Goal: Submit feedback/report problem: Submit feedback/report problem

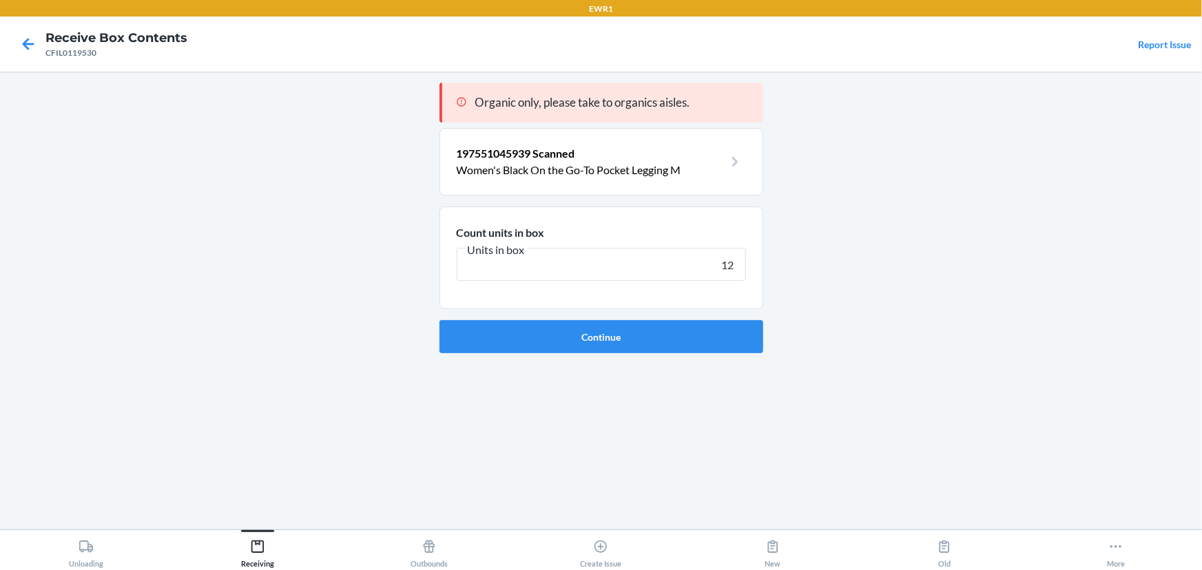
type input "12"
click at [439, 320] on button "Continue" at bounding box center [601, 336] width 324 height 33
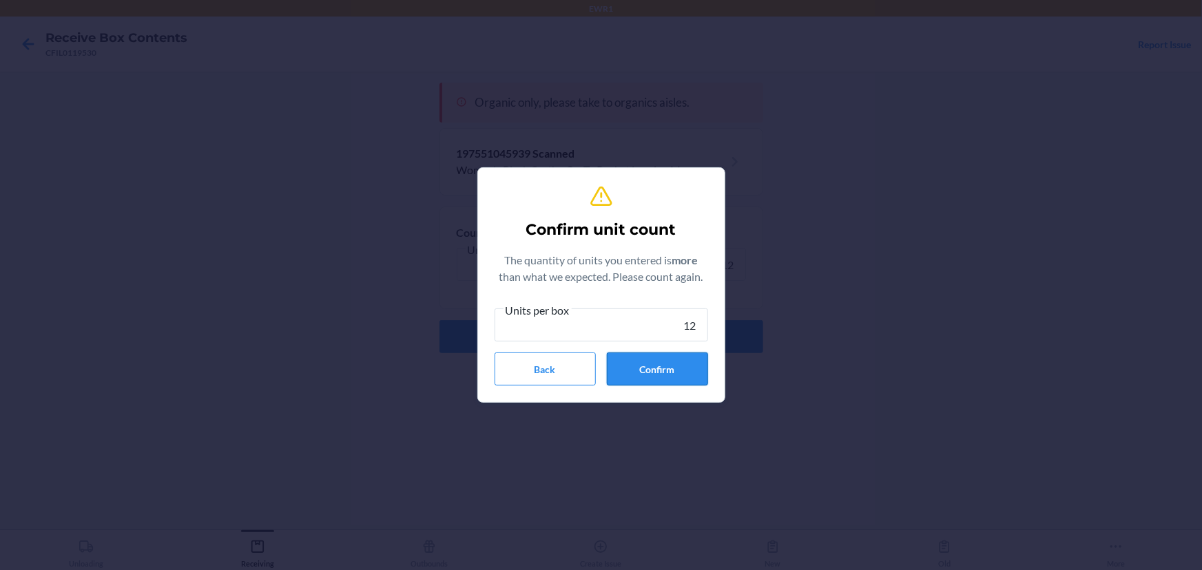
type input "12"
click at [664, 373] on button "Confirm" at bounding box center [657, 369] width 101 height 33
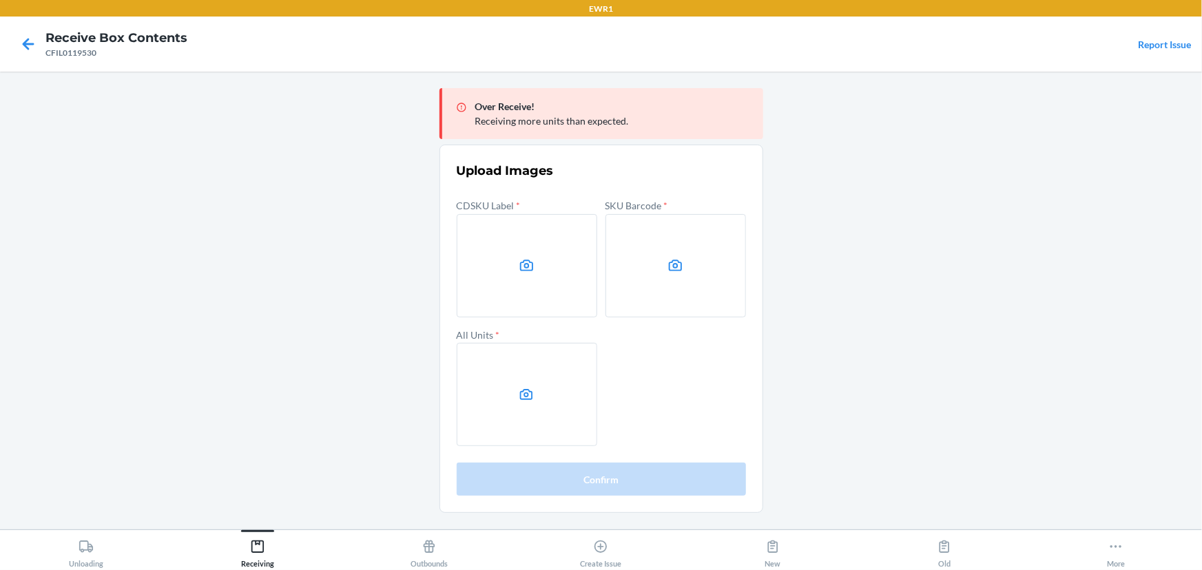
click at [959, 158] on main "Over Receive! Receiving more units than expected. Upload Images CDSKU Label * S…" at bounding box center [601, 301] width 1202 height 458
click at [514, 269] on label at bounding box center [527, 265] width 140 height 103
click at [0, 0] on input "file" at bounding box center [0, 0] width 0 height 0
click at [627, 269] on label at bounding box center [675, 265] width 140 height 103
click at [0, 0] on input "file" at bounding box center [0, 0] width 0 height 0
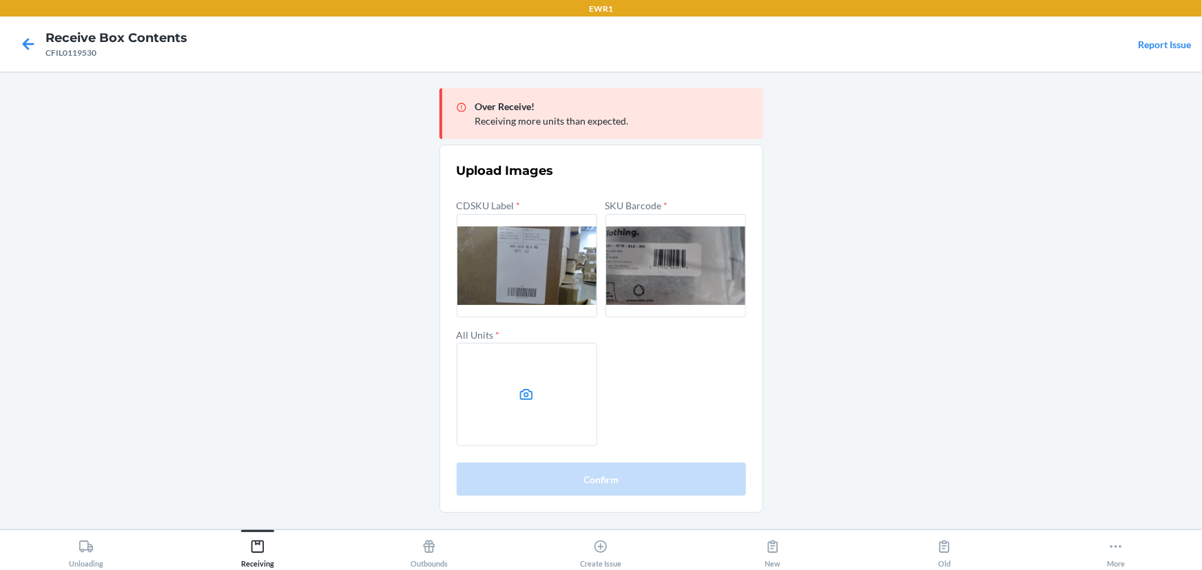
click at [558, 361] on label at bounding box center [527, 394] width 140 height 103
click at [0, 0] on input "file" at bounding box center [0, 0] width 0 height 0
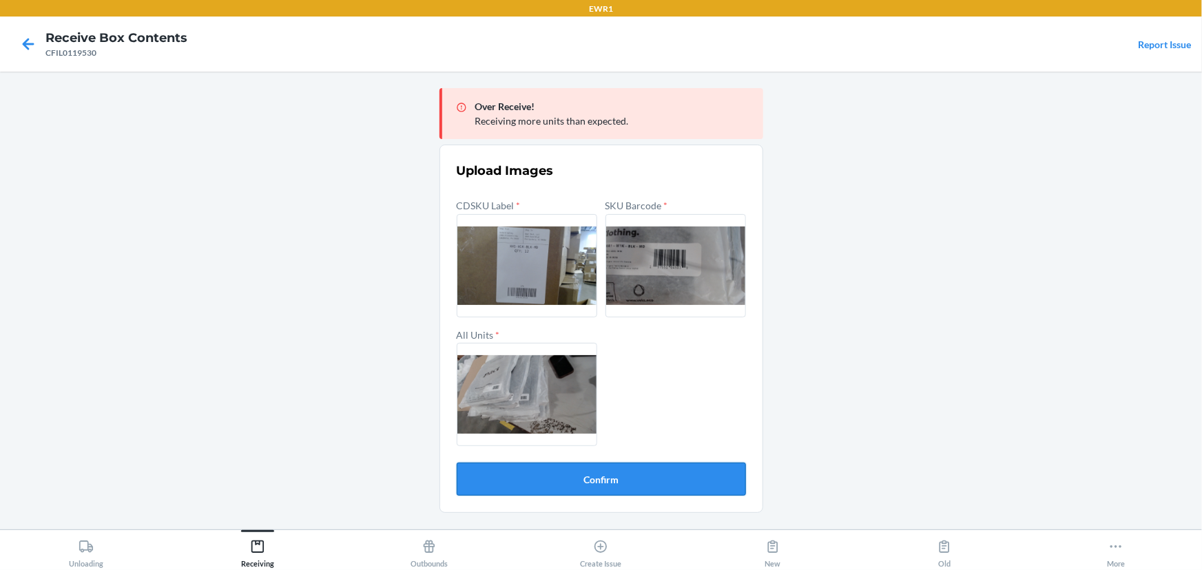
click at [625, 478] on button "Confirm" at bounding box center [601, 479] width 289 height 33
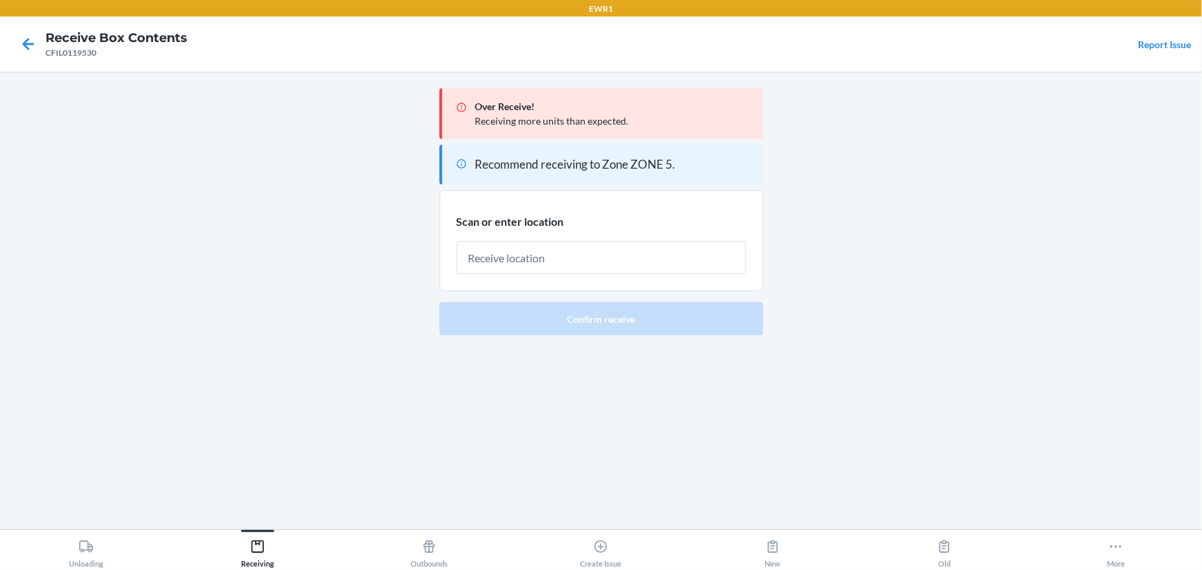
click at [566, 262] on input "text" at bounding box center [601, 257] width 289 height 33
type input "RTOTE072"
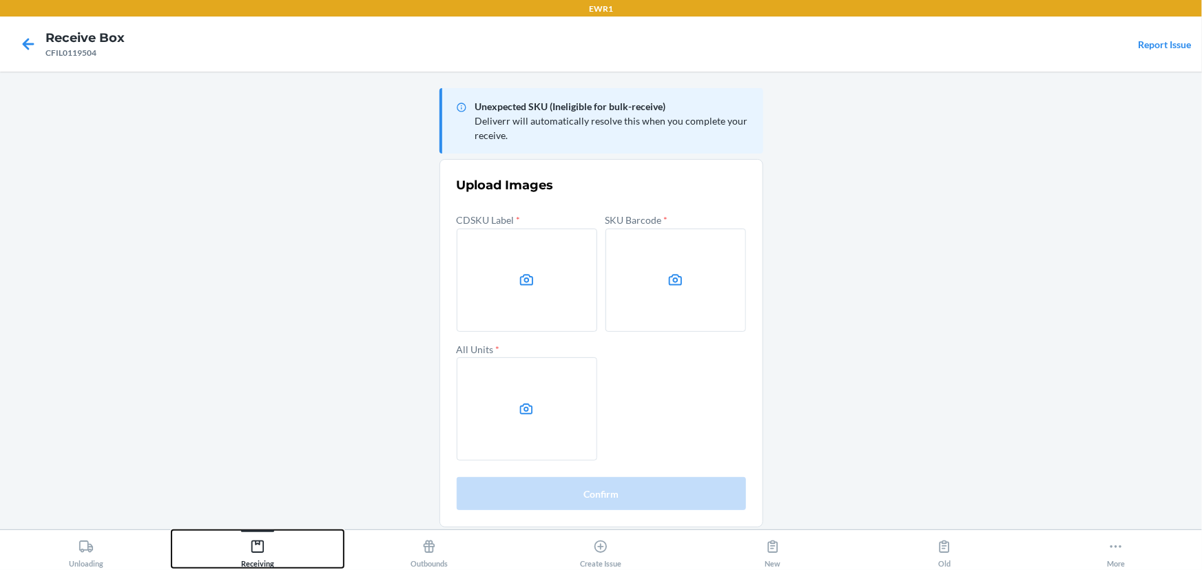
click at [260, 550] on icon at bounding box center [257, 546] width 15 height 15
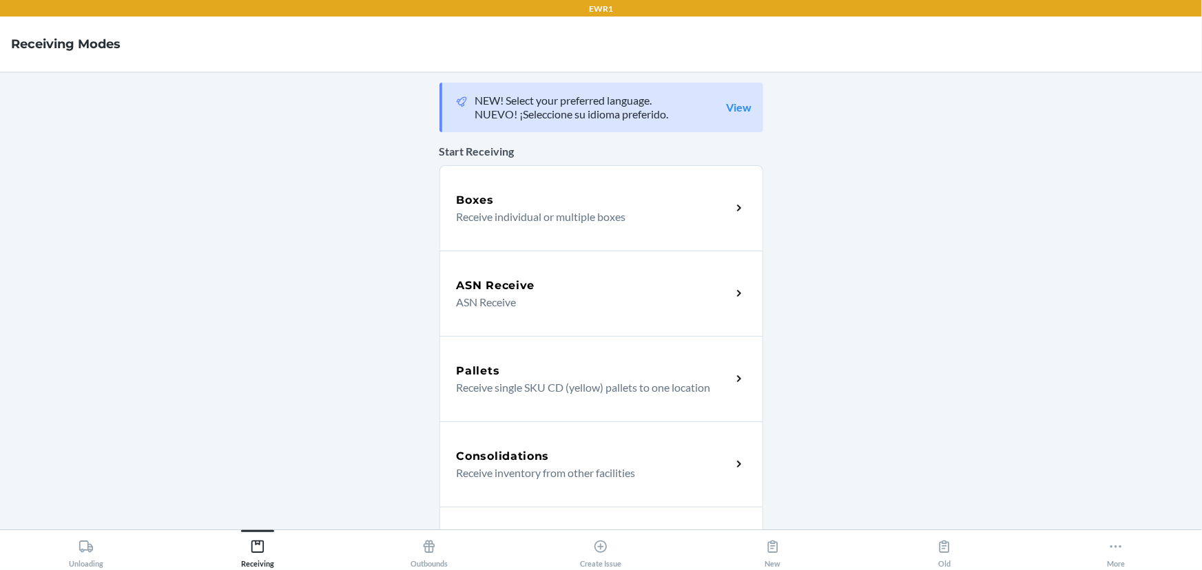
click at [513, 200] on div "Boxes" at bounding box center [594, 200] width 275 height 17
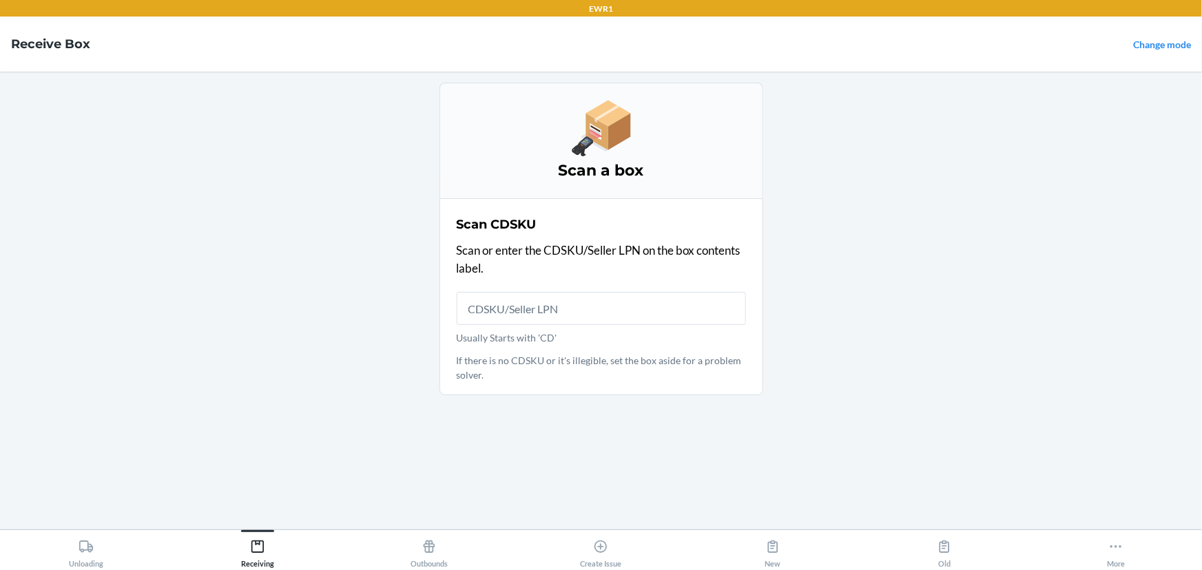
click at [522, 313] on input "Usually Starts with 'CD'" at bounding box center [601, 308] width 289 height 33
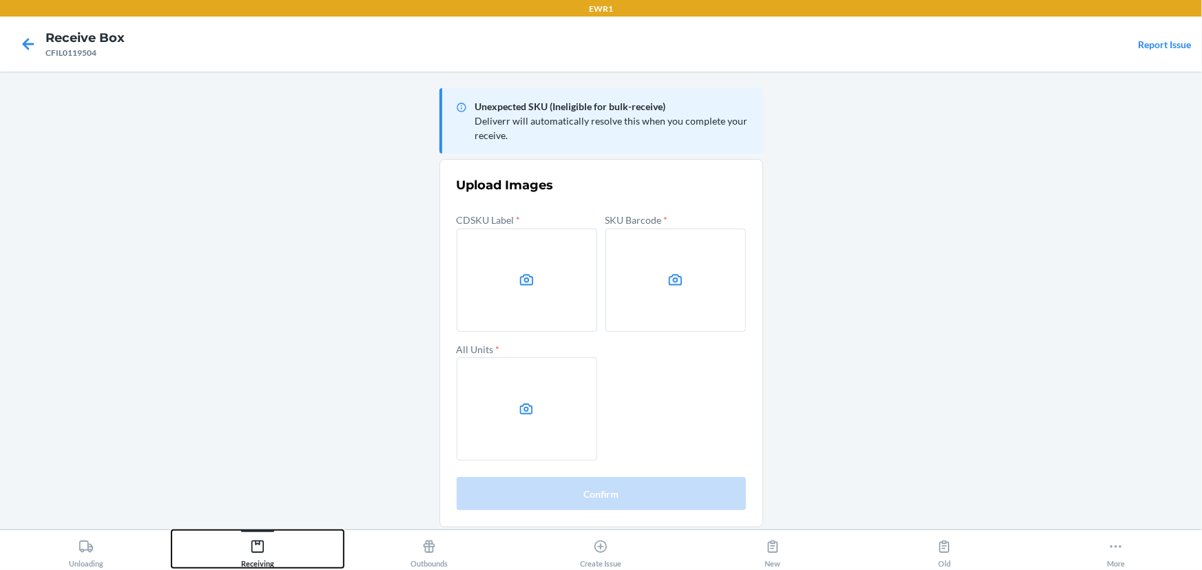
click at [262, 544] on icon at bounding box center [257, 546] width 15 height 15
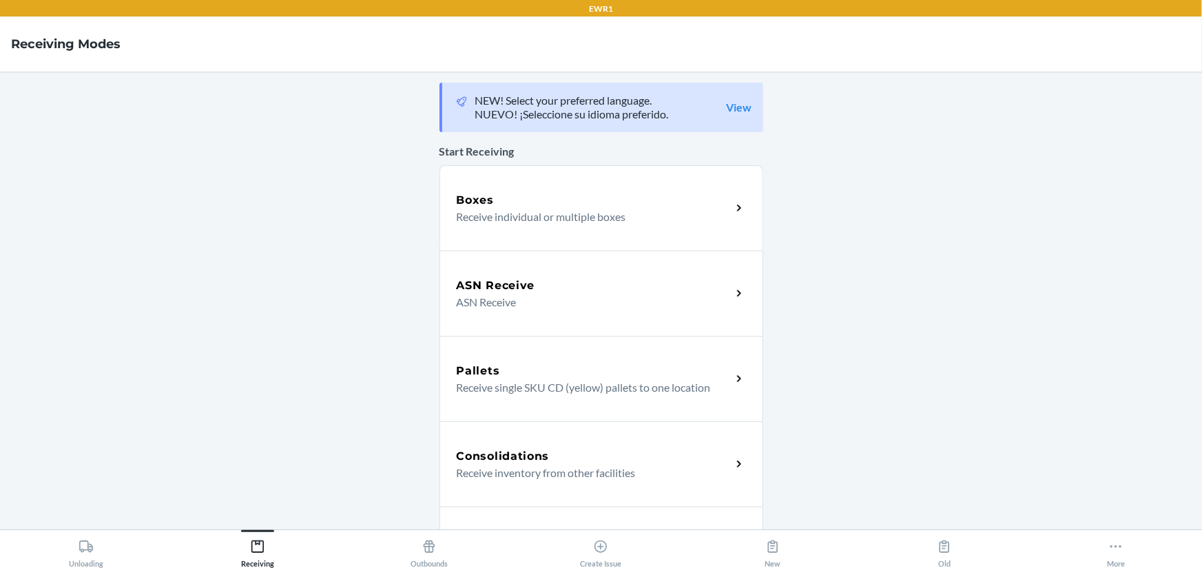
click at [555, 213] on p "Receive individual or multiple boxes" at bounding box center [589, 217] width 264 height 17
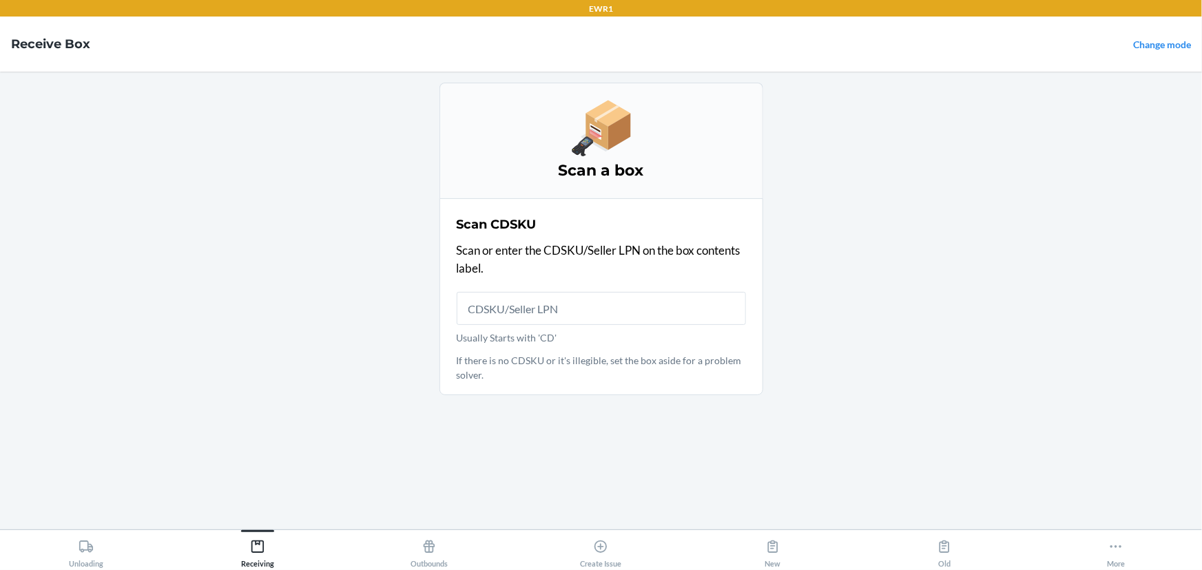
click at [567, 304] on input "Usually Starts with 'CD'" at bounding box center [601, 308] width 289 height 33
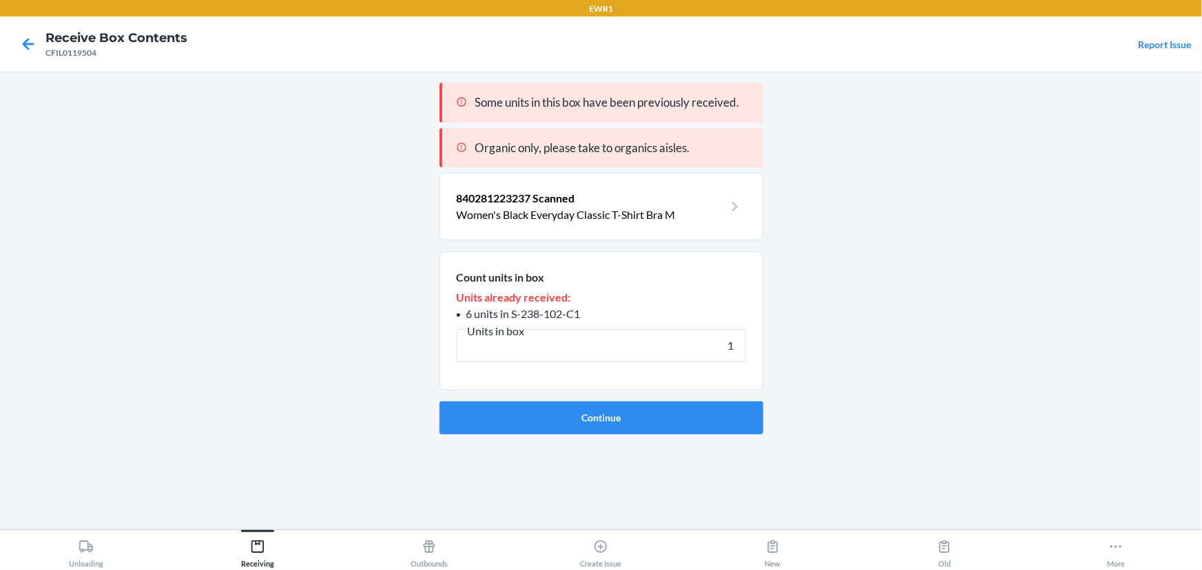
type input "1"
click at [439, 401] on button "Continue" at bounding box center [601, 417] width 324 height 33
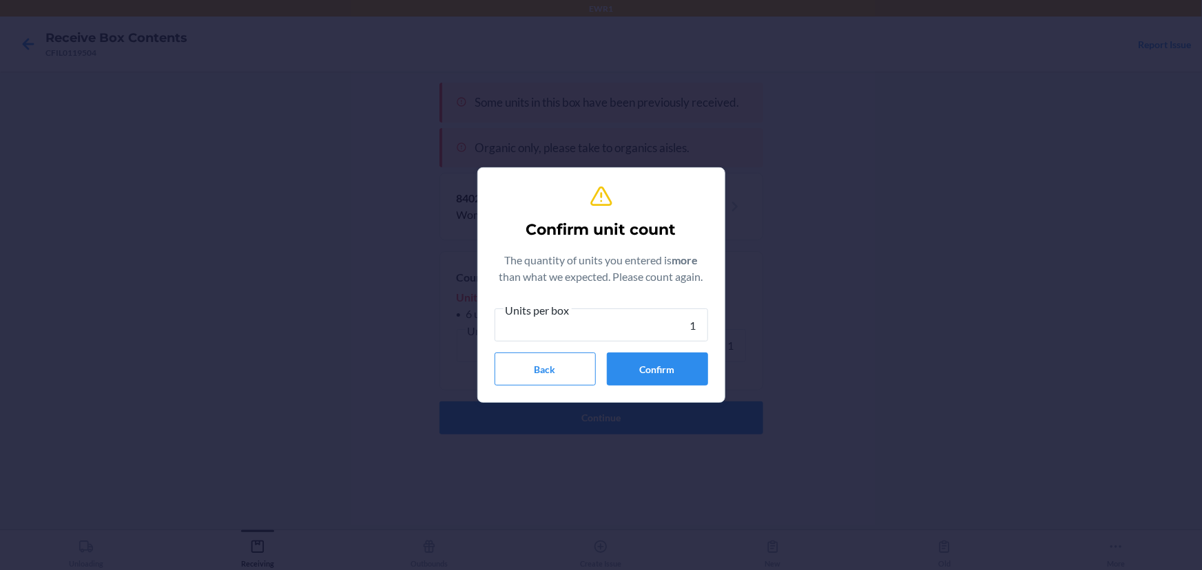
type input "1"
click at [620, 373] on button "Confirm" at bounding box center [657, 369] width 101 height 33
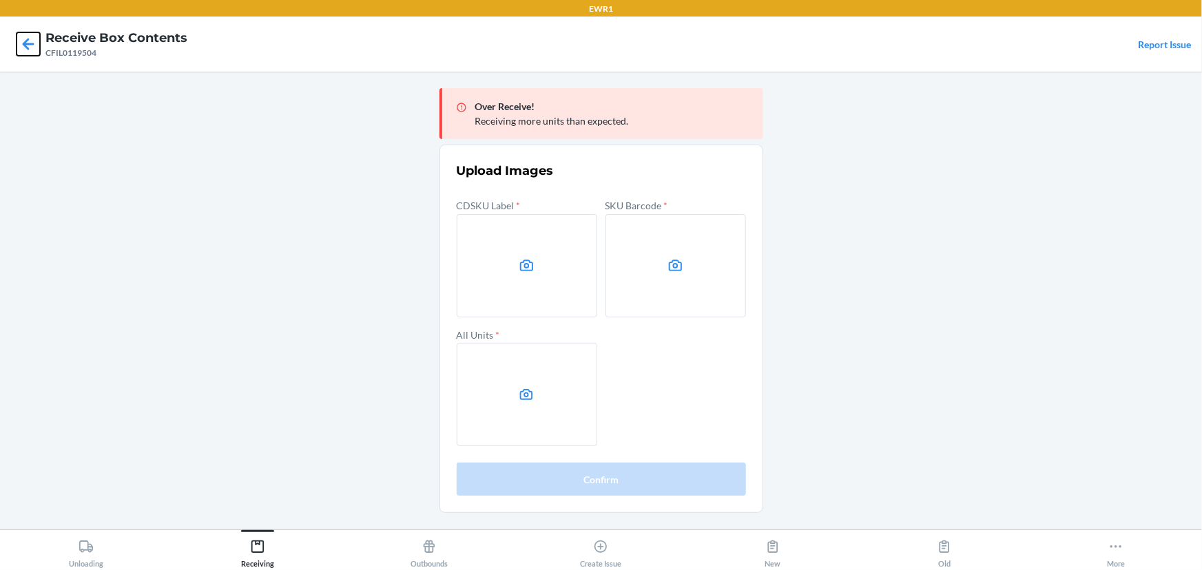
click at [22, 46] on icon at bounding box center [28, 43] width 23 height 23
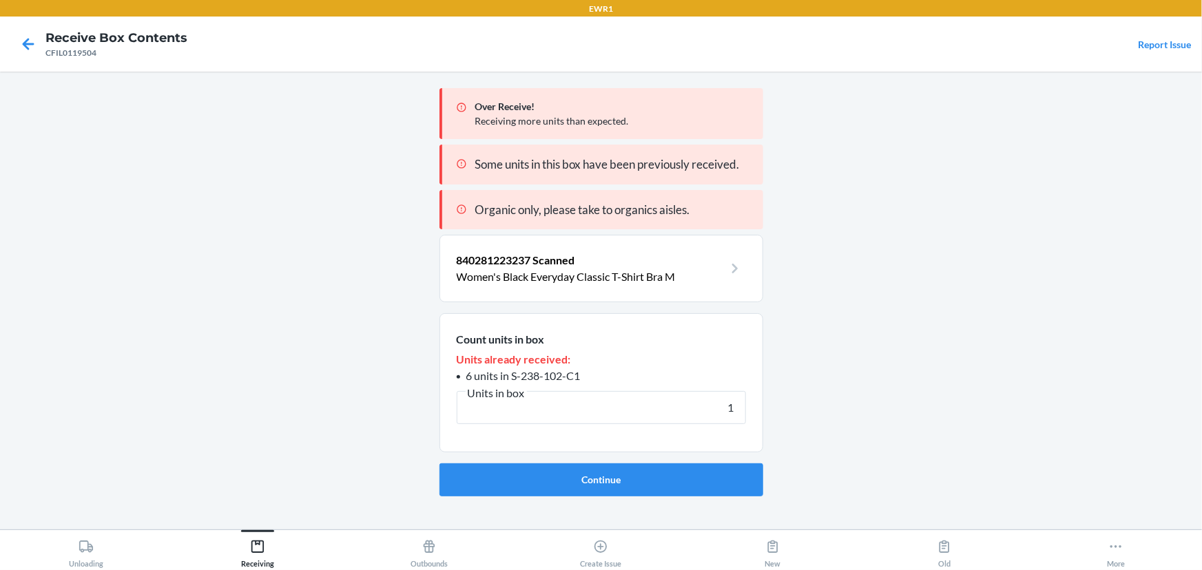
click at [512, 253] on p "840281223237 Scanned" at bounding box center [590, 260] width 267 height 17
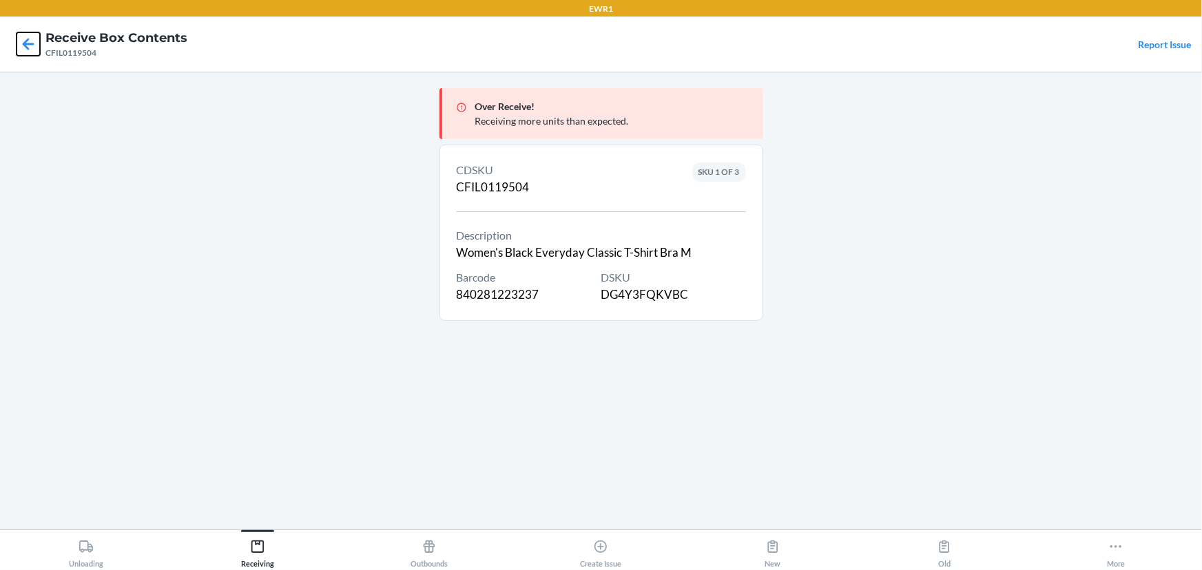
click at [21, 43] on icon at bounding box center [28, 43] width 23 height 23
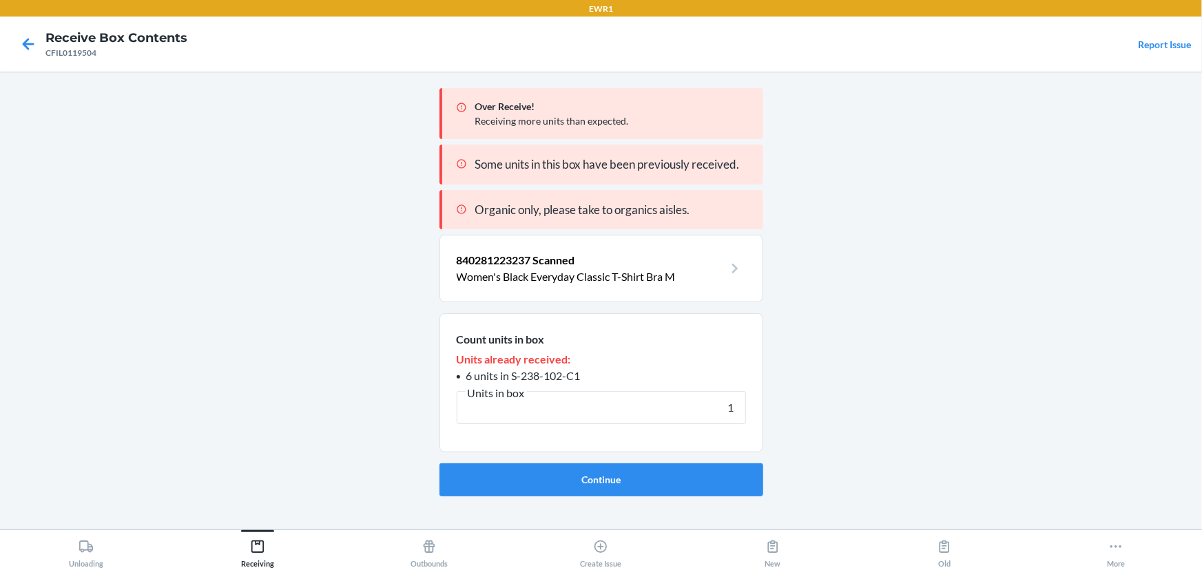
click at [439, 463] on button "Continue" at bounding box center [601, 479] width 324 height 33
type input "1"
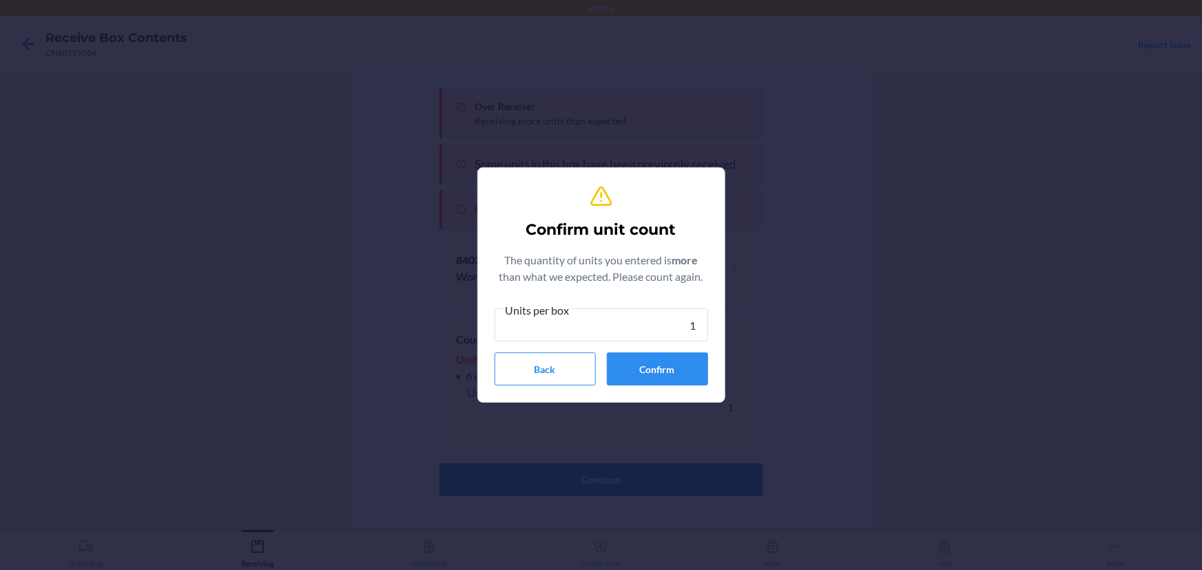
type input "1"
click at [621, 369] on button "Confirm" at bounding box center [657, 369] width 101 height 33
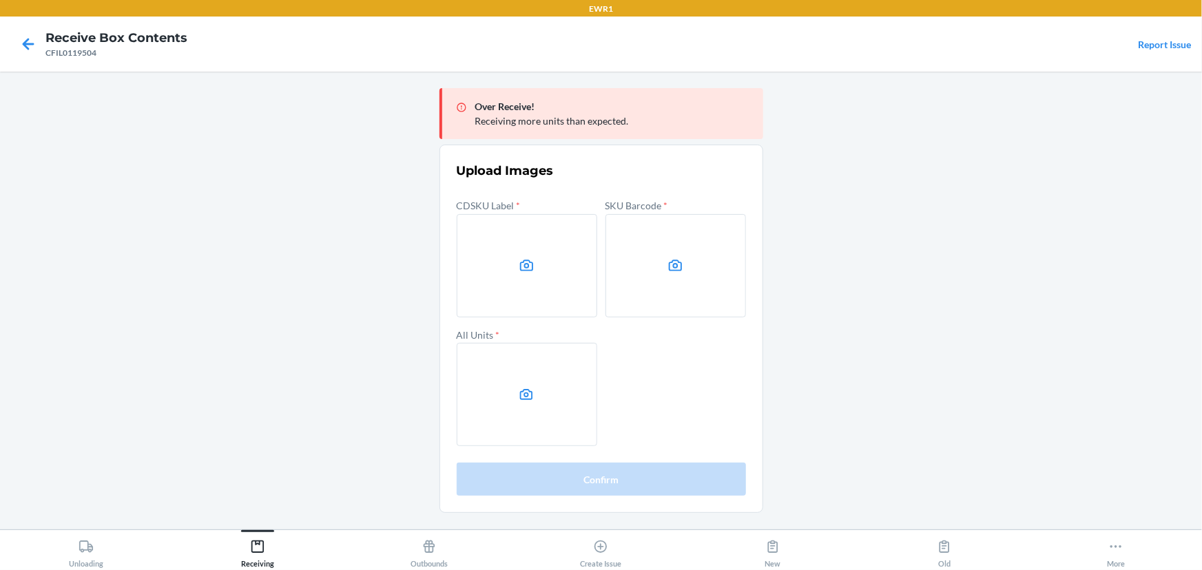
click at [992, 260] on main "Over Receive! Receiving more units than expected. Upload Images CDSKU Label * S…" at bounding box center [601, 301] width 1202 height 458
click at [504, 230] on label at bounding box center [527, 265] width 140 height 103
click at [0, 0] on input "file" at bounding box center [0, 0] width 0 height 0
click at [648, 269] on label at bounding box center [675, 265] width 140 height 103
click at [0, 0] on input "file" at bounding box center [0, 0] width 0 height 0
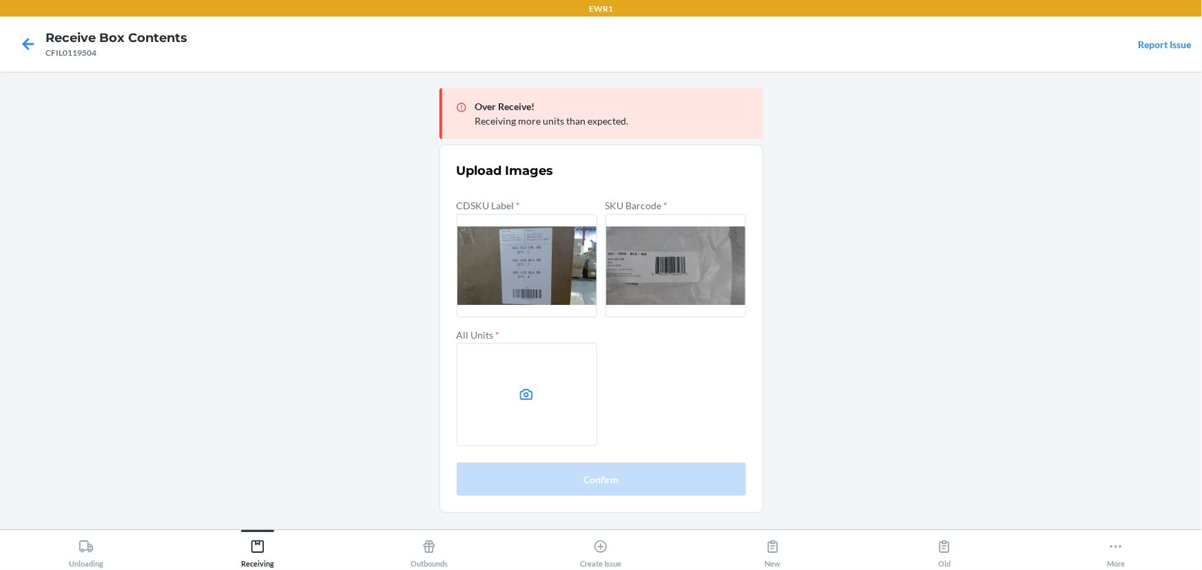
click at [572, 362] on label at bounding box center [527, 394] width 140 height 103
click at [0, 0] on input "file" at bounding box center [0, 0] width 0 height 0
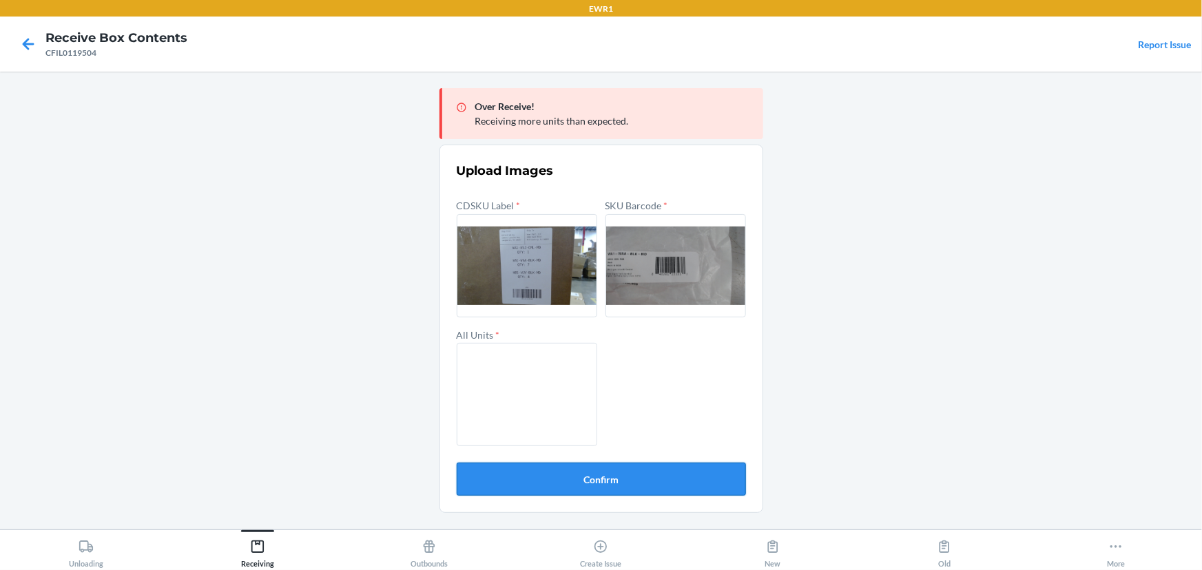
click at [596, 470] on button "Confirm" at bounding box center [601, 479] width 289 height 33
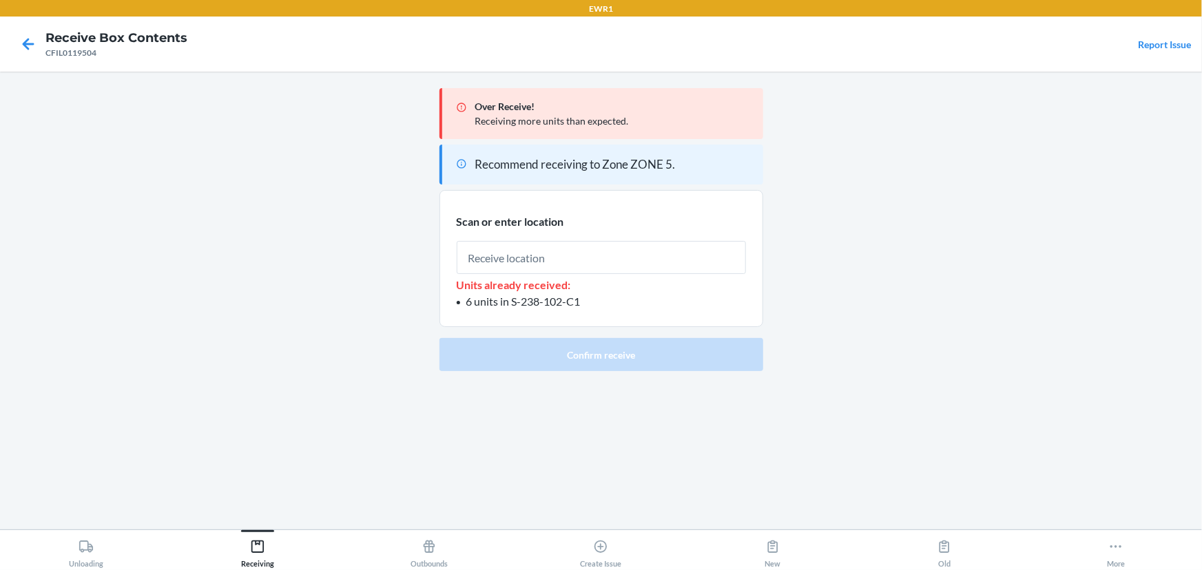
click at [592, 261] on input "text" at bounding box center [601, 257] width 289 height 33
type input "RTOTE072"
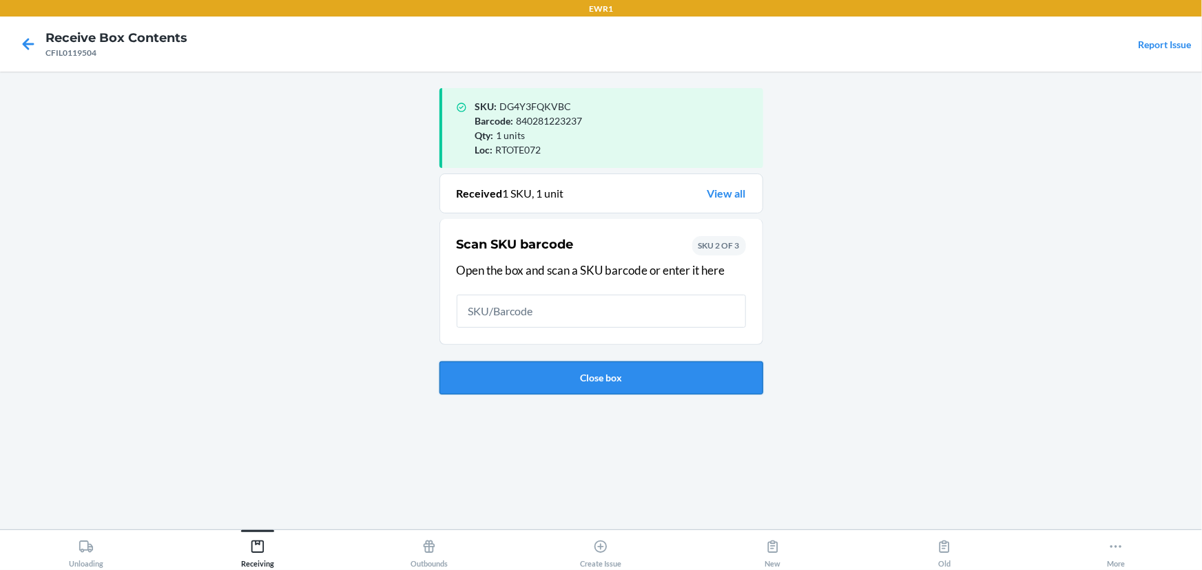
click at [673, 383] on button "Close box" at bounding box center [601, 377] width 324 height 33
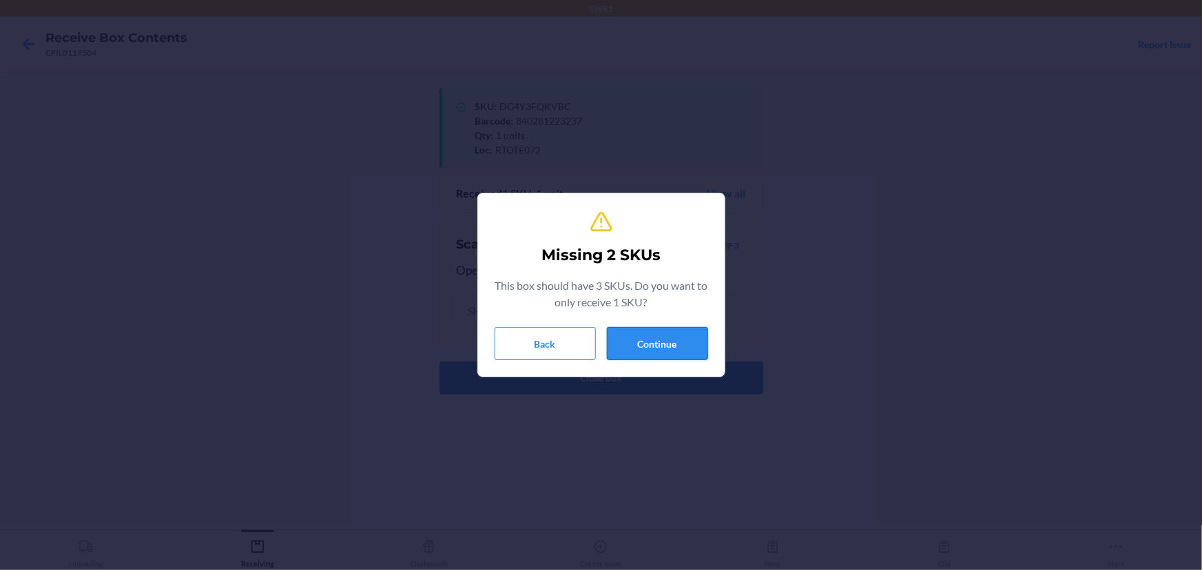
click at [691, 350] on button "Continue" at bounding box center [657, 343] width 101 height 33
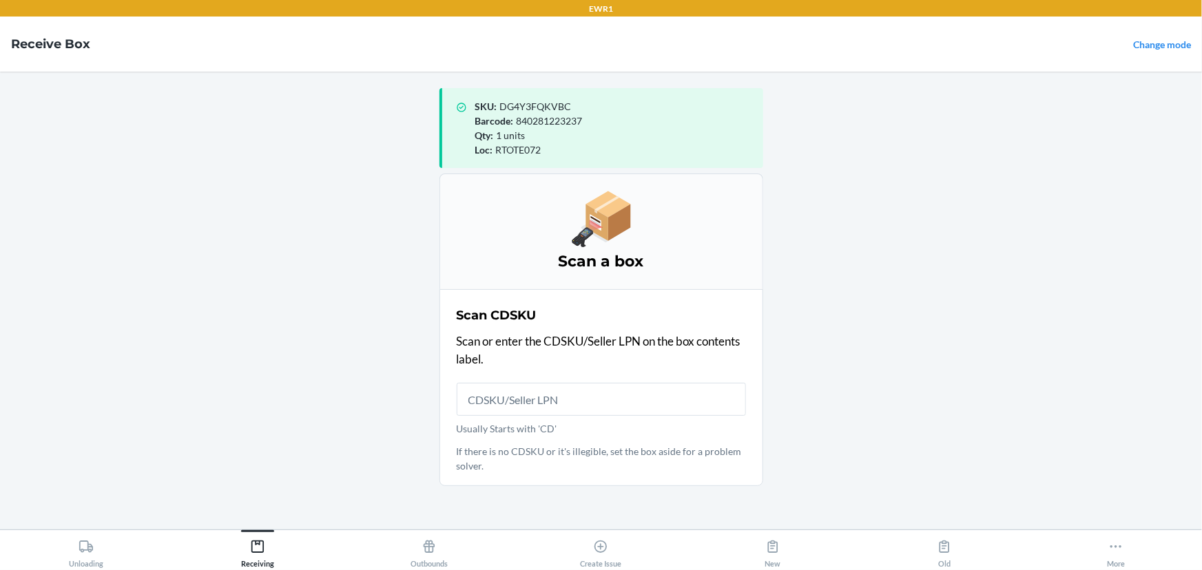
click at [520, 412] on input "Usually Starts with 'CD'" at bounding box center [601, 399] width 289 height 33
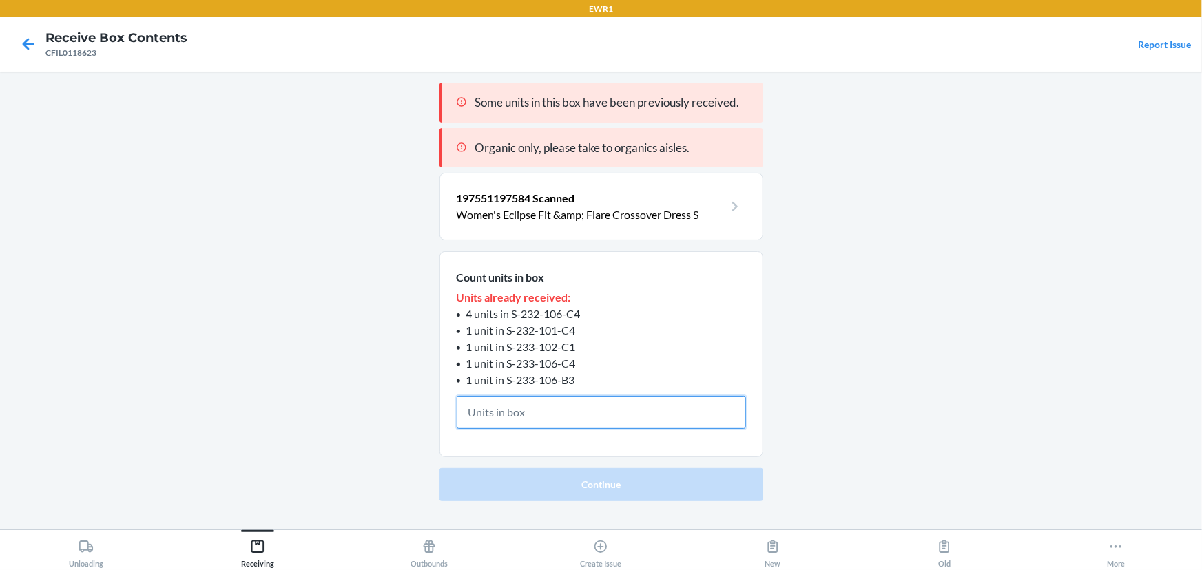
click at [528, 416] on input "text" at bounding box center [601, 412] width 289 height 33
drag, startPoint x: 581, startPoint y: 308, endPoint x: 513, endPoint y: 315, distance: 68.6
click at [513, 315] on li "4 units in S-232-106-C4" at bounding box center [601, 314] width 289 height 17
copy span "S-232-106-C4"
click at [516, 191] on span "197551197584 Scanned" at bounding box center [516, 197] width 118 height 13
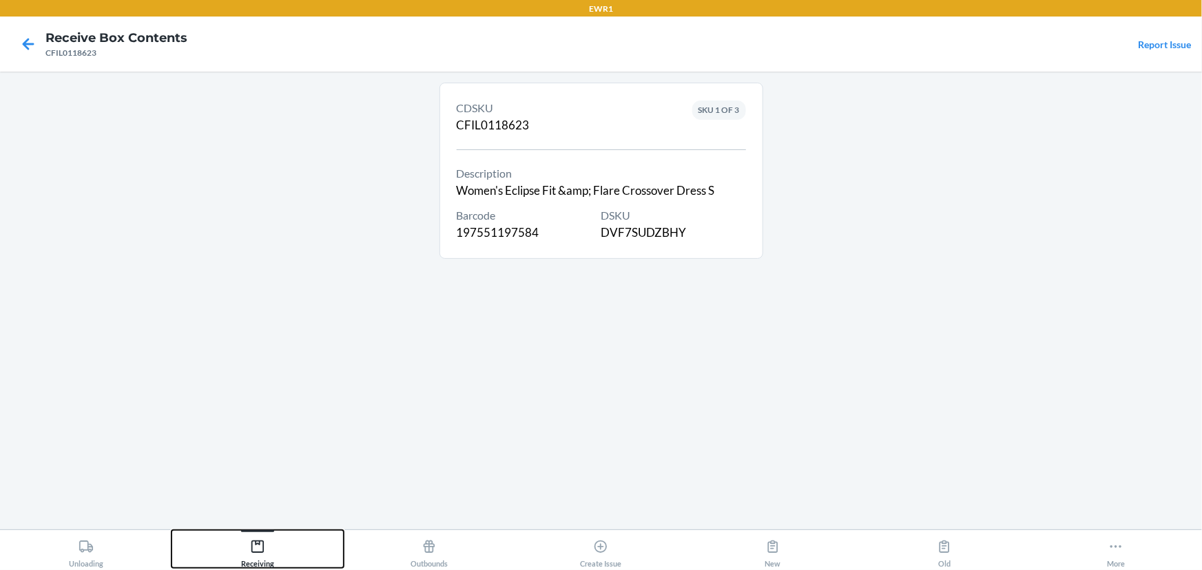
click at [259, 543] on icon at bounding box center [257, 547] width 12 height 12
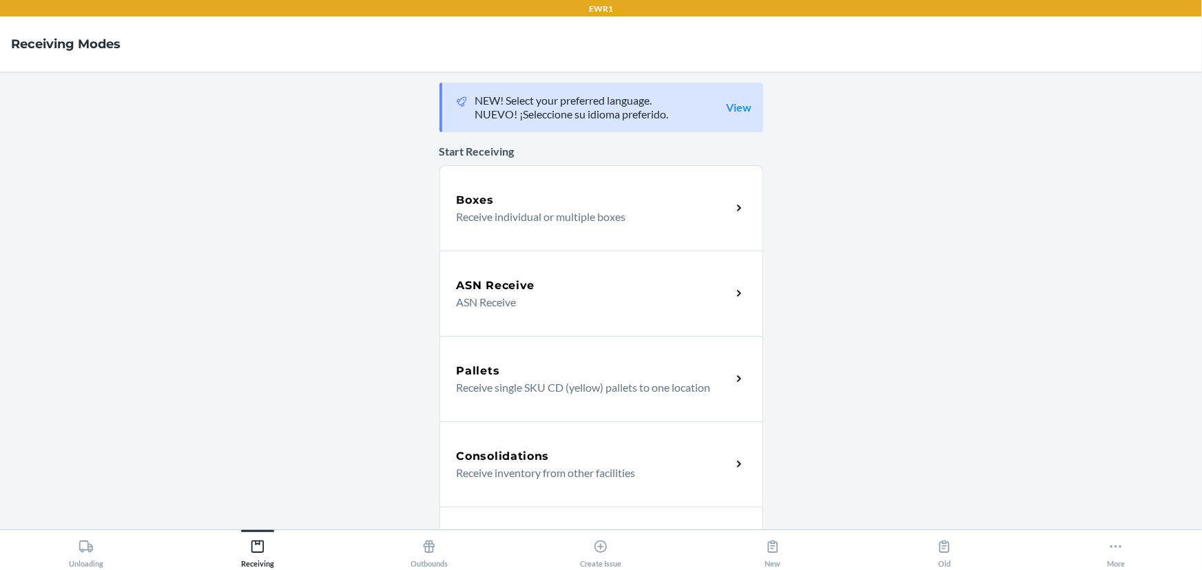
click at [553, 222] on p "Receive individual or multiple boxes" at bounding box center [589, 217] width 264 height 17
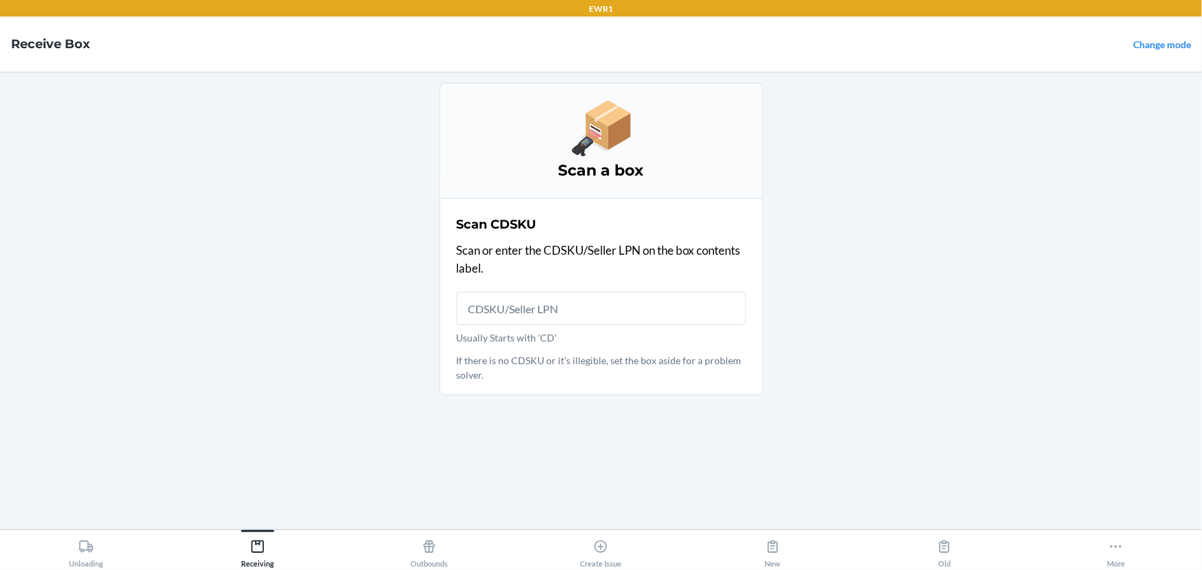
click at [567, 312] on input "Usually Starts with 'CD'" at bounding box center [601, 308] width 289 height 33
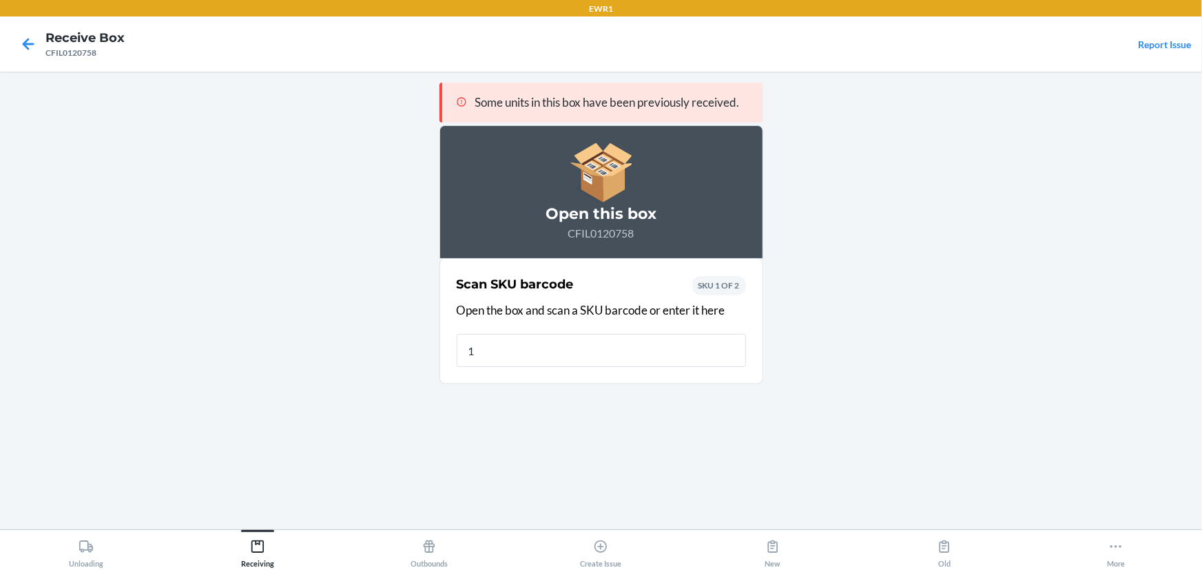
type input "19"
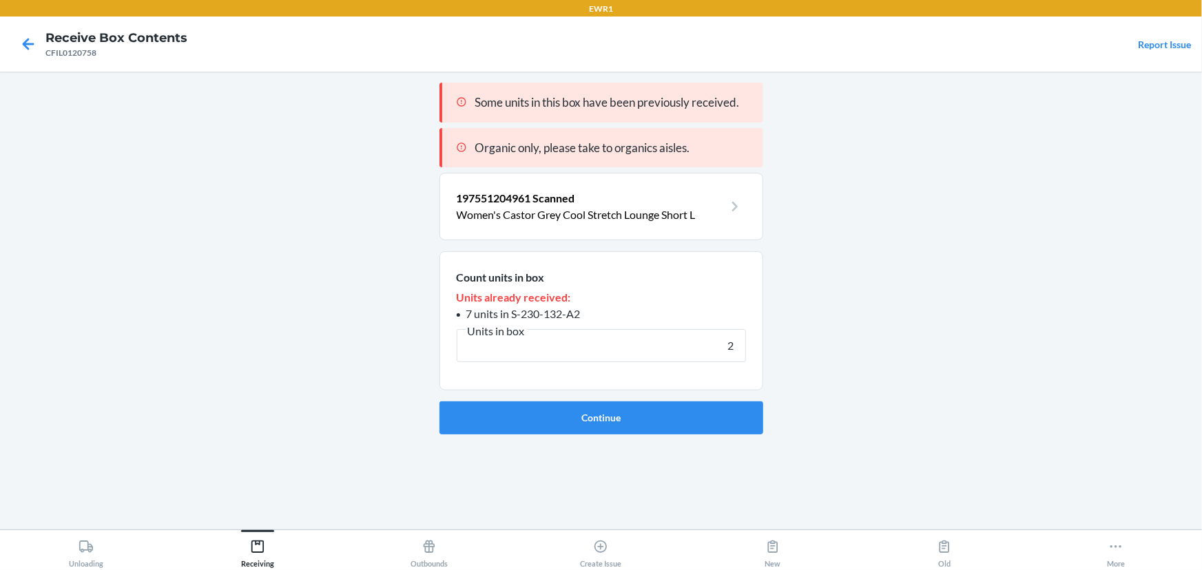
type input "2"
click at [439, 401] on button "Continue" at bounding box center [601, 417] width 324 height 33
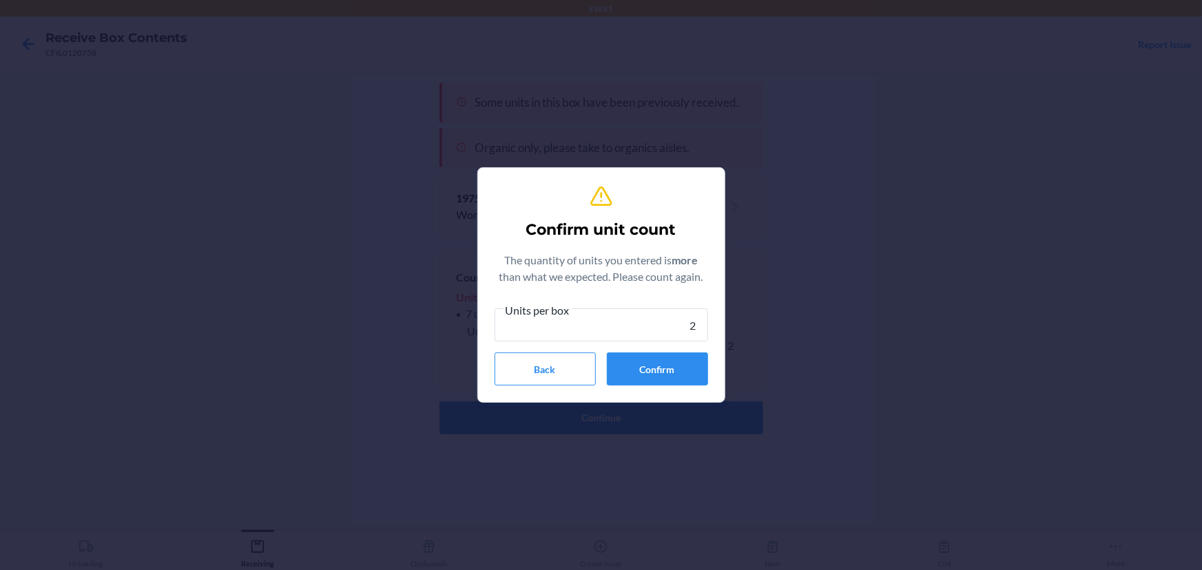
type input "2"
click at [647, 378] on button "Confirm" at bounding box center [657, 369] width 101 height 33
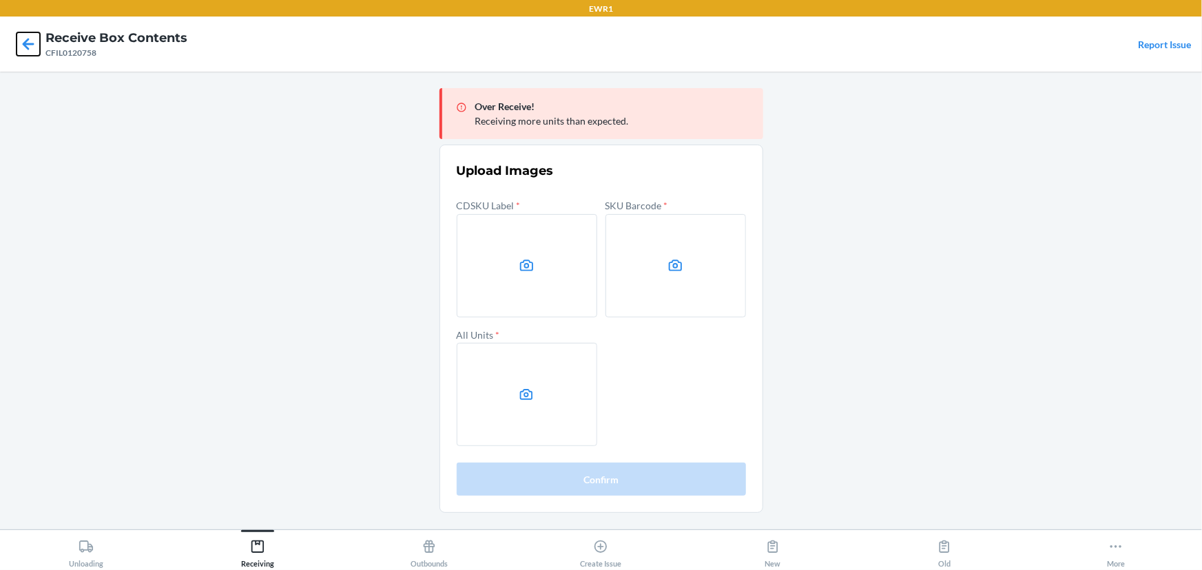
click at [17, 35] on icon at bounding box center [28, 43] width 23 height 23
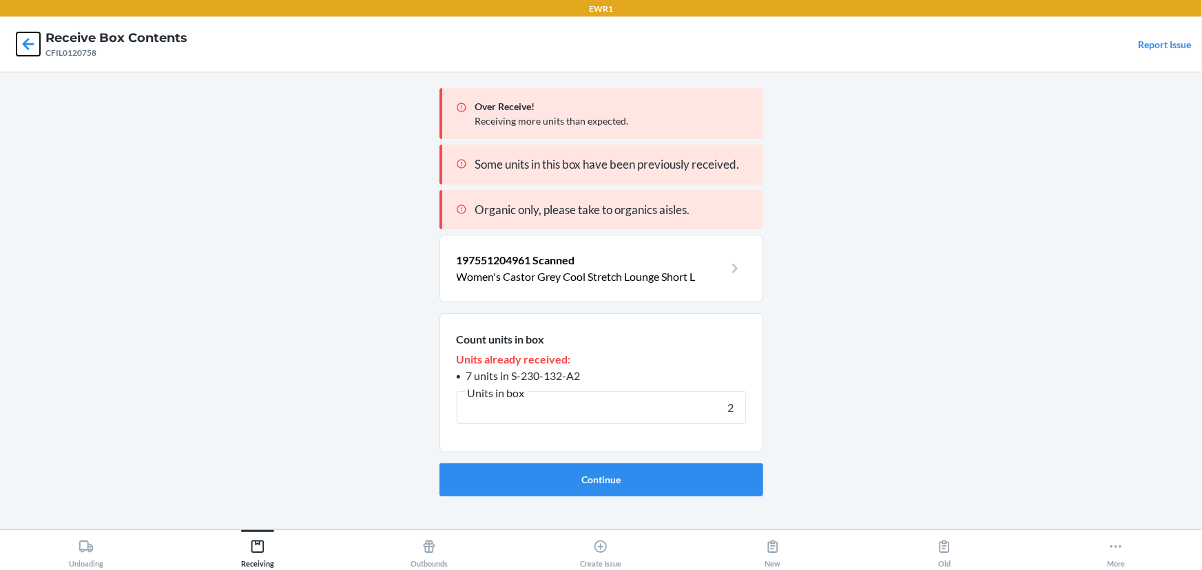
click at [17, 35] on icon at bounding box center [28, 43] width 23 height 23
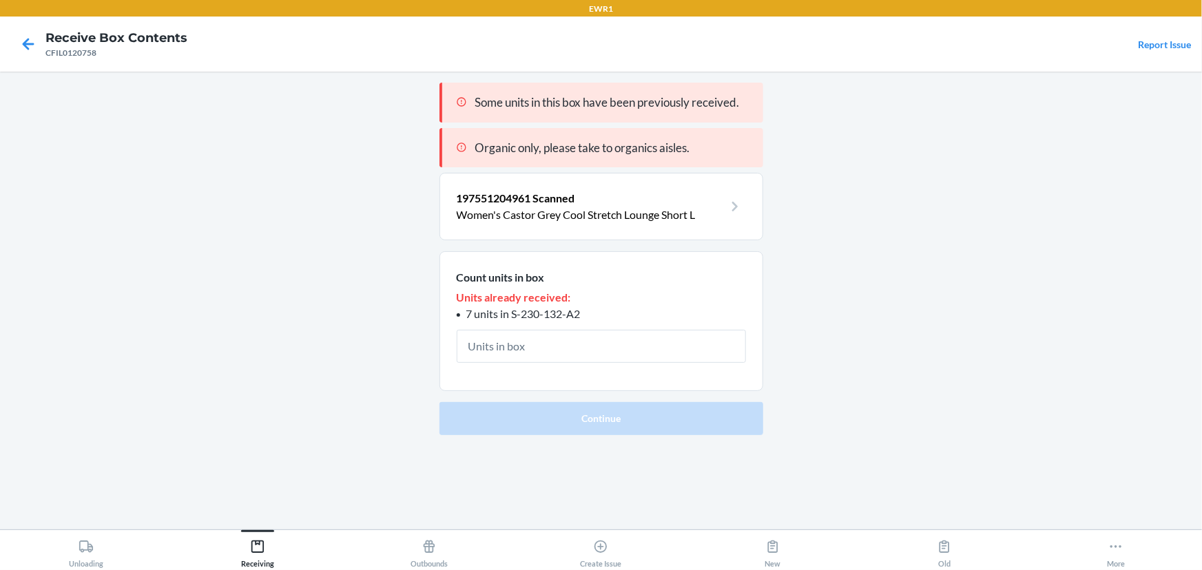
click at [509, 339] on input "text" at bounding box center [601, 346] width 289 height 33
drag, startPoint x: 589, startPoint y: 309, endPoint x: 514, endPoint y: 309, distance: 75.7
click at [514, 309] on li "7 units in S-230-132-A2" at bounding box center [601, 314] width 289 height 17
copy span "S-230-132-A2"
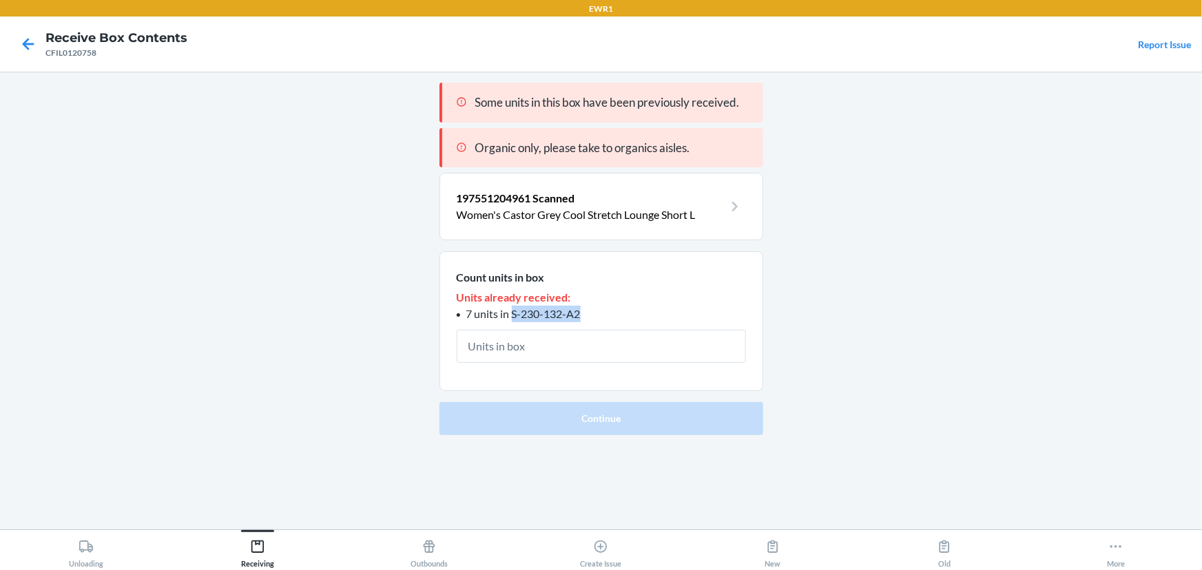
copy span "S-230-132-A2"
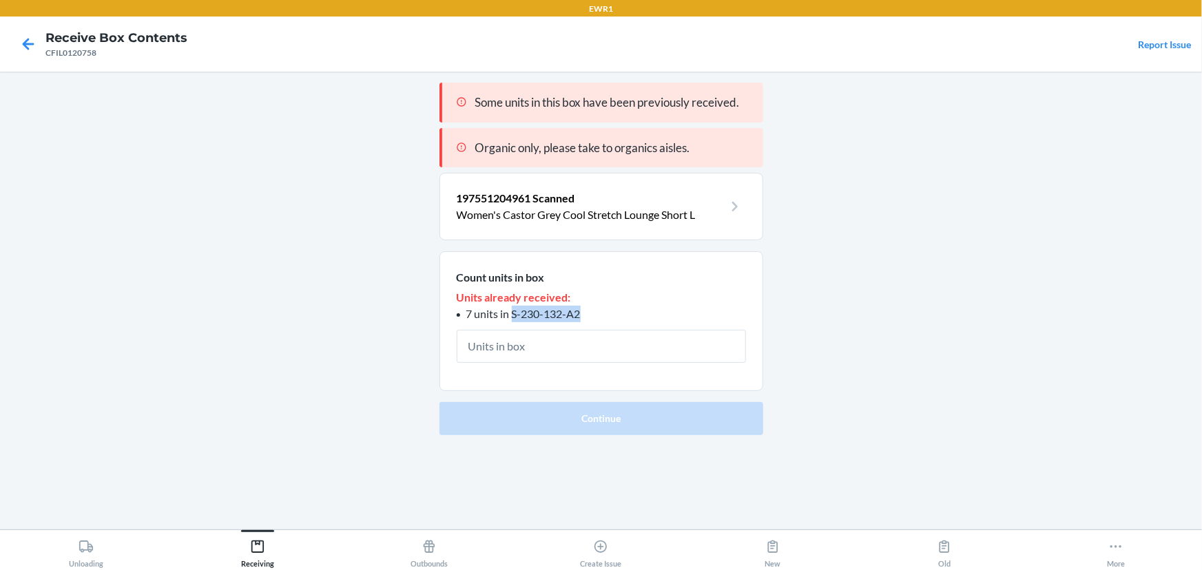
copy span "S-230-132-A2"
click at [272, 549] on div "Receiving" at bounding box center [257, 551] width 33 height 34
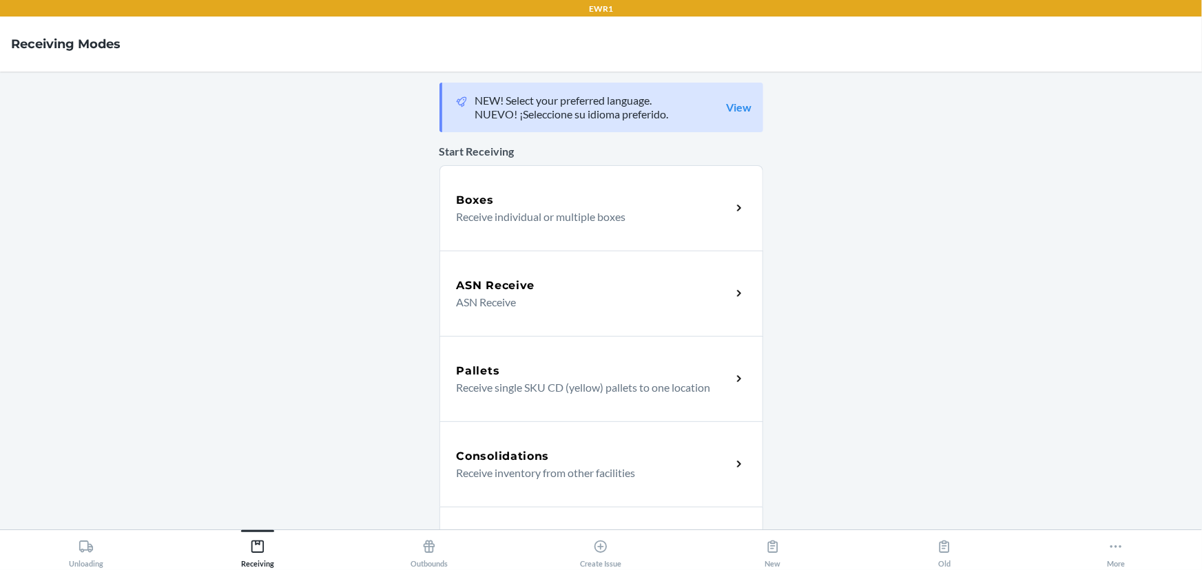
click at [505, 209] on p "Receive individual or multiple boxes" at bounding box center [589, 217] width 264 height 17
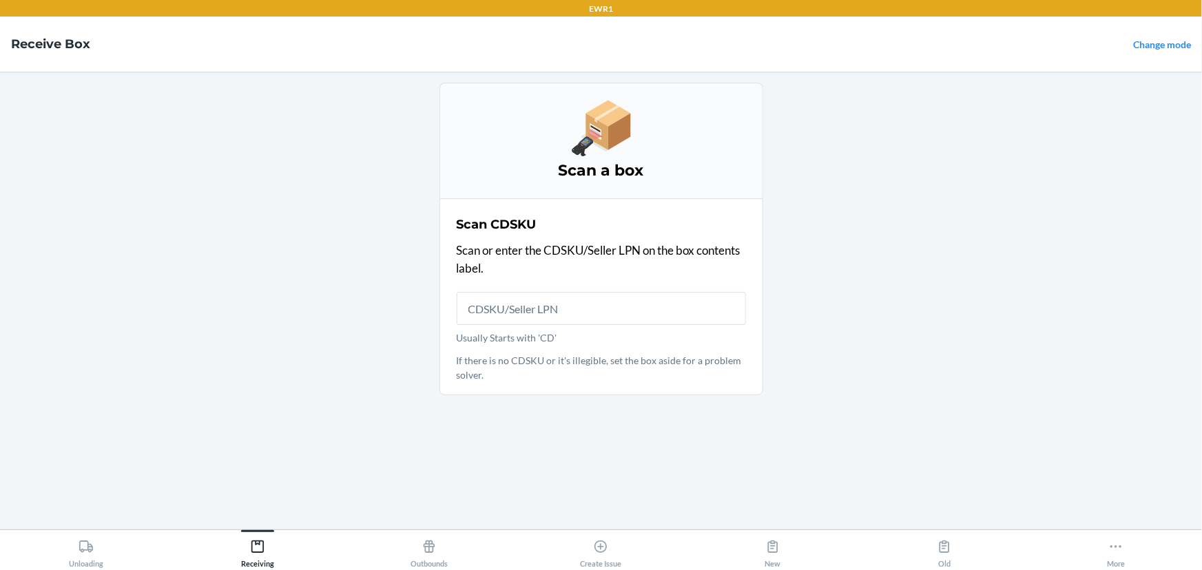
click at [496, 311] on input "Usually Starts with 'CD'" at bounding box center [601, 308] width 289 height 33
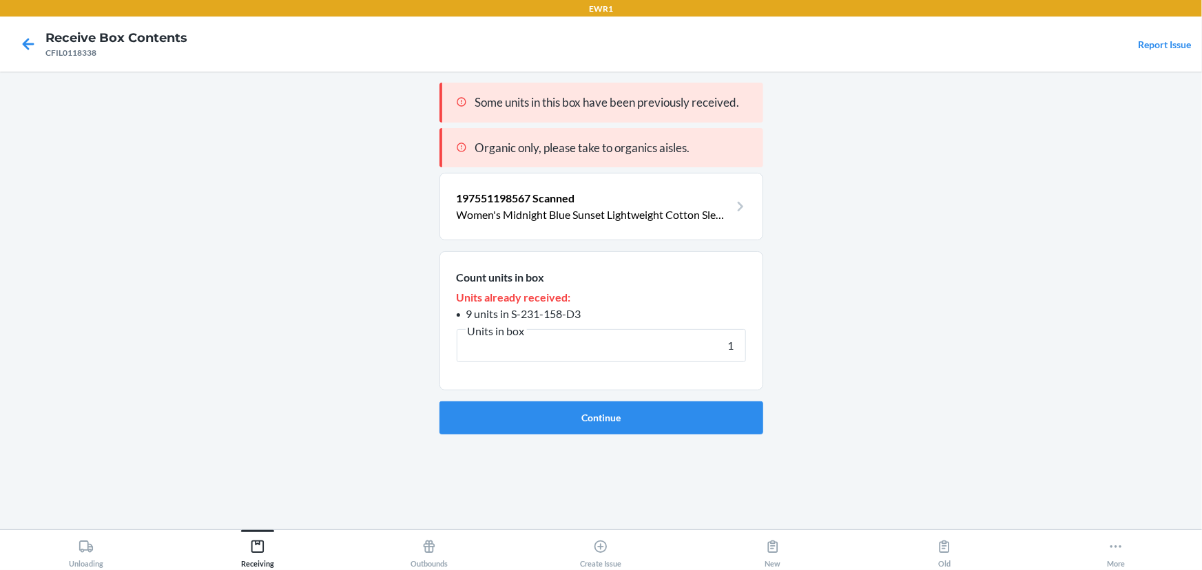
type input "1"
click at [439, 401] on button "Continue" at bounding box center [601, 417] width 324 height 33
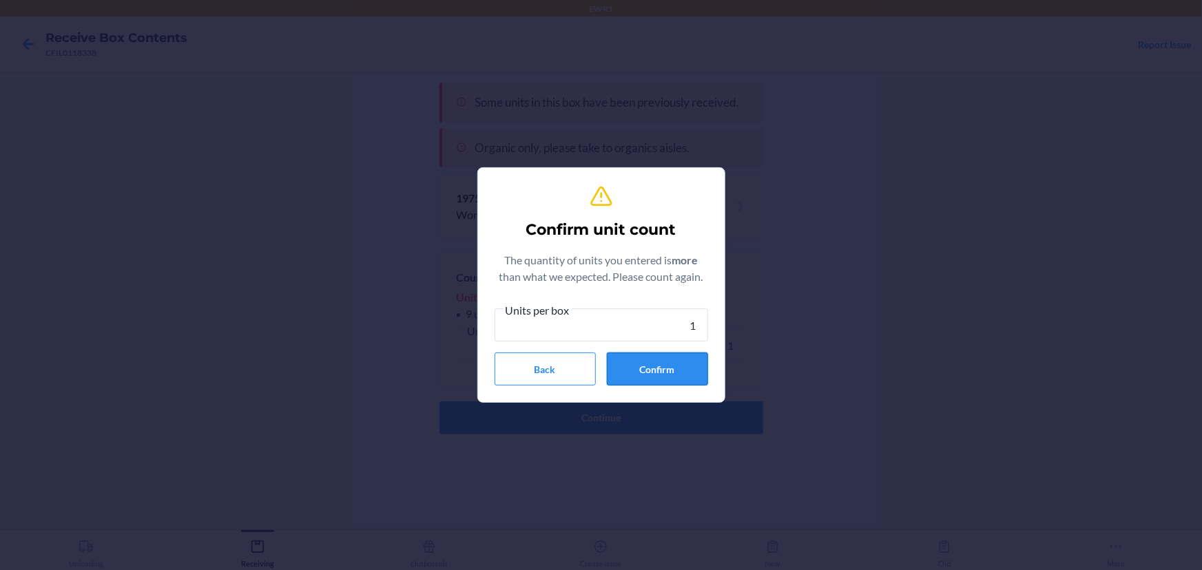
type input "1"
click at [634, 375] on button "Confirm" at bounding box center [657, 369] width 101 height 33
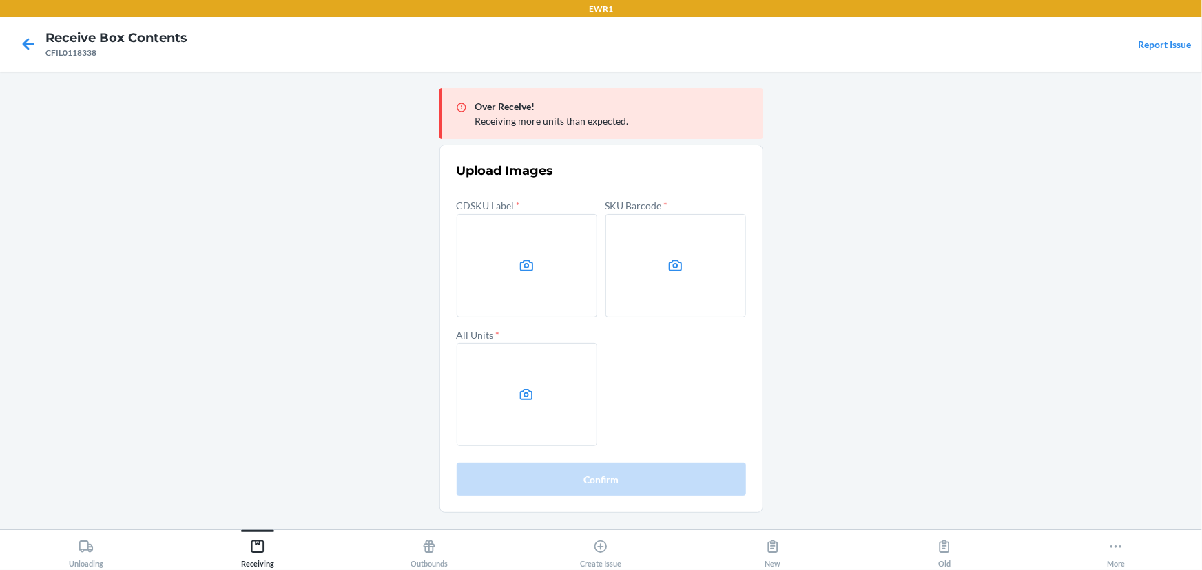
click at [1043, 244] on main "Over Receive! Receiving more units than expected. Upload Images CDSKU Label * S…" at bounding box center [601, 301] width 1202 height 458
click at [548, 276] on label at bounding box center [527, 265] width 140 height 103
click at [0, 0] on input "file" at bounding box center [0, 0] width 0 height 0
click at [668, 275] on label at bounding box center [675, 265] width 140 height 103
click at [0, 0] on input "file" at bounding box center [0, 0] width 0 height 0
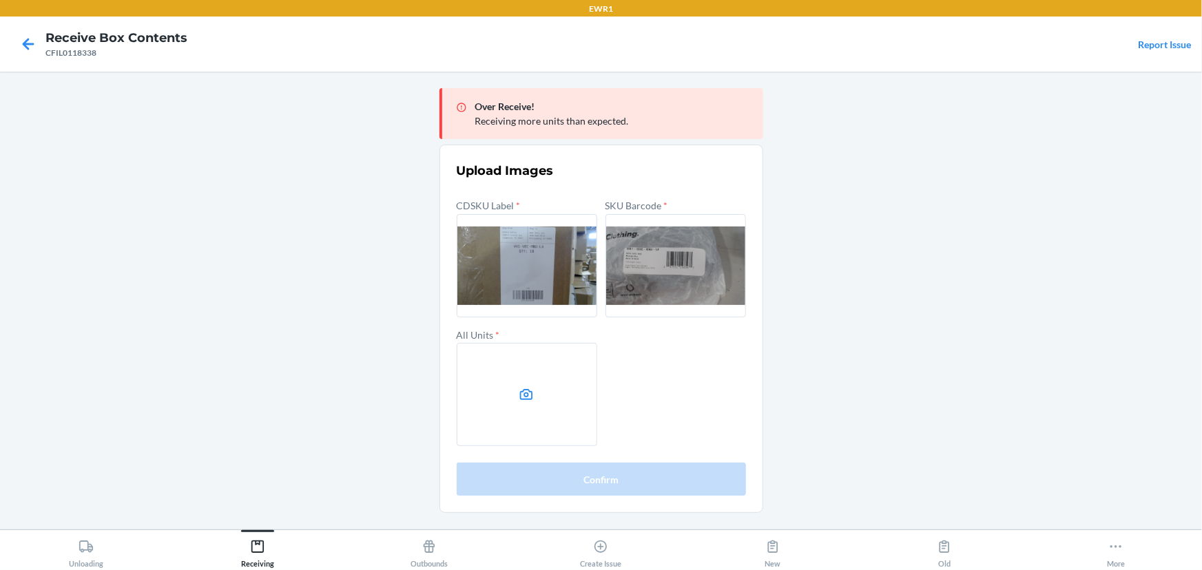
click at [545, 402] on label at bounding box center [527, 394] width 140 height 103
click at [0, 0] on input "file" at bounding box center [0, 0] width 0 height 0
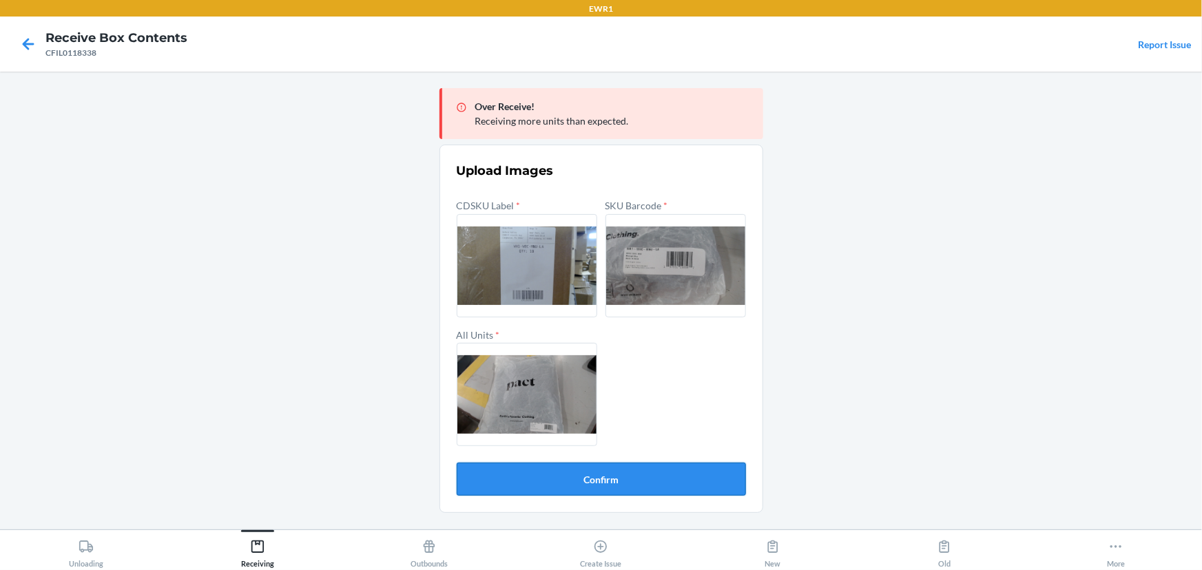
click at [622, 479] on button "Confirm" at bounding box center [601, 479] width 289 height 33
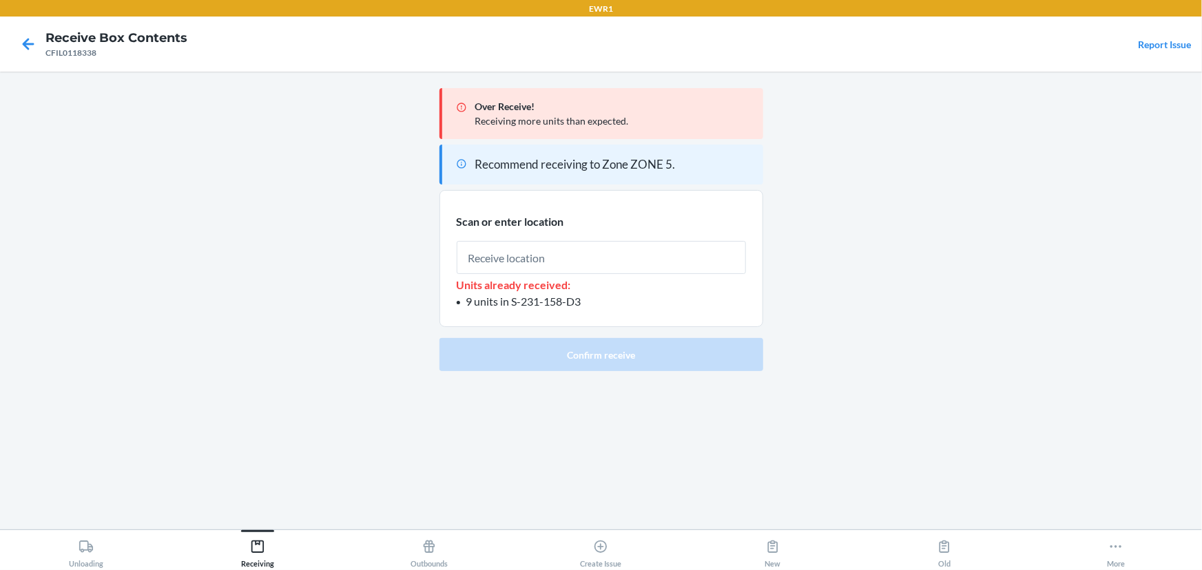
click at [526, 251] on input "text" at bounding box center [601, 257] width 289 height 33
type input "RTOTE072"
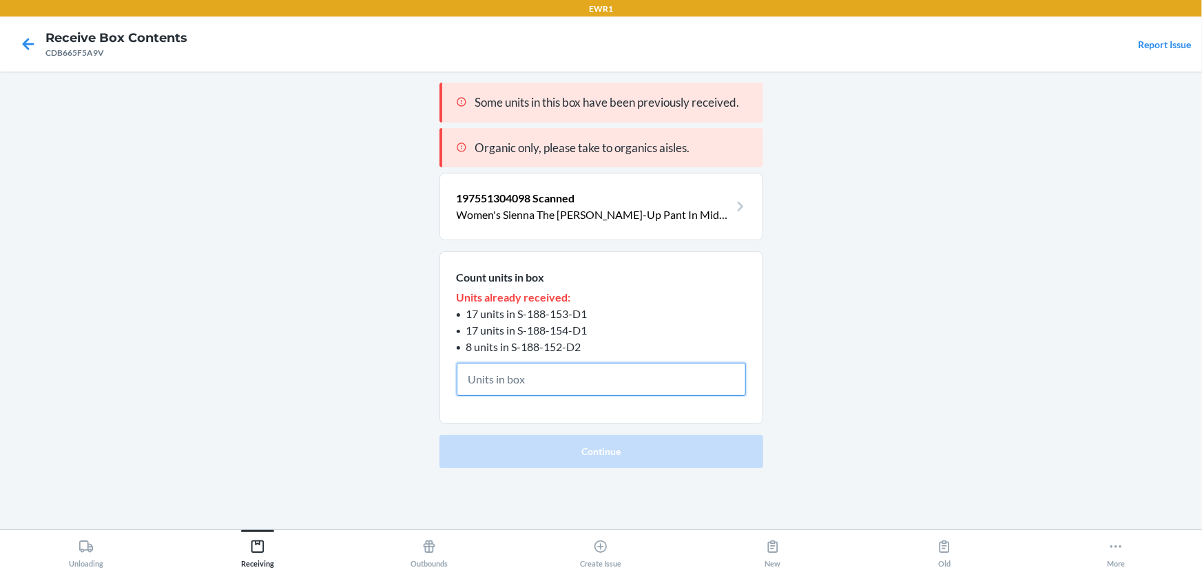
click at [517, 372] on input "text" at bounding box center [601, 379] width 289 height 33
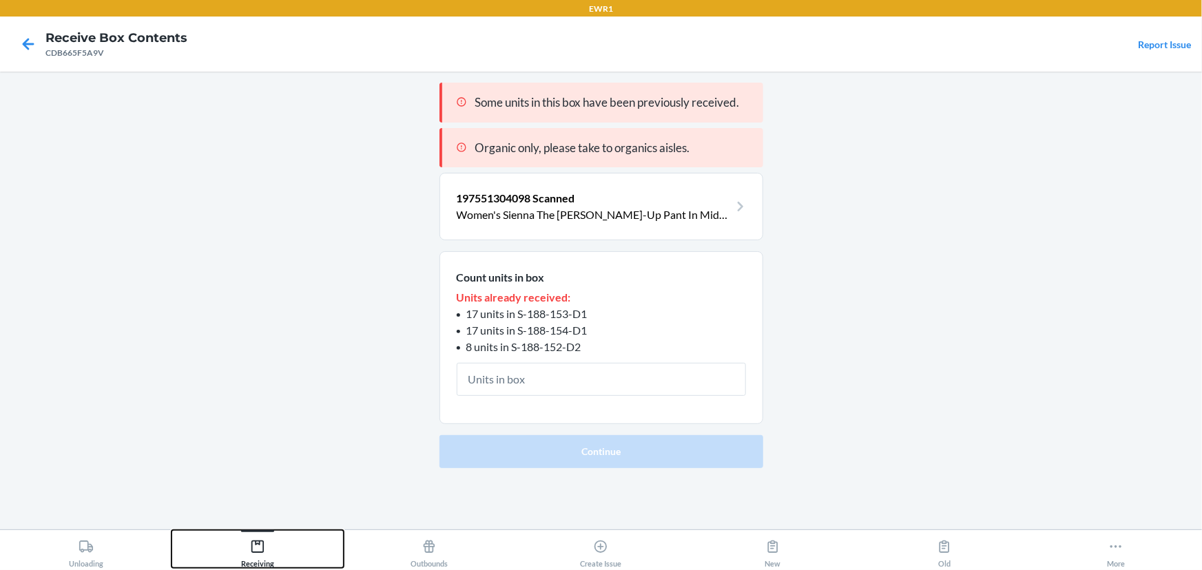
drag, startPoint x: 494, startPoint y: 384, endPoint x: 280, endPoint y: 541, distance: 266.1
click at [280, 541] on button "Receiving" at bounding box center [256, 549] width 171 height 38
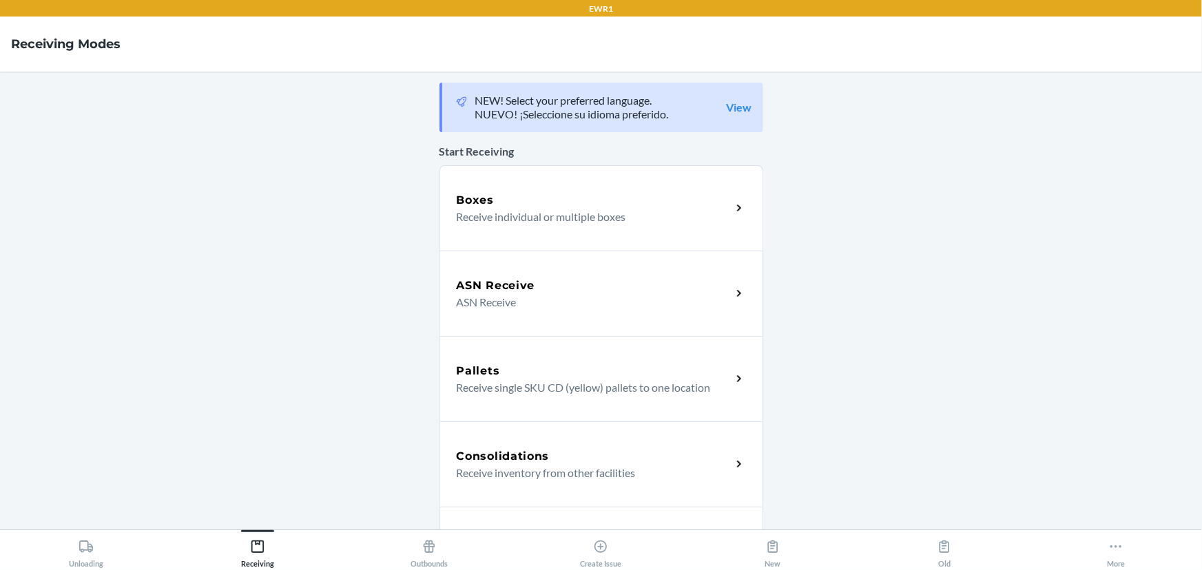
click at [439, 223] on div "Boxes Receive individual or multiple boxes" at bounding box center [601, 207] width 324 height 85
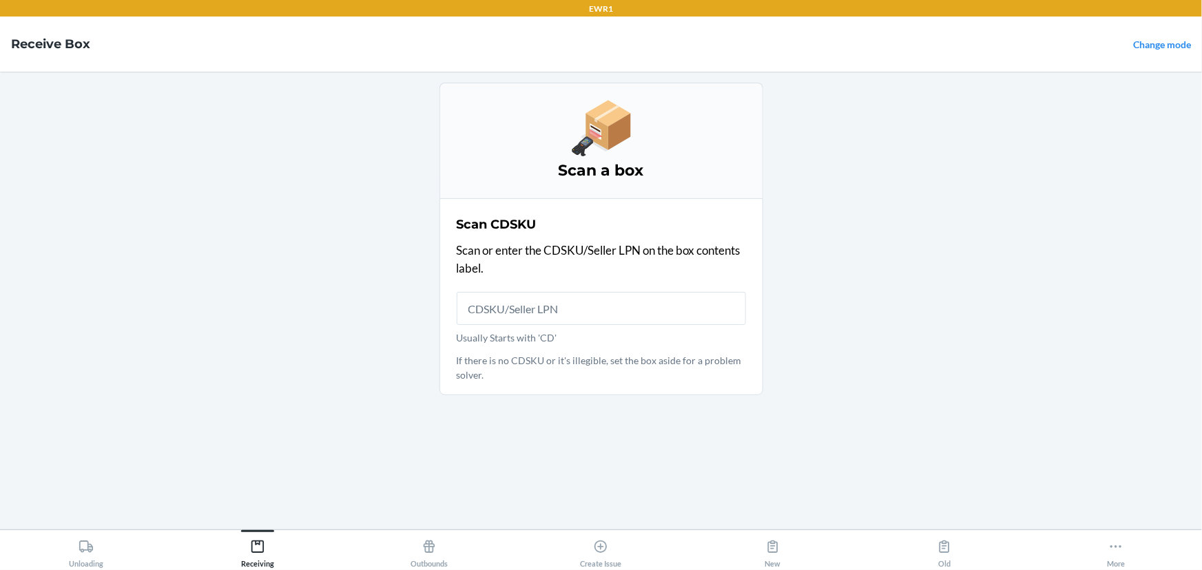
click at [495, 308] on input "Usually Starts with 'CD'" at bounding box center [601, 308] width 289 height 33
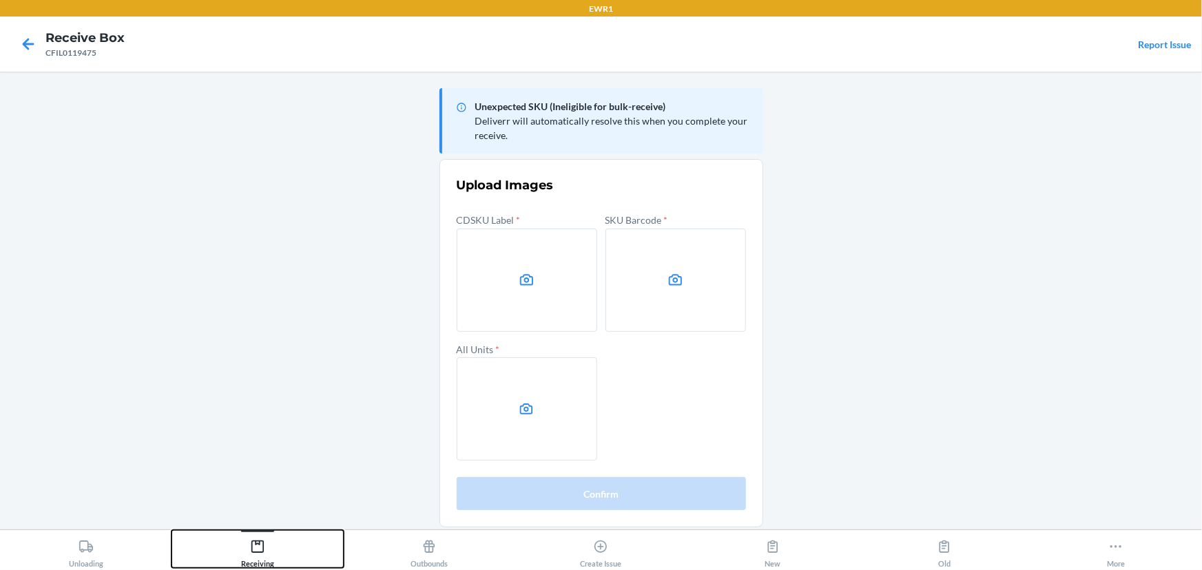
click at [292, 538] on button "Receiving" at bounding box center [256, 549] width 171 height 38
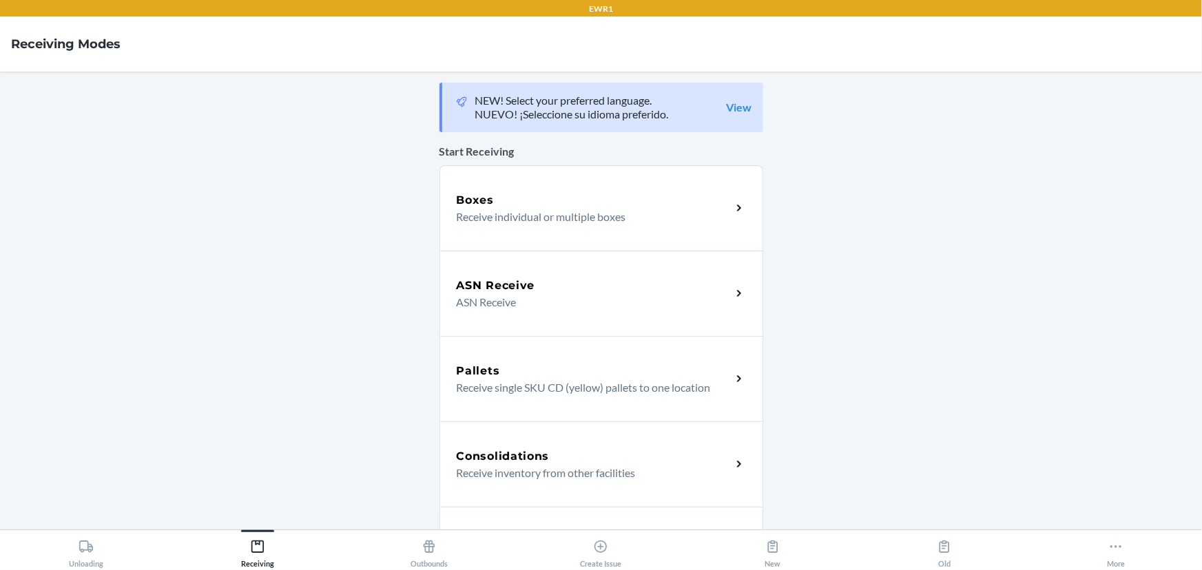
click at [632, 233] on div "Boxes Receive individual or multiple boxes" at bounding box center [601, 207] width 324 height 85
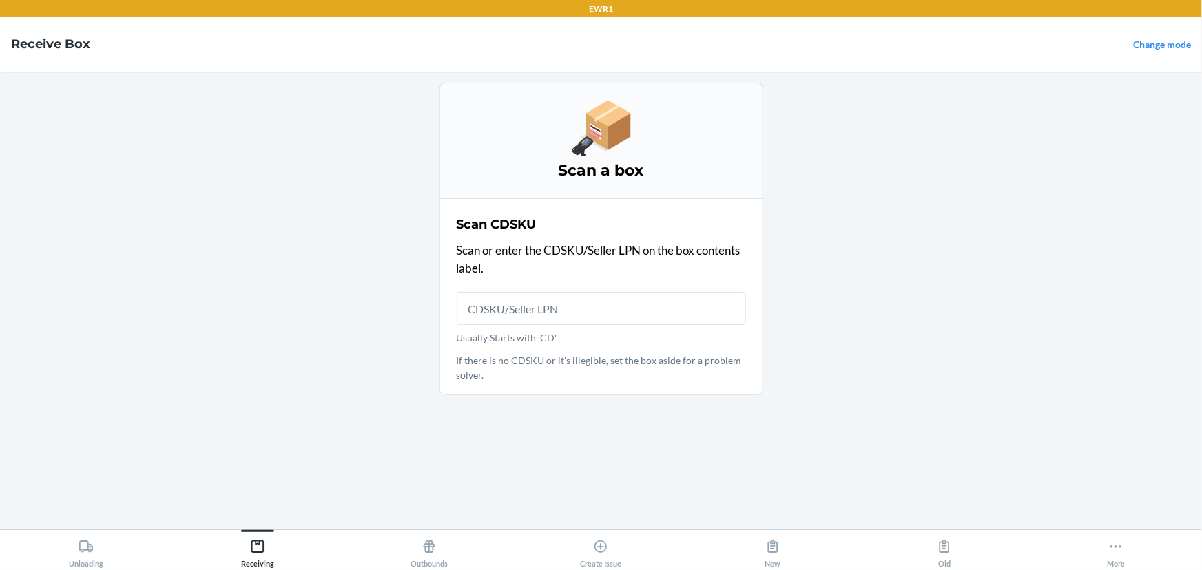
click at [617, 305] on input "Usually Starts with 'CD'" at bounding box center [601, 308] width 289 height 33
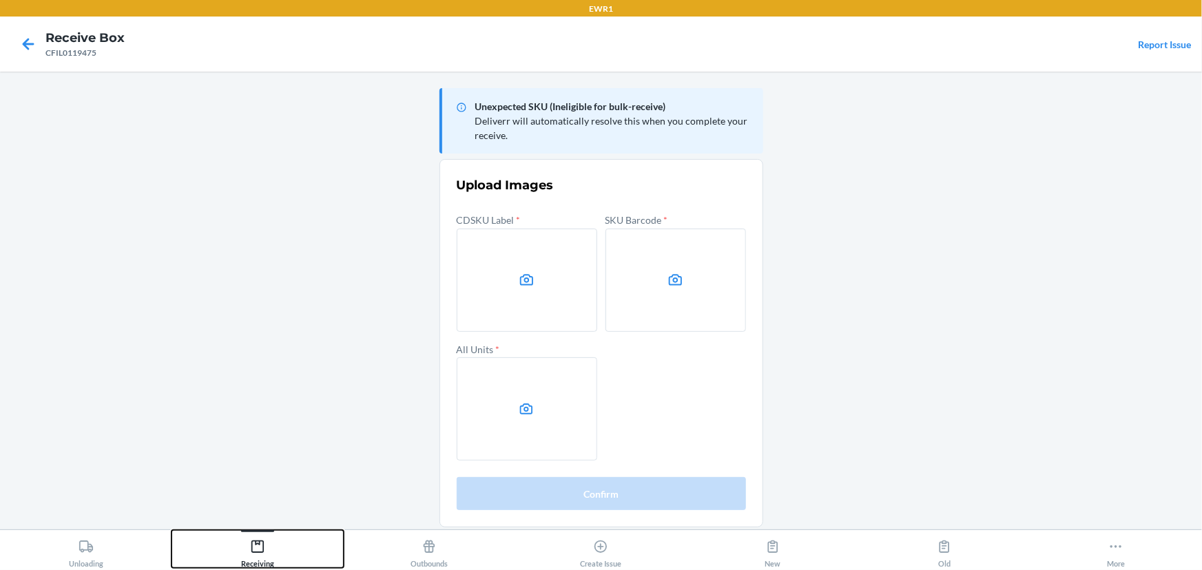
click at [251, 556] on div "Receiving" at bounding box center [257, 551] width 33 height 34
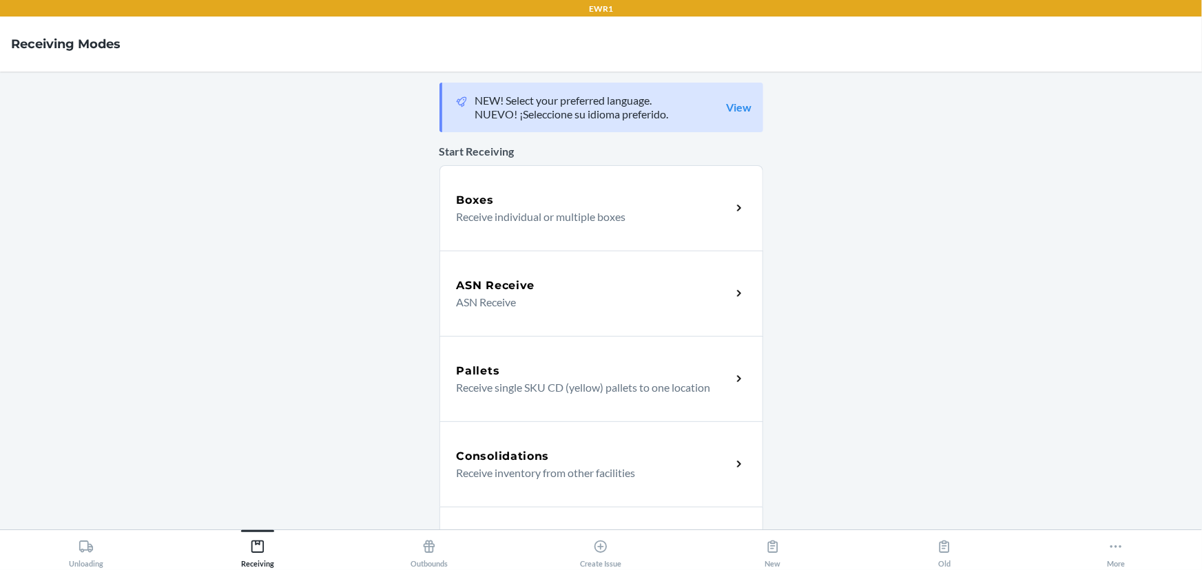
click at [547, 197] on div "Boxes" at bounding box center [594, 200] width 275 height 17
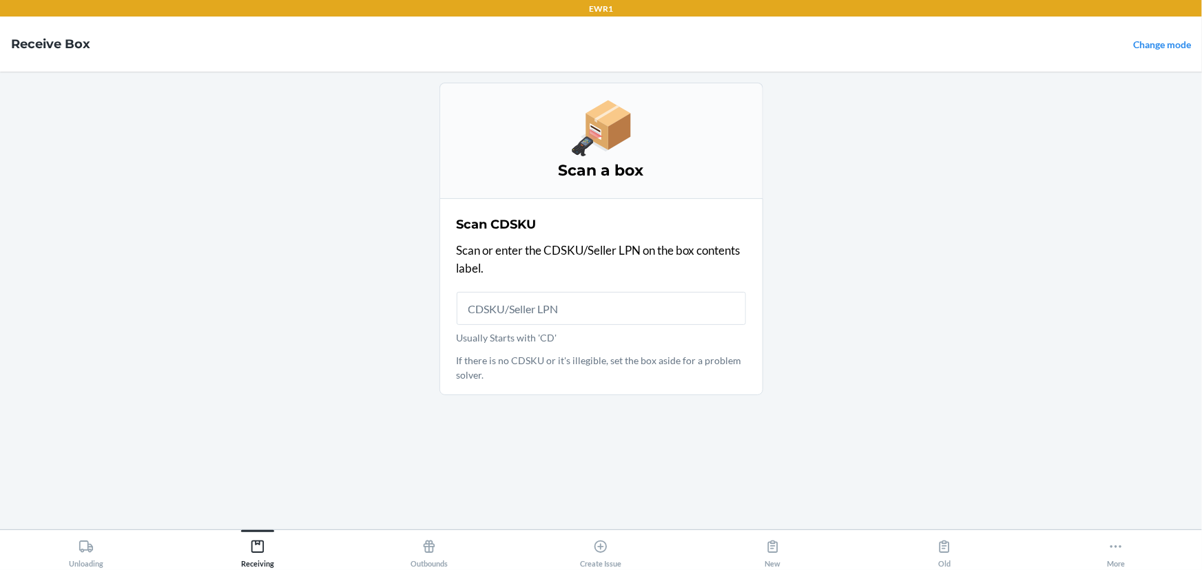
click at [492, 309] on input "Usually Starts with 'CD'" at bounding box center [601, 308] width 289 height 33
type input "CFI"
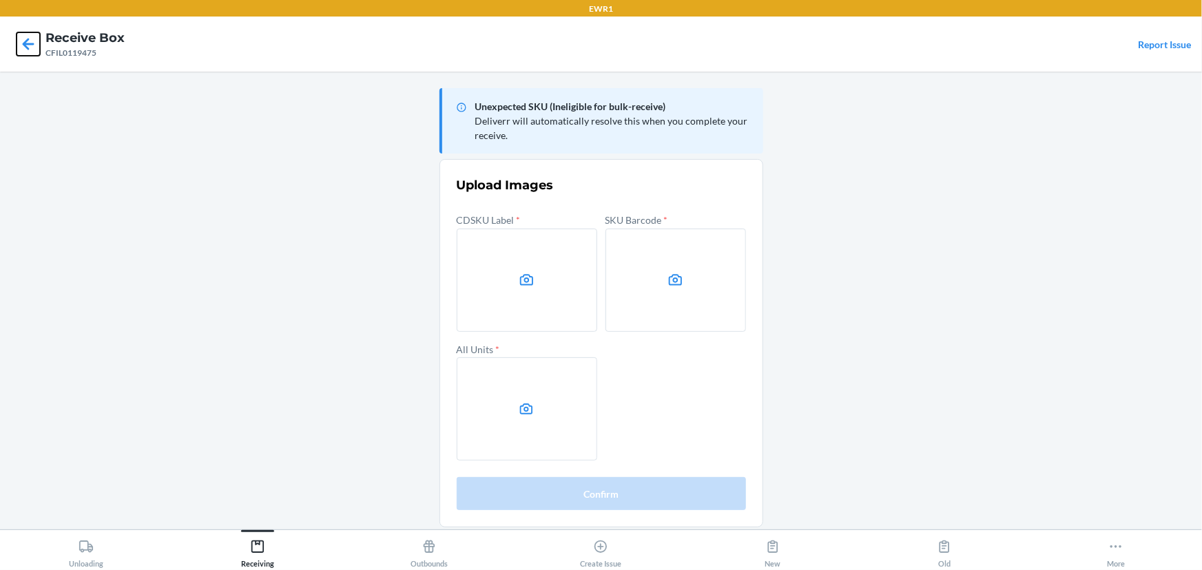
click at [30, 37] on icon at bounding box center [28, 43] width 23 height 23
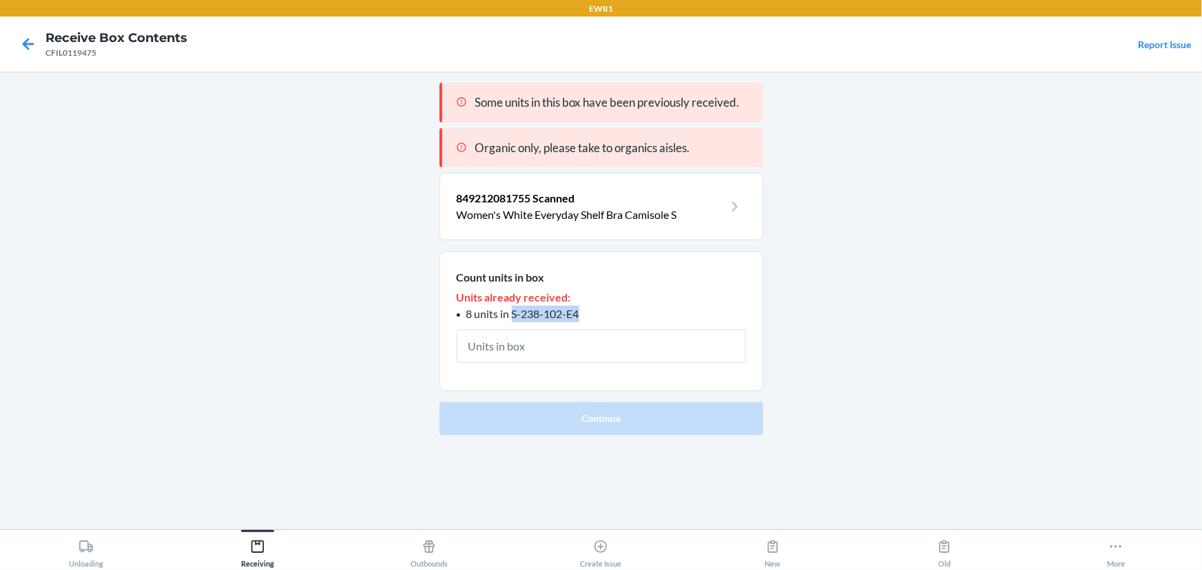
drag, startPoint x: 585, startPoint y: 310, endPoint x: 510, endPoint y: 315, distance: 75.2
click at [510, 315] on li "8 units in S-238-102-E4" at bounding box center [601, 314] width 289 height 17
click at [549, 207] on p "Women's White Everyday Shelf Bra Camisole S" at bounding box center [590, 215] width 267 height 17
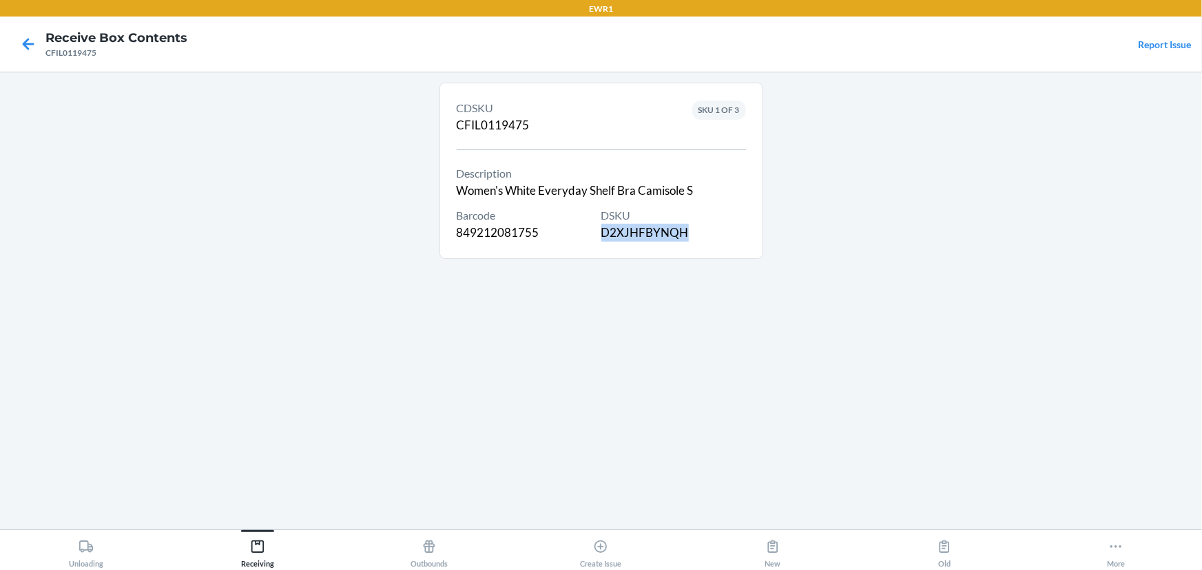
drag, startPoint x: 698, startPoint y: 233, endPoint x: 603, endPoint y: 238, distance: 94.5
click at [603, 238] on div "DSKU D2XJHFBYNQH" at bounding box center [673, 224] width 145 height 34
click at [35, 43] on icon at bounding box center [28, 43] width 23 height 23
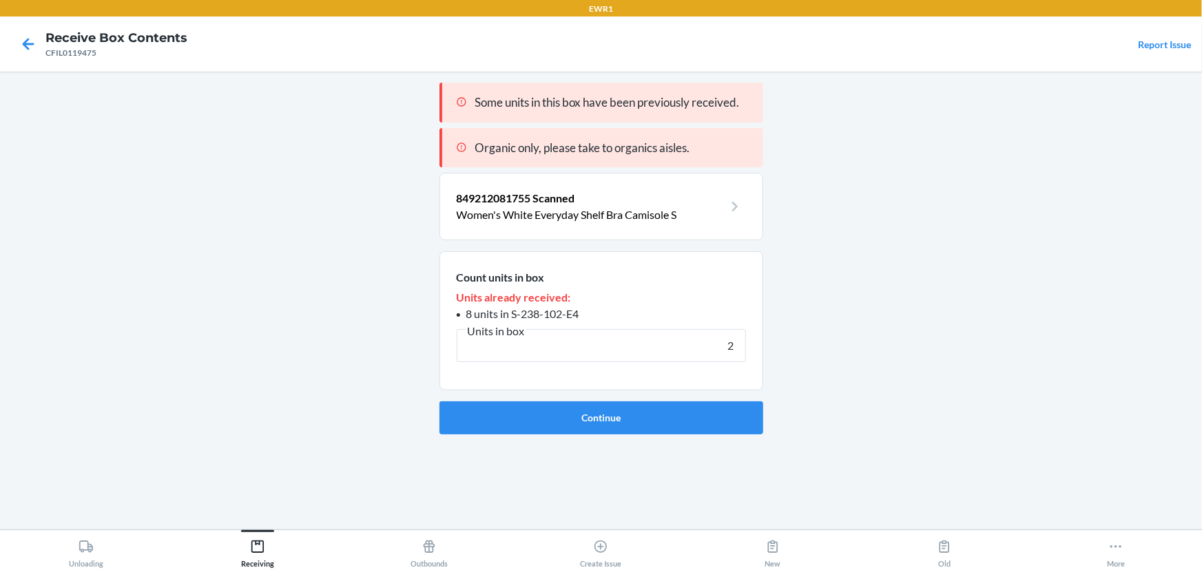
type input "2"
click at [439, 401] on button "Continue" at bounding box center [601, 417] width 324 height 33
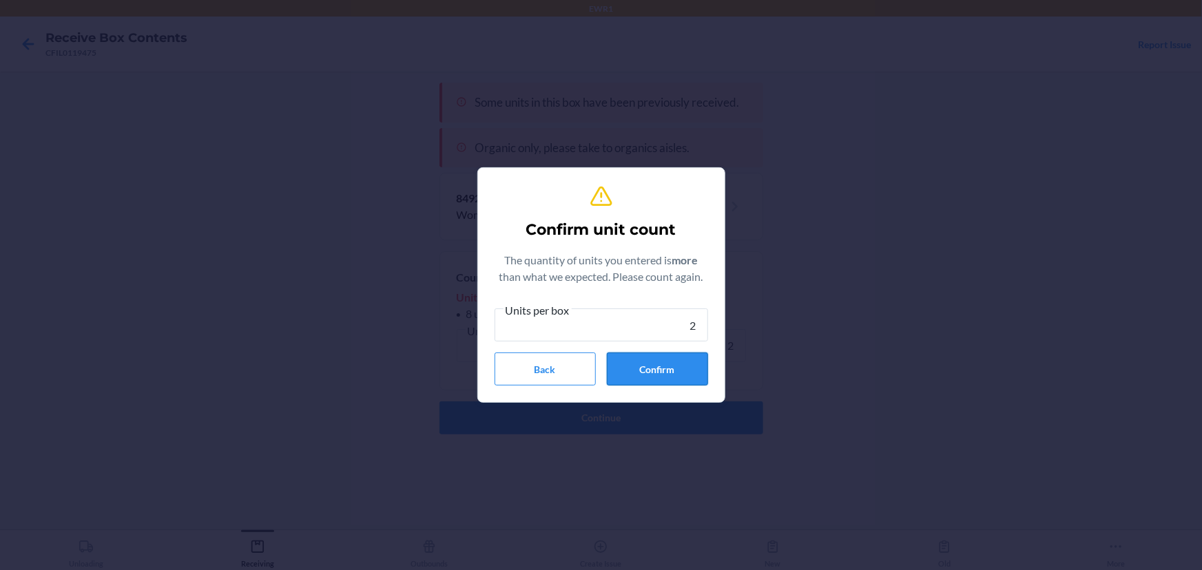
type input "2"
click at [671, 378] on button "Confirm" at bounding box center [657, 369] width 101 height 33
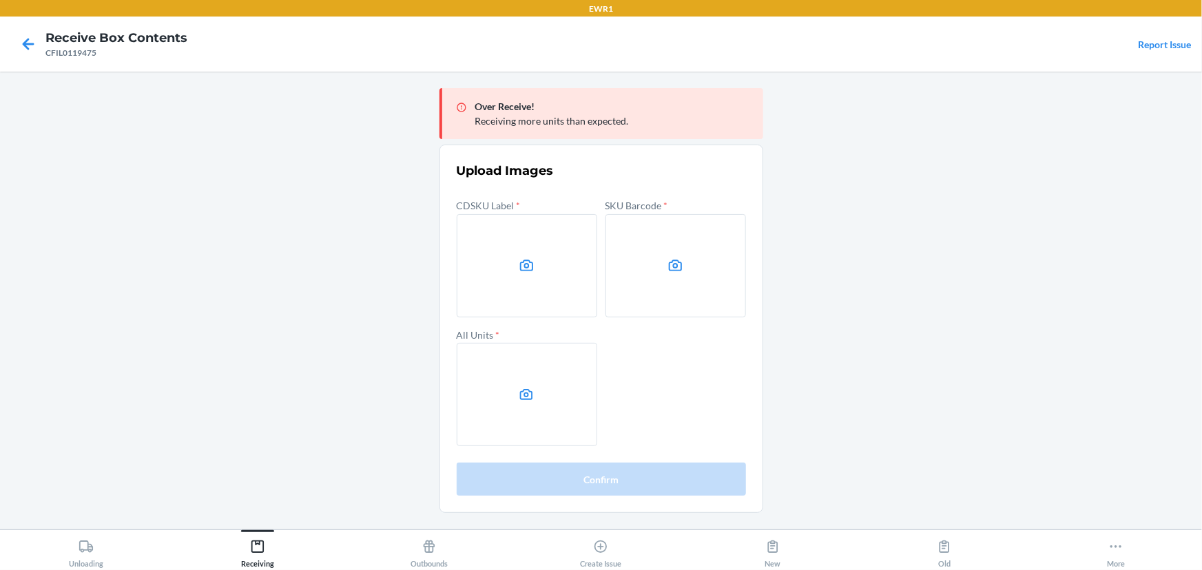
click at [1023, 187] on main "Over Receive! Receiving more units than expected. Upload Images CDSKU Label * S…" at bounding box center [601, 301] width 1202 height 458
click at [482, 266] on label at bounding box center [527, 265] width 140 height 103
click at [0, 0] on input "file" at bounding box center [0, 0] width 0 height 0
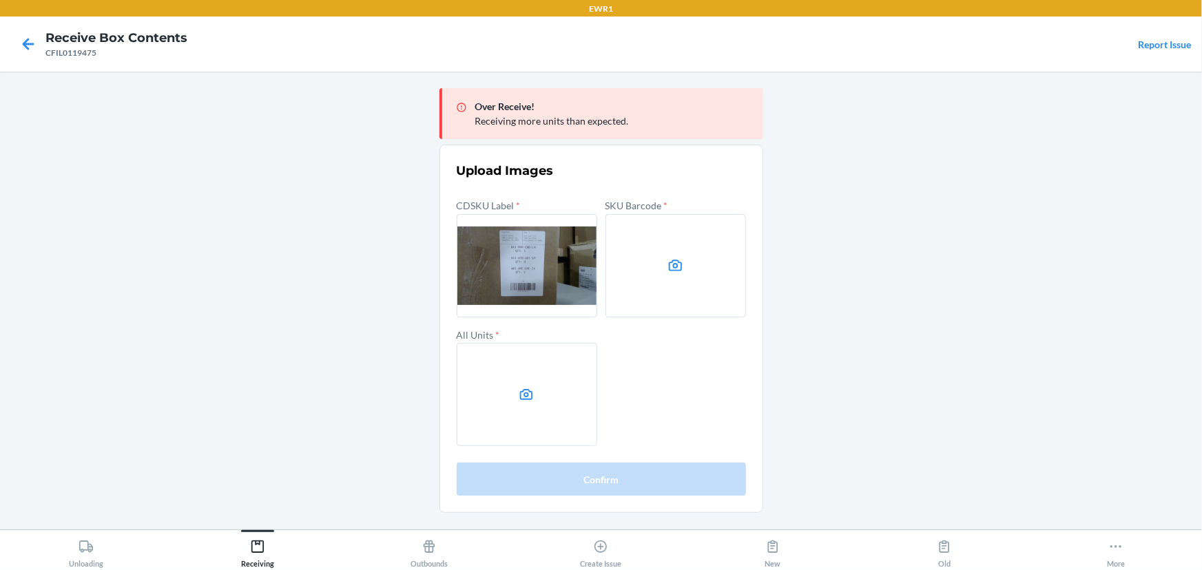
click at [642, 264] on label at bounding box center [675, 265] width 140 height 103
click at [0, 0] on input "file" at bounding box center [0, 0] width 0 height 0
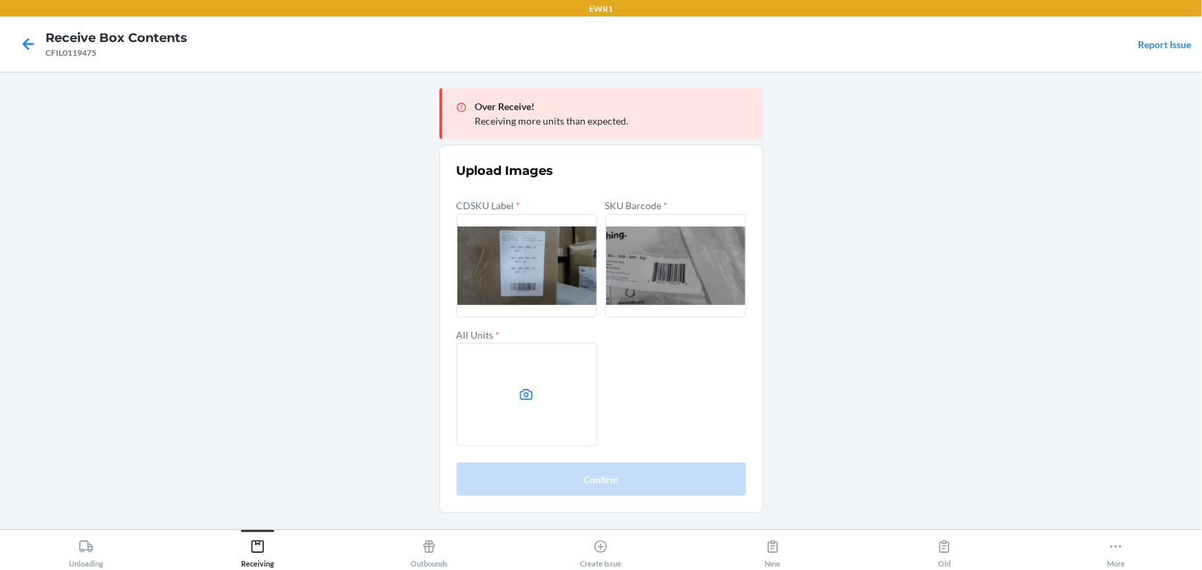
click at [534, 387] on label at bounding box center [527, 394] width 140 height 103
click at [0, 0] on input "file" at bounding box center [0, 0] width 0 height 0
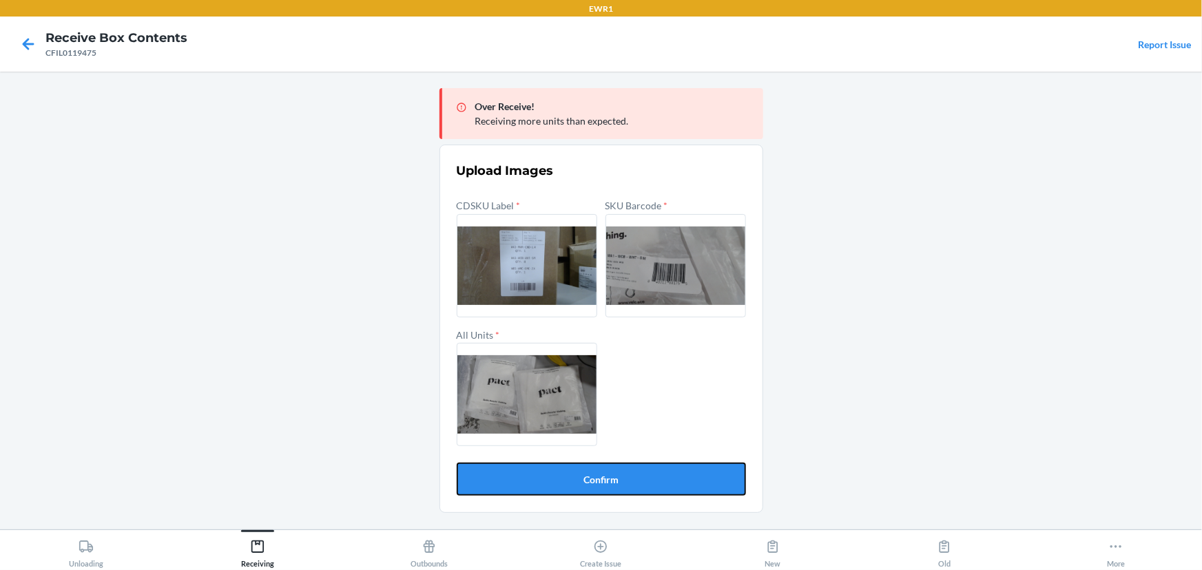
drag, startPoint x: 594, startPoint y: 475, endPoint x: 580, endPoint y: 467, distance: 16.1
click at [593, 475] on button "Confirm" at bounding box center [601, 479] width 289 height 33
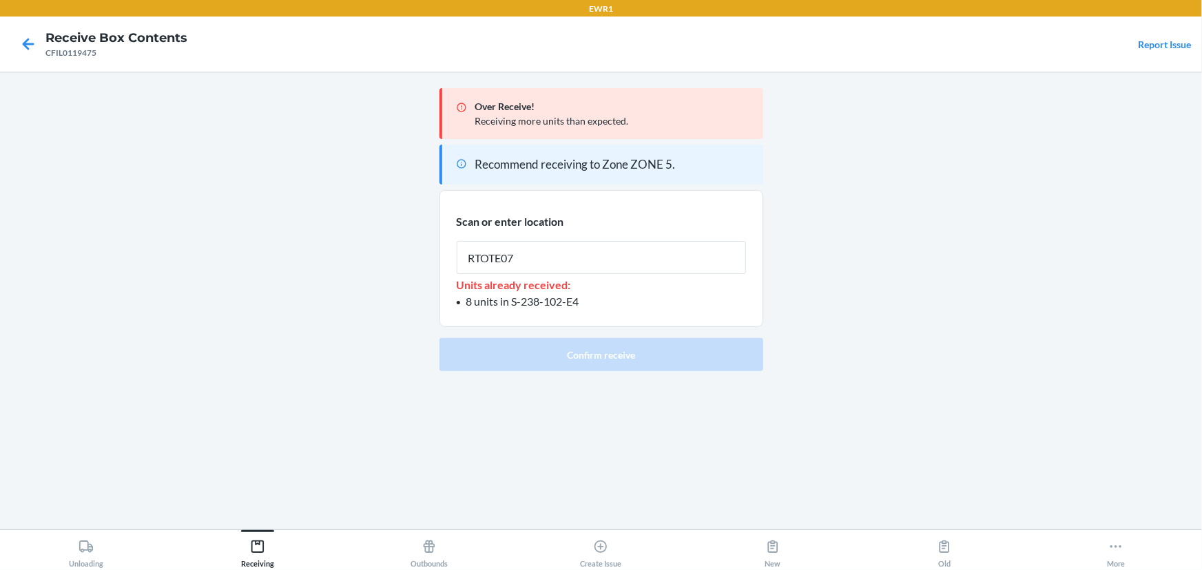
type input "RTOTE072"
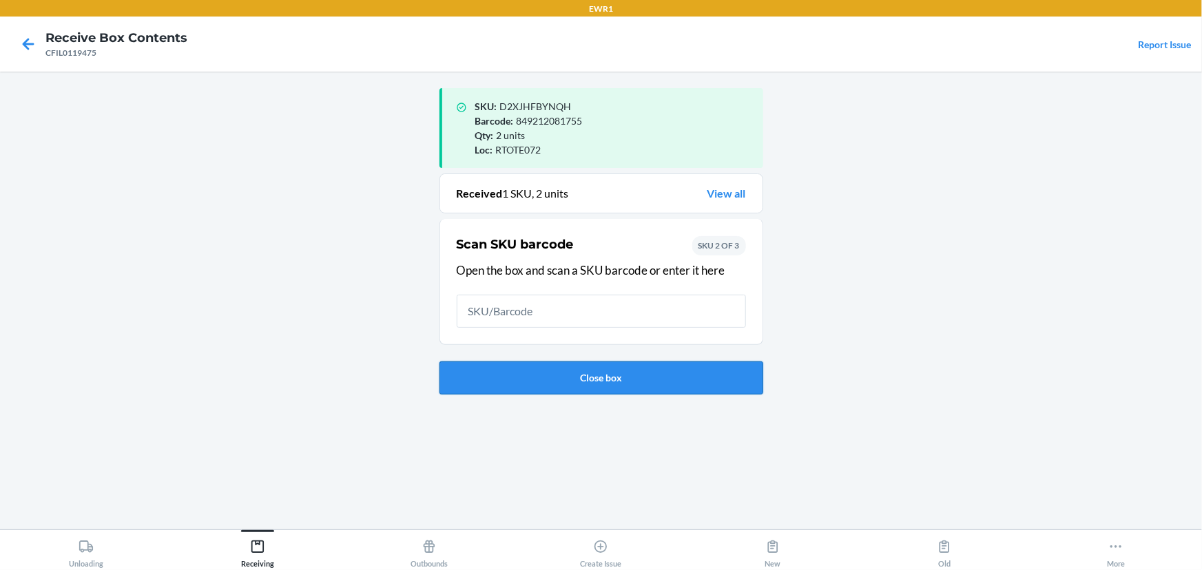
click at [571, 379] on button "Close box" at bounding box center [601, 377] width 324 height 33
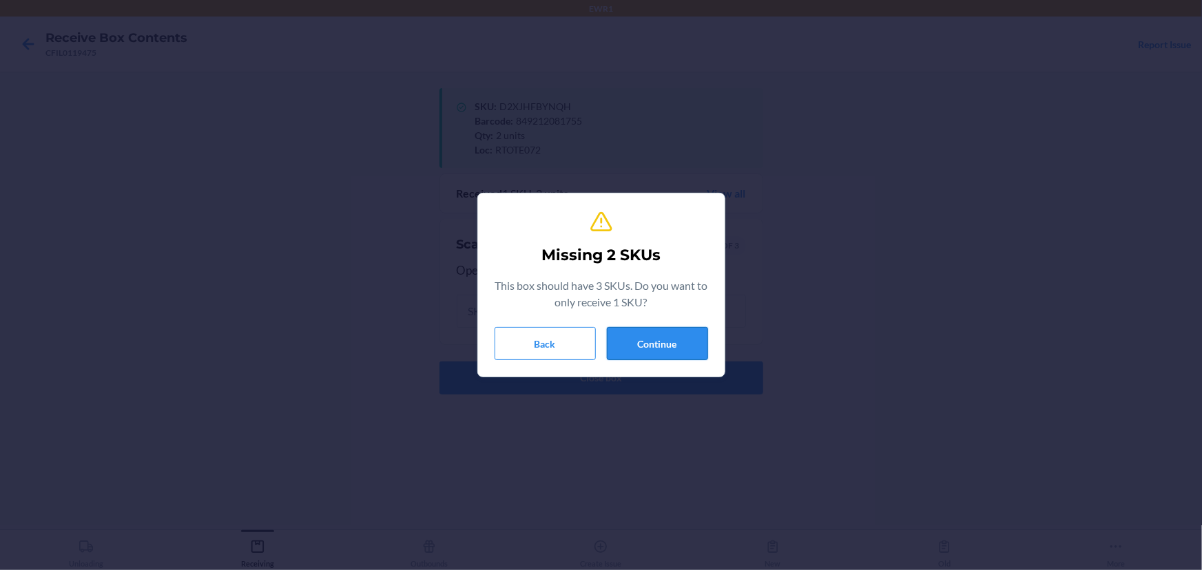
click at [626, 340] on button "Continue" at bounding box center [657, 343] width 101 height 33
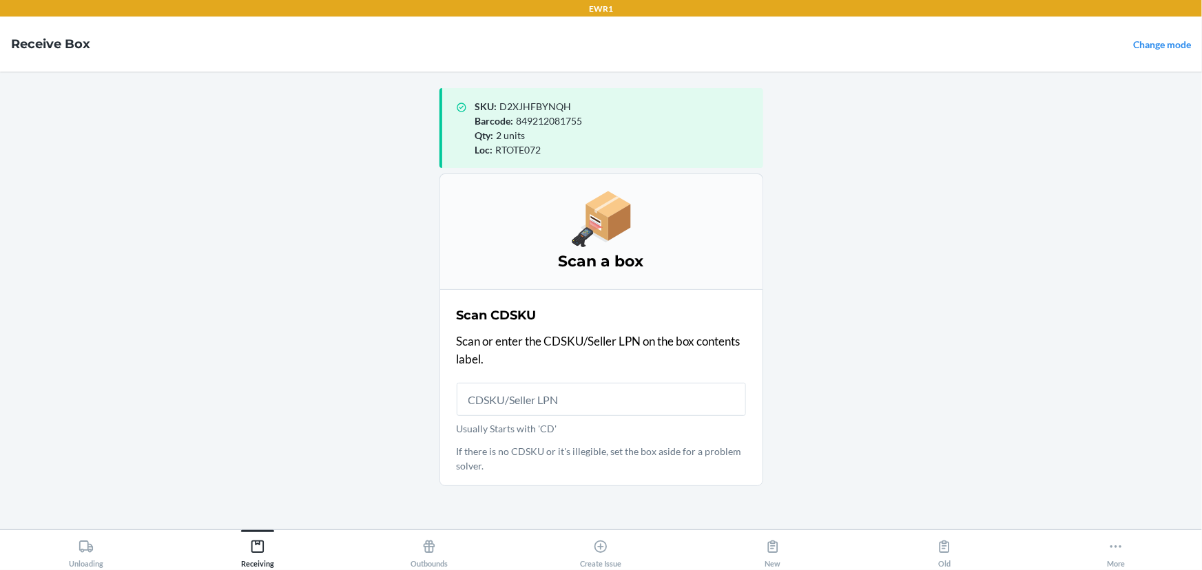
click at [537, 410] on input "Usually Starts with 'CD'" at bounding box center [601, 399] width 289 height 33
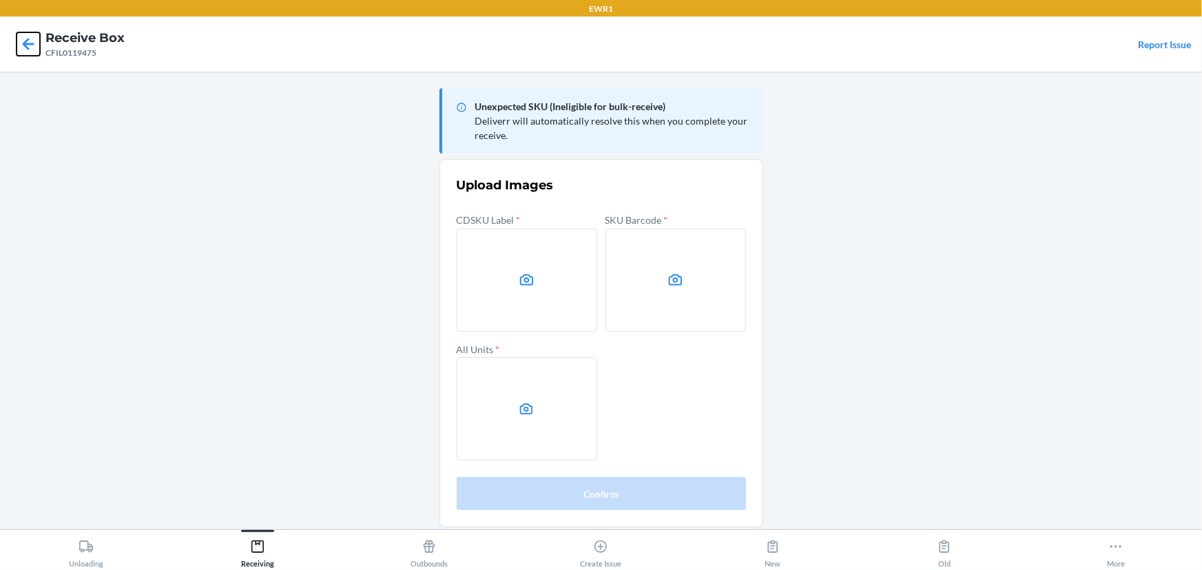
click at [19, 48] on icon at bounding box center [28, 43] width 23 height 23
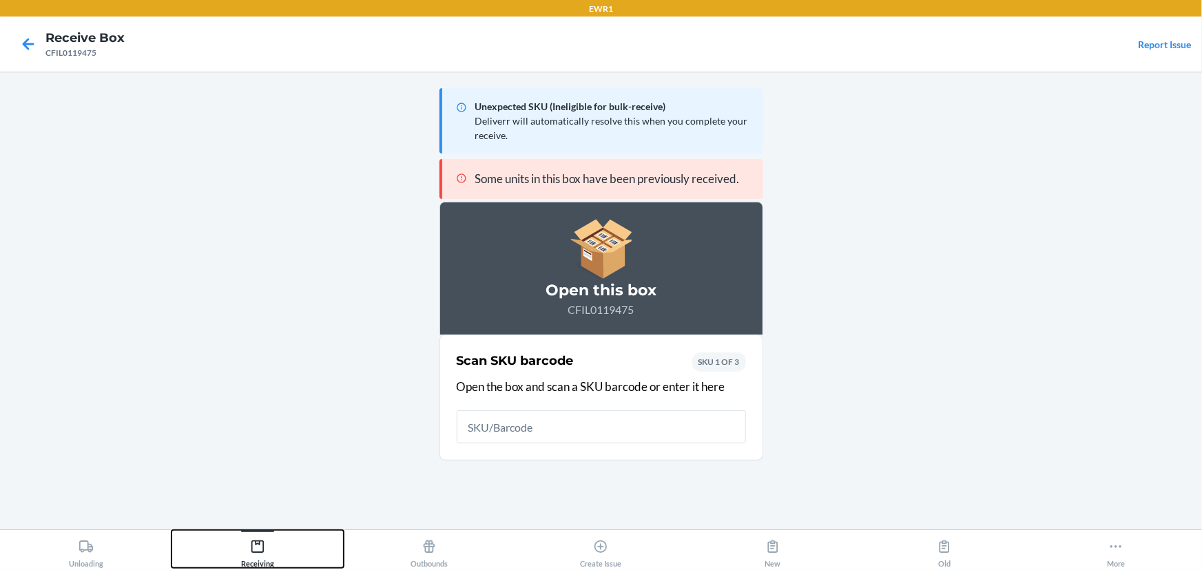
click at [250, 547] on icon at bounding box center [257, 546] width 15 height 15
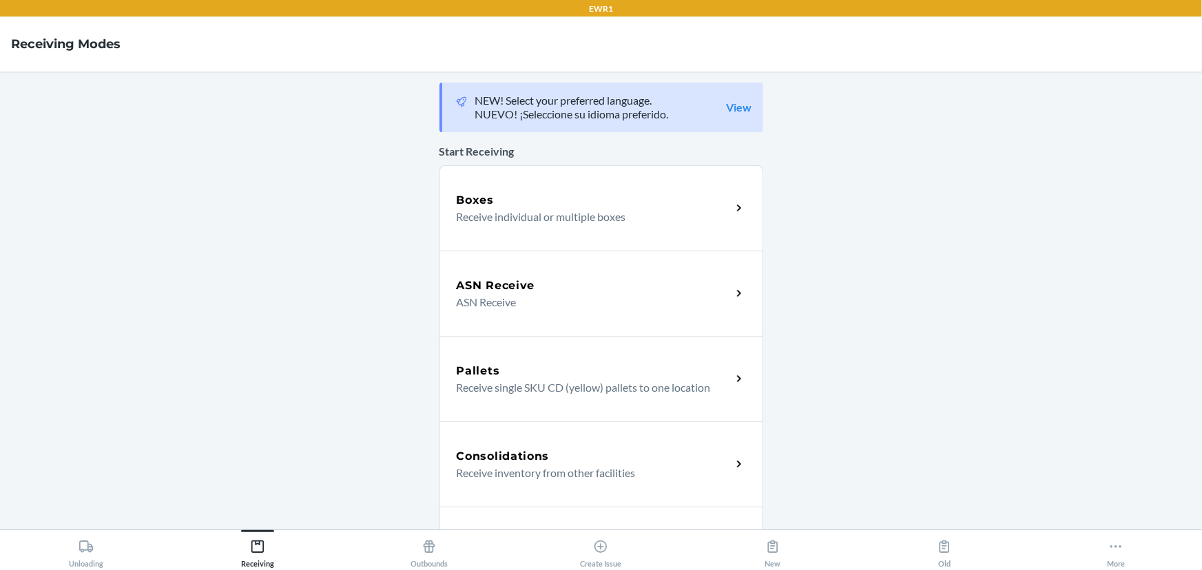
click at [507, 234] on div "Boxes Receive individual or multiple boxes" at bounding box center [601, 207] width 324 height 85
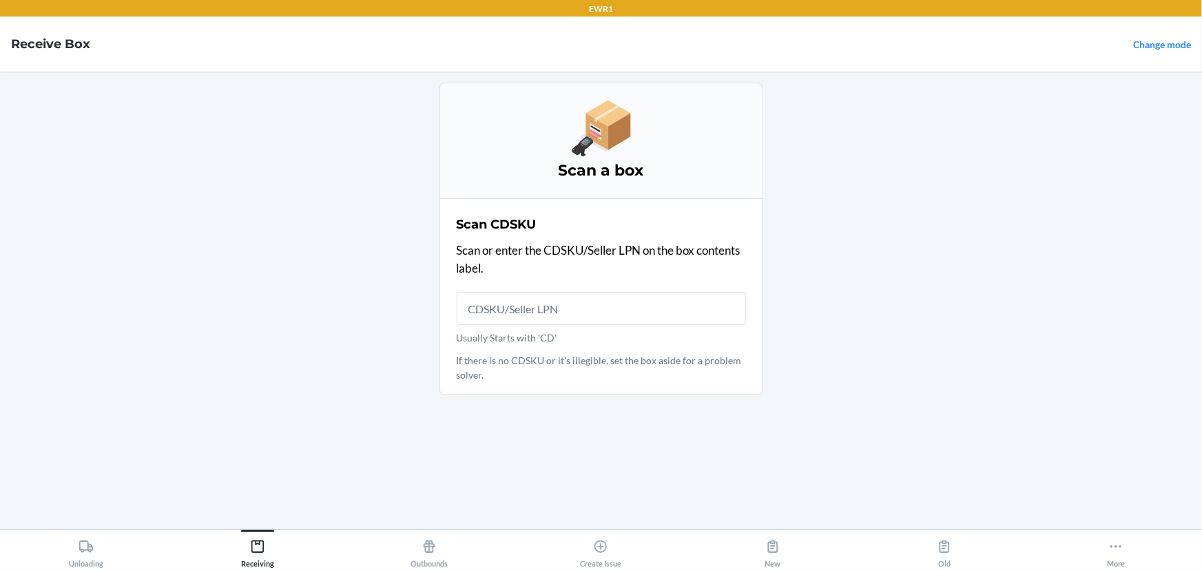
click at [521, 302] on input "Usually Starts with 'CD'" at bounding box center [601, 308] width 289 height 33
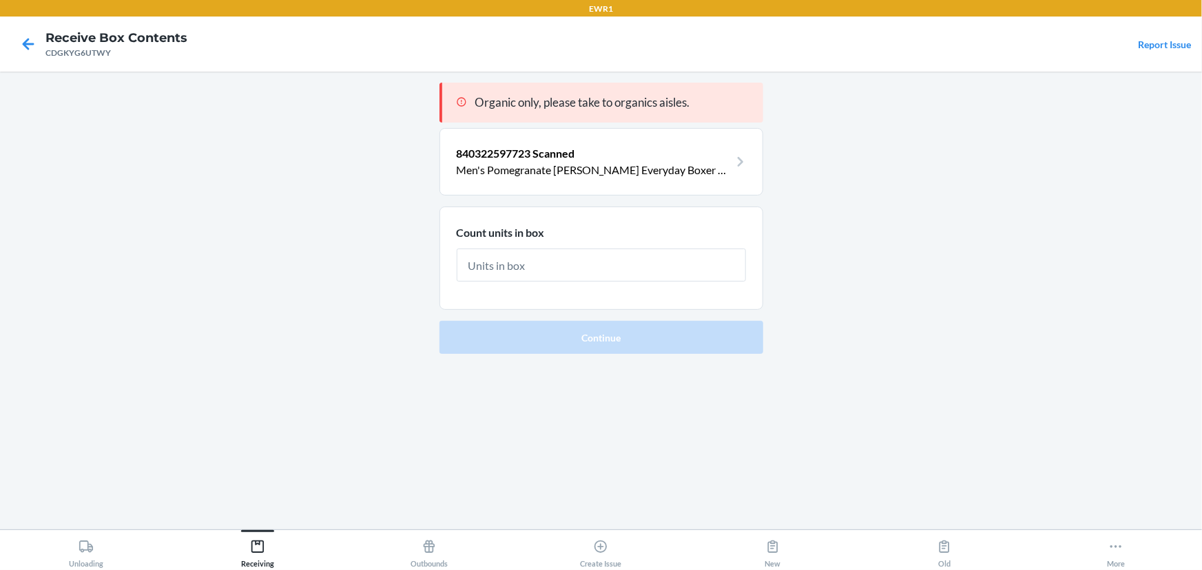
type input "1"
click button "Continue" at bounding box center [601, 337] width 324 height 33
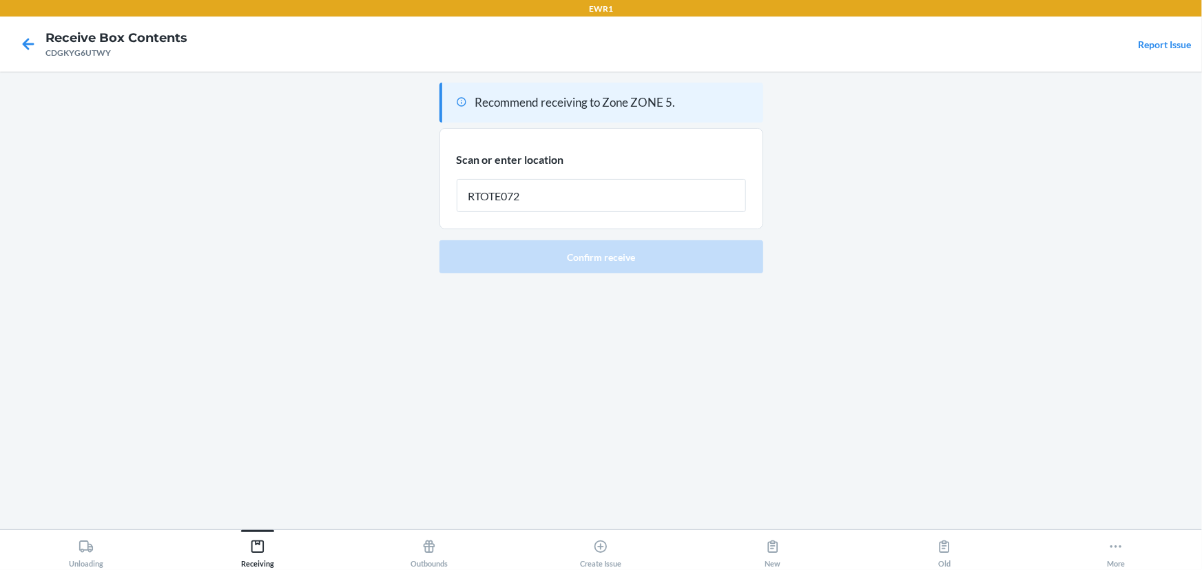
type input "RTOTE072"
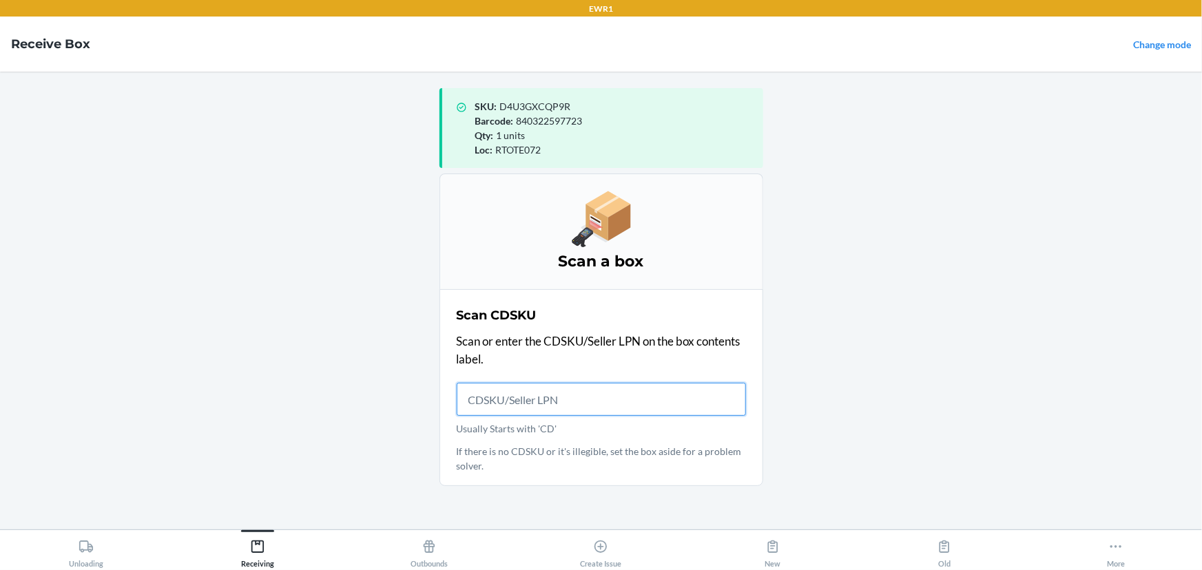
click at [505, 396] on input "Usually Starts with 'CD'" at bounding box center [601, 399] width 289 height 33
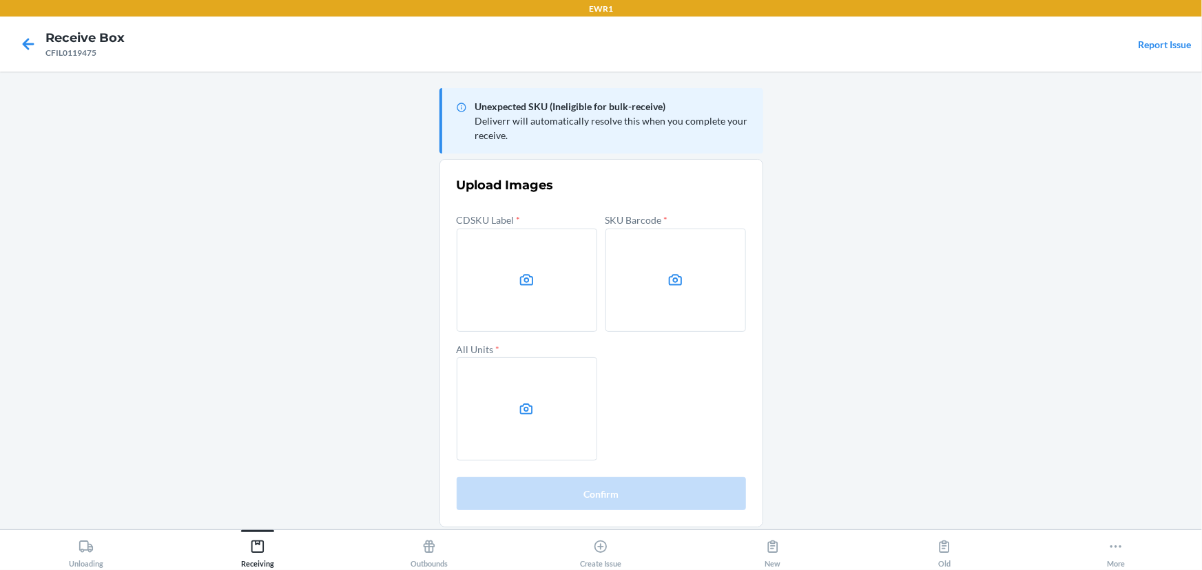
click at [1055, 239] on main "Unexpected SKU (Ineligible for bulk-receive) Deliverr will automatically resolv…" at bounding box center [601, 301] width 1202 height 458
click at [545, 266] on label at bounding box center [527, 280] width 140 height 103
click at [0, 0] on input "file" at bounding box center [0, 0] width 0 height 0
click at [634, 282] on label at bounding box center [675, 280] width 140 height 103
click at [0, 0] on input "file" at bounding box center [0, 0] width 0 height 0
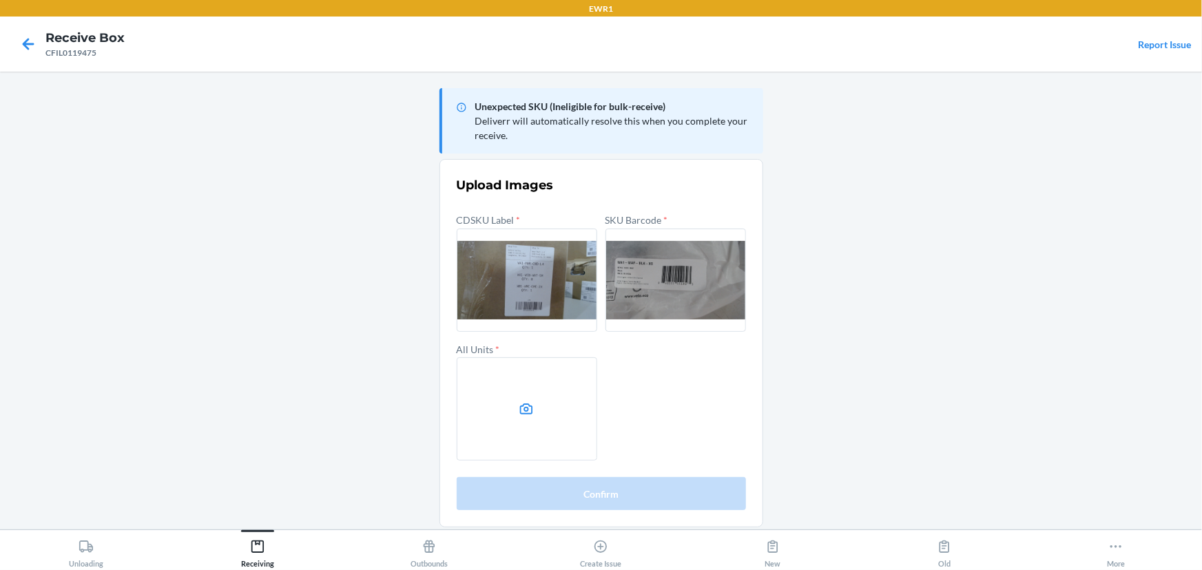
click at [549, 390] on label at bounding box center [527, 408] width 140 height 103
click at [0, 0] on input "file" at bounding box center [0, 0] width 0 height 0
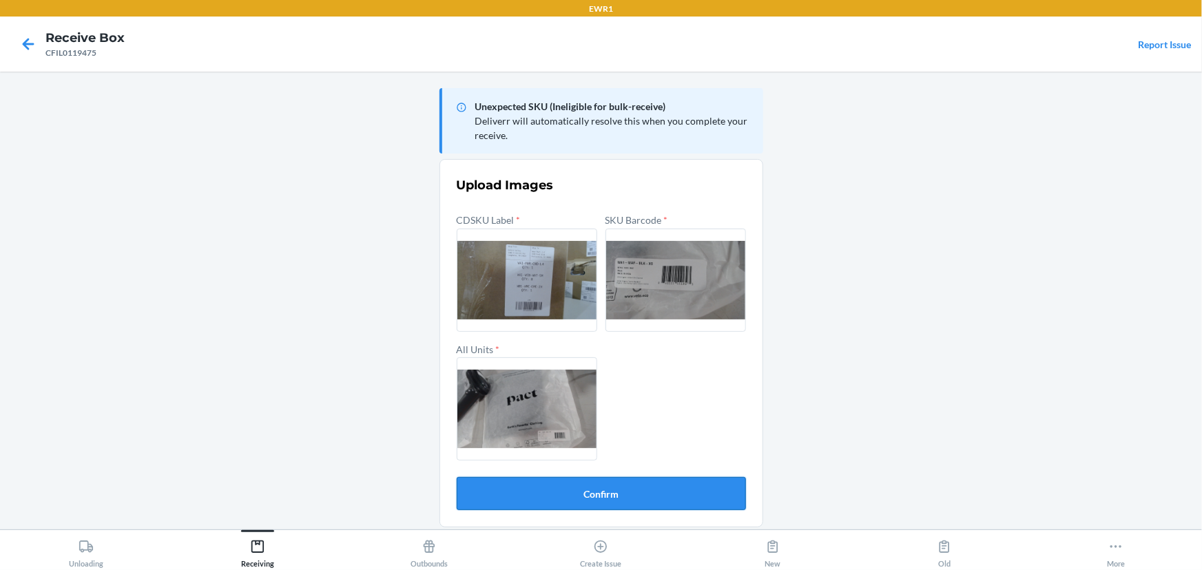
click at [605, 491] on button "Confirm" at bounding box center [601, 493] width 289 height 33
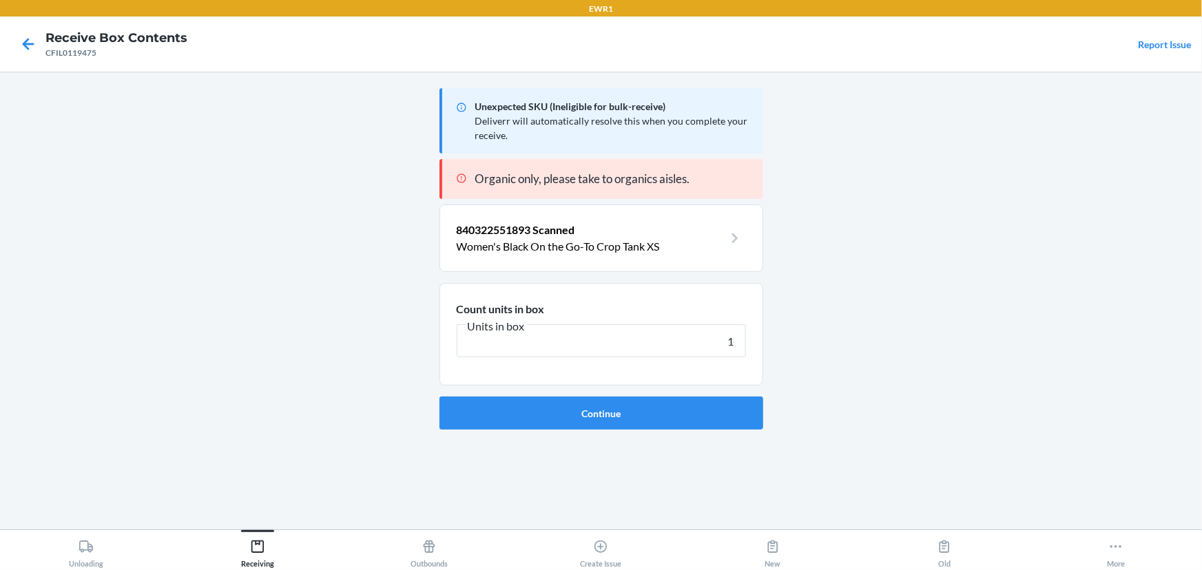
type input "1"
click at [439, 397] on button "Continue" at bounding box center [601, 413] width 324 height 33
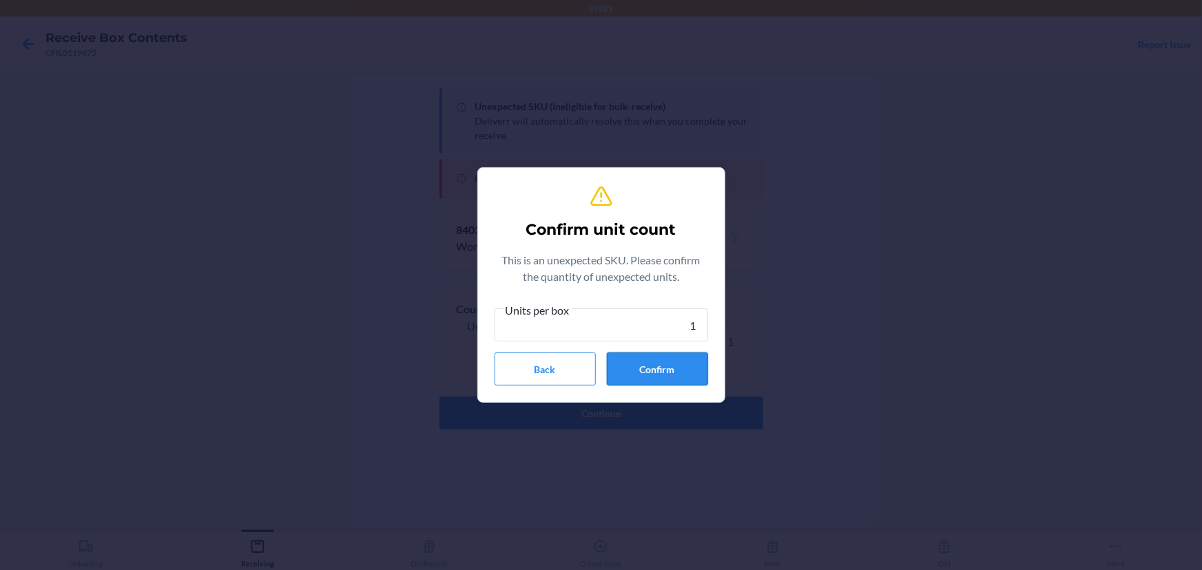
type input "1"
click at [631, 376] on button "Confirm" at bounding box center [657, 369] width 101 height 33
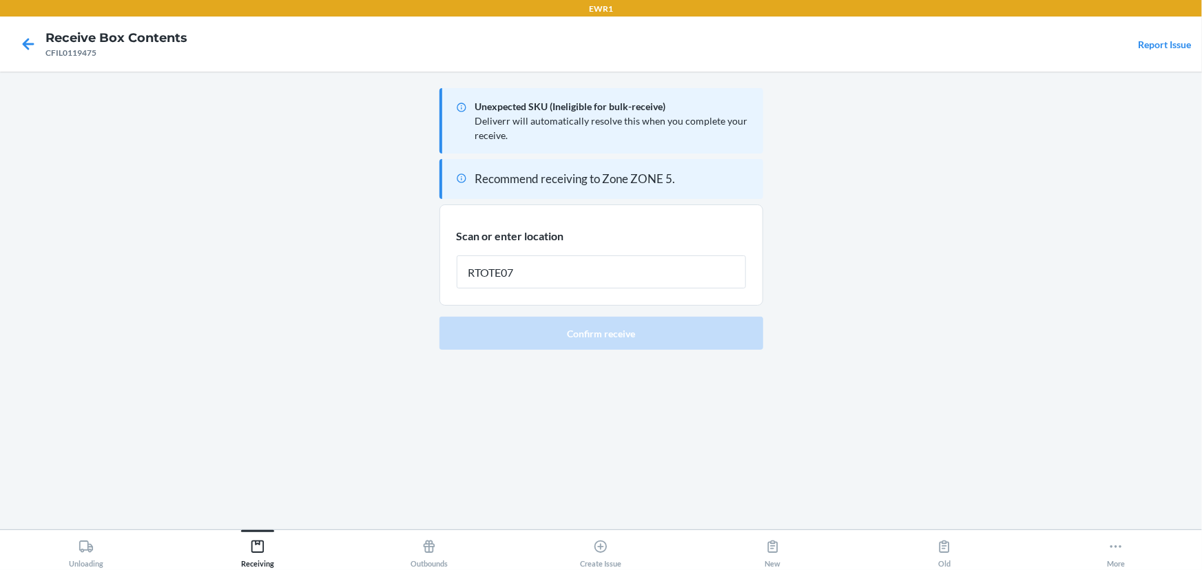
type input "RTOTE072"
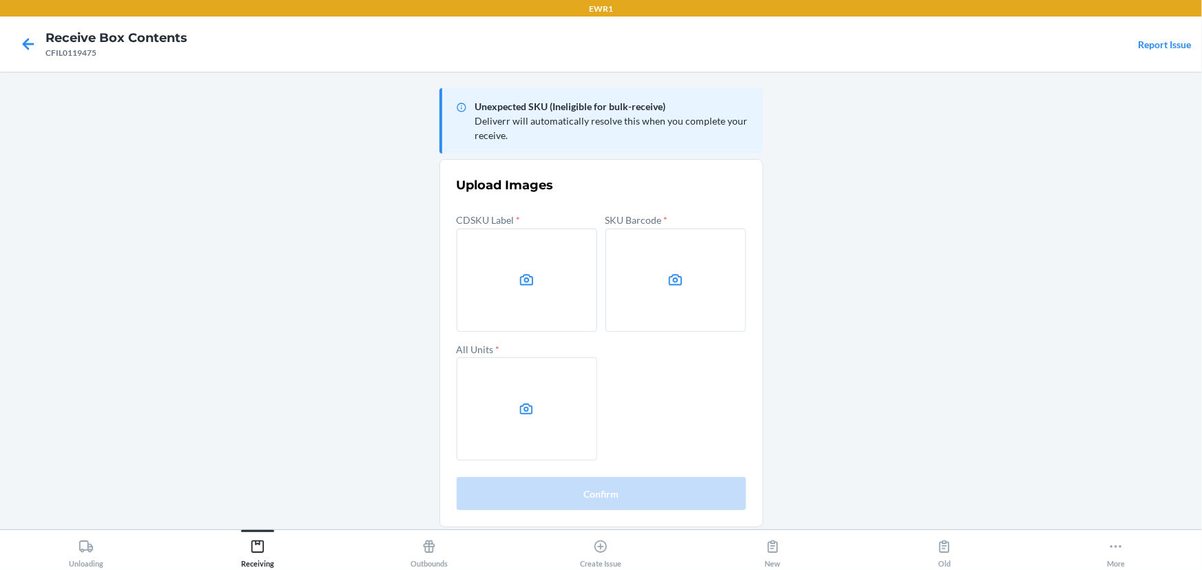
click at [14, 45] on div at bounding box center [28, 44] width 34 height 34
click at [30, 45] on icon at bounding box center [28, 43] width 23 height 23
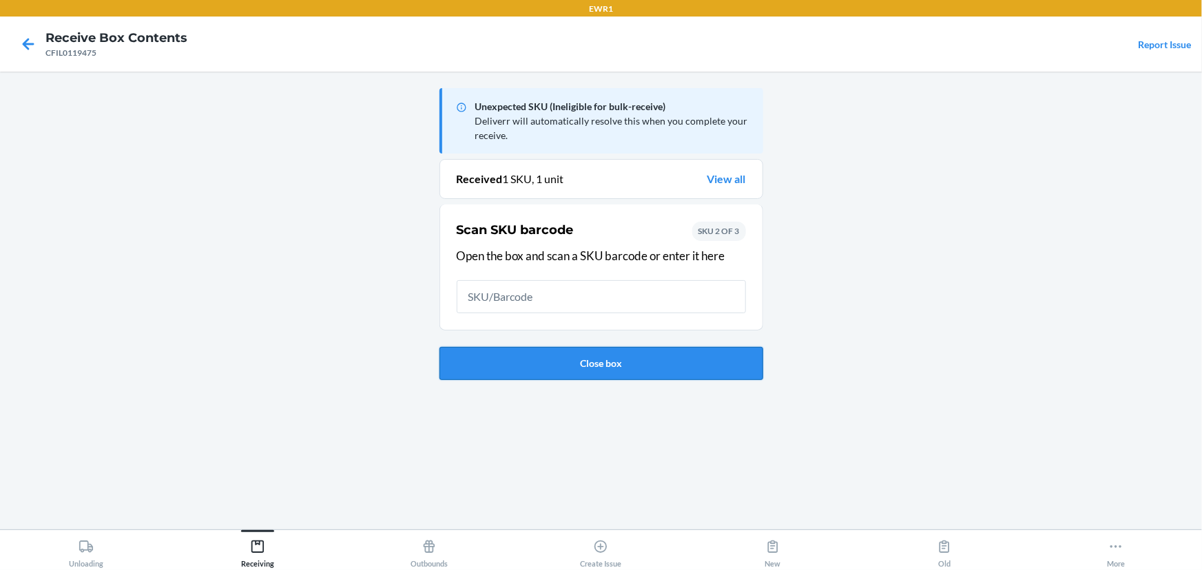
click at [581, 362] on button "Close box" at bounding box center [601, 363] width 324 height 33
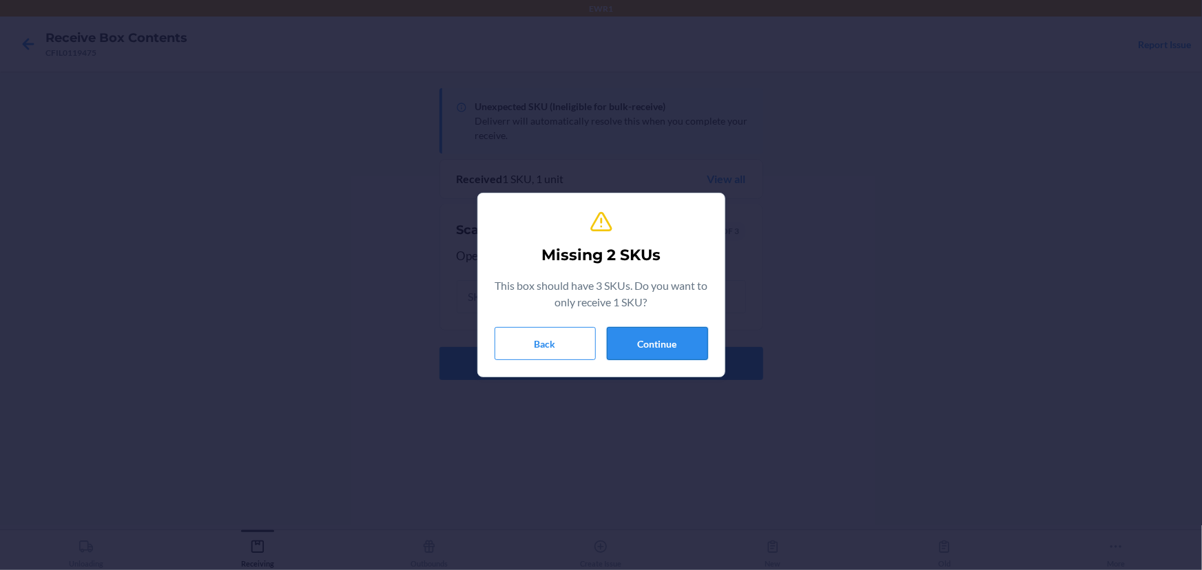
click at [641, 342] on button "Continue" at bounding box center [657, 343] width 101 height 33
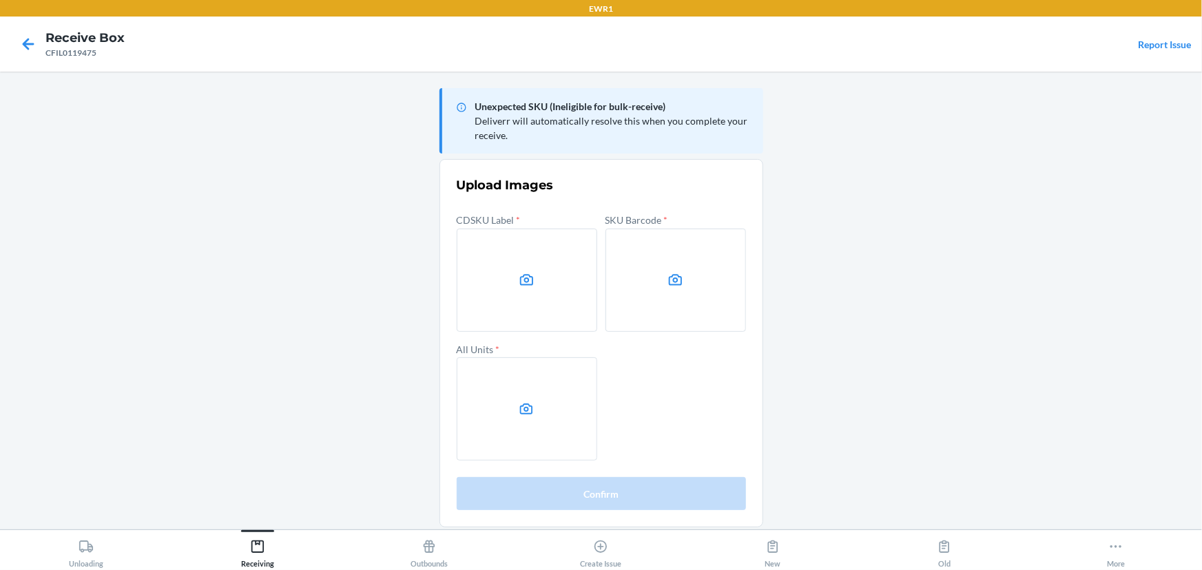
click at [987, 227] on main "Unexpected SKU (Ineligible for bulk-receive) Deliverr will automatically resolv…" at bounding box center [601, 301] width 1202 height 458
click at [578, 286] on label at bounding box center [527, 280] width 140 height 103
click at [0, 0] on input "file" at bounding box center [0, 0] width 0 height 0
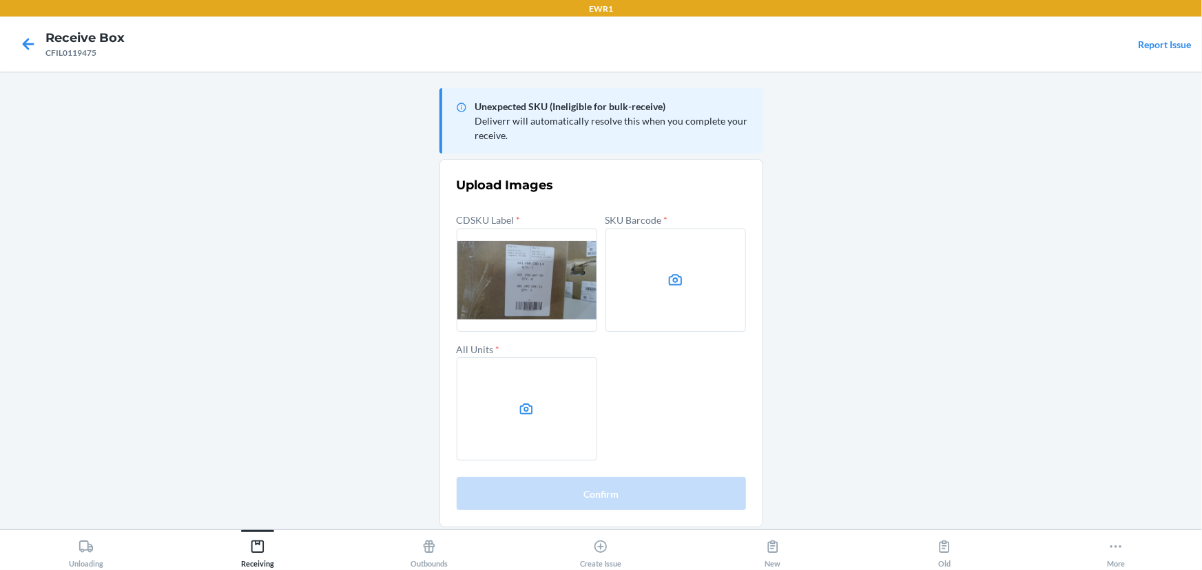
click at [616, 253] on label at bounding box center [675, 280] width 140 height 103
click at [0, 0] on input "file" at bounding box center [0, 0] width 0 height 0
click at [539, 397] on label at bounding box center [527, 408] width 140 height 103
click at [0, 0] on input "file" at bounding box center [0, 0] width 0 height 0
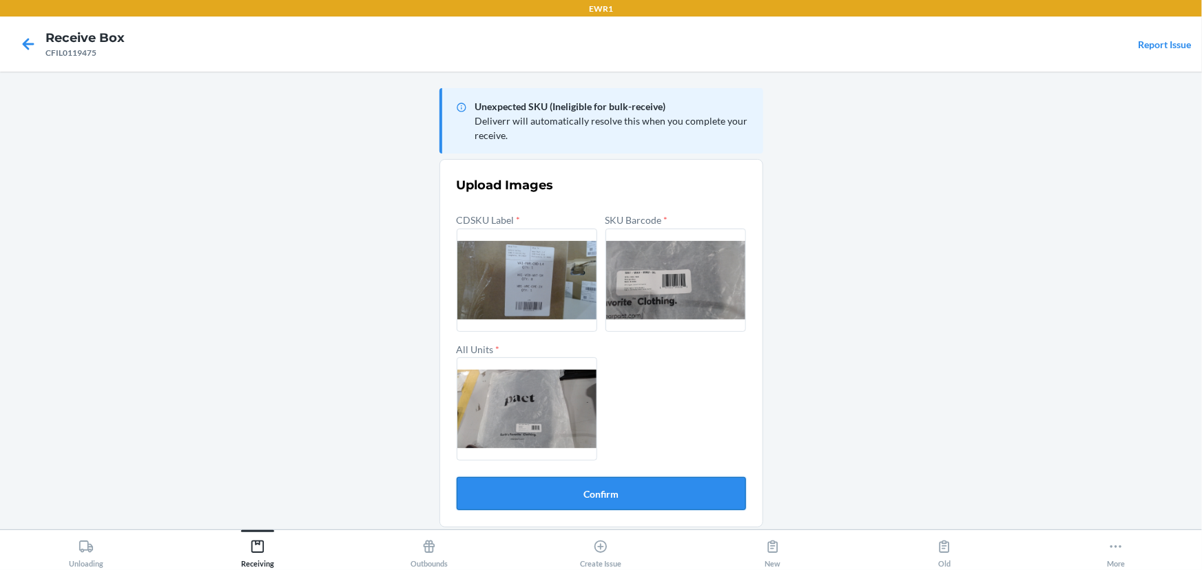
click at [635, 491] on button "Confirm" at bounding box center [601, 493] width 289 height 33
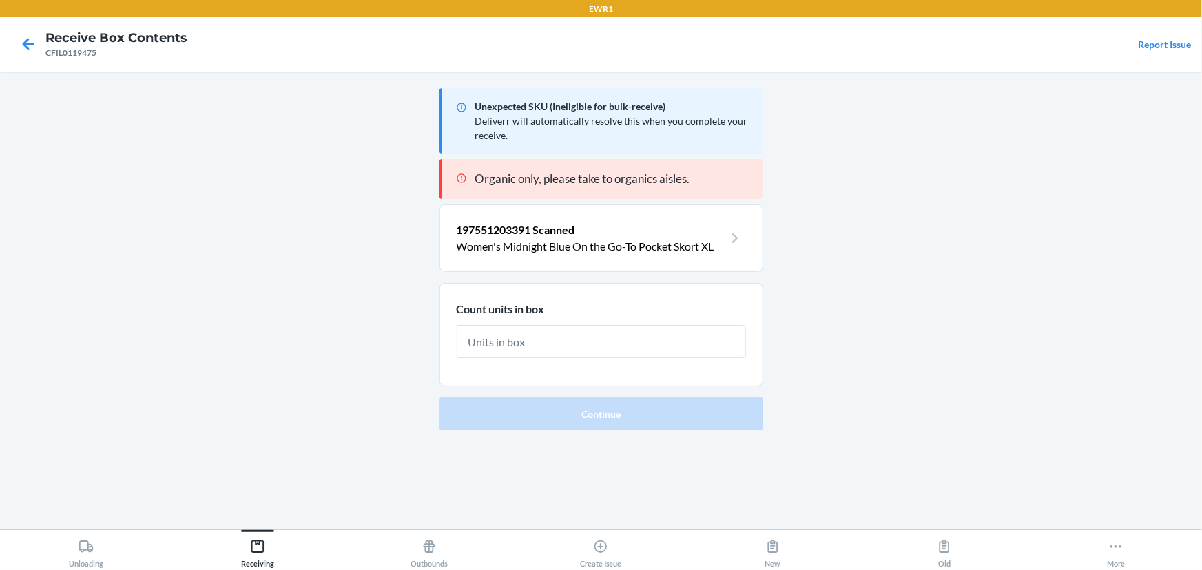
click at [520, 337] on input "text" at bounding box center [601, 341] width 289 height 33
type input "1"
click at [439, 397] on button "Continue" at bounding box center [601, 413] width 324 height 33
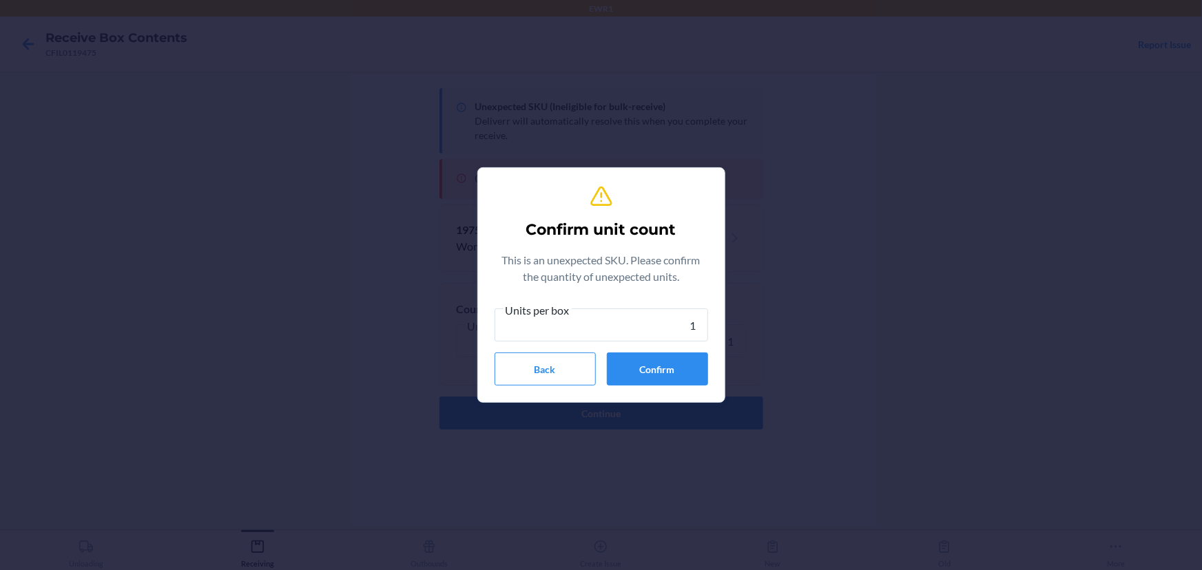
type input "1"
click at [620, 376] on button "Confirm" at bounding box center [657, 369] width 101 height 33
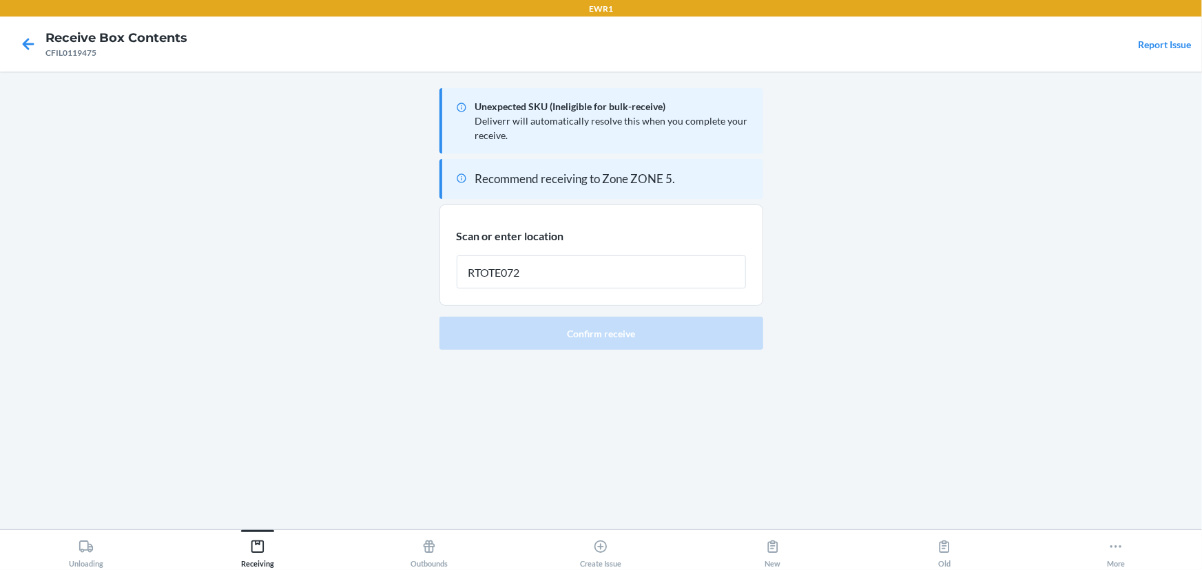
type input "RTOTE072"
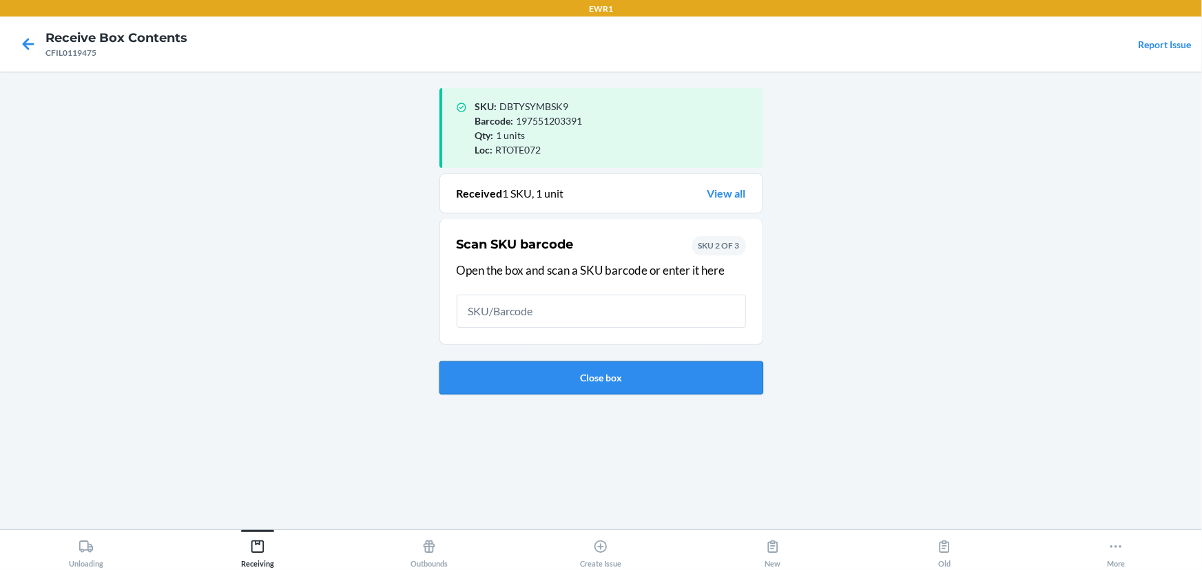
click at [598, 374] on button "Close box" at bounding box center [601, 377] width 324 height 33
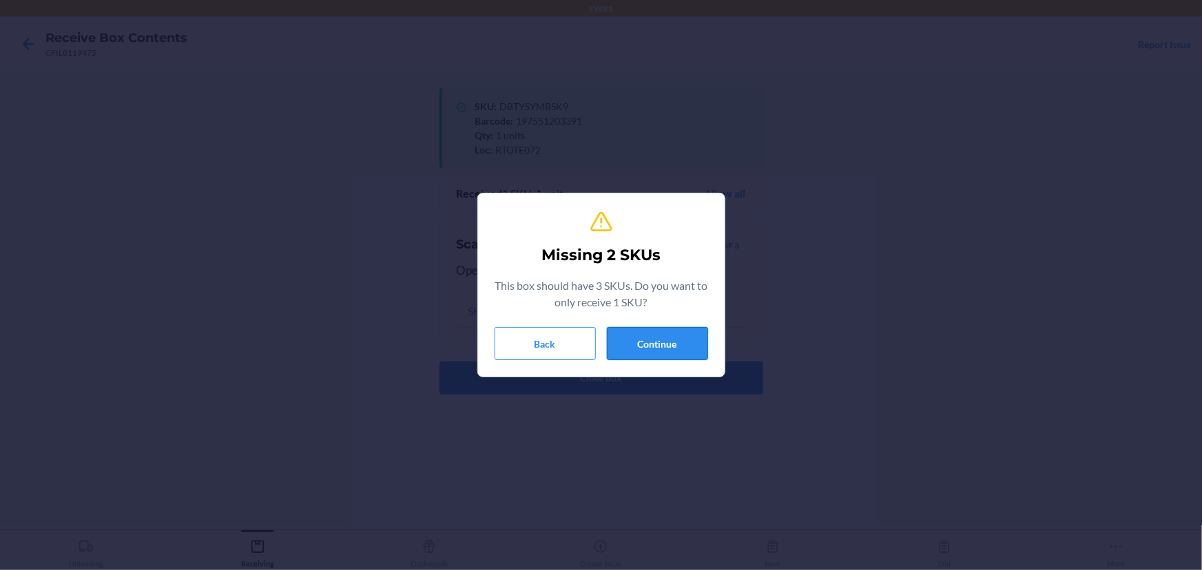
click at [638, 344] on button "Continue" at bounding box center [657, 343] width 101 height 33
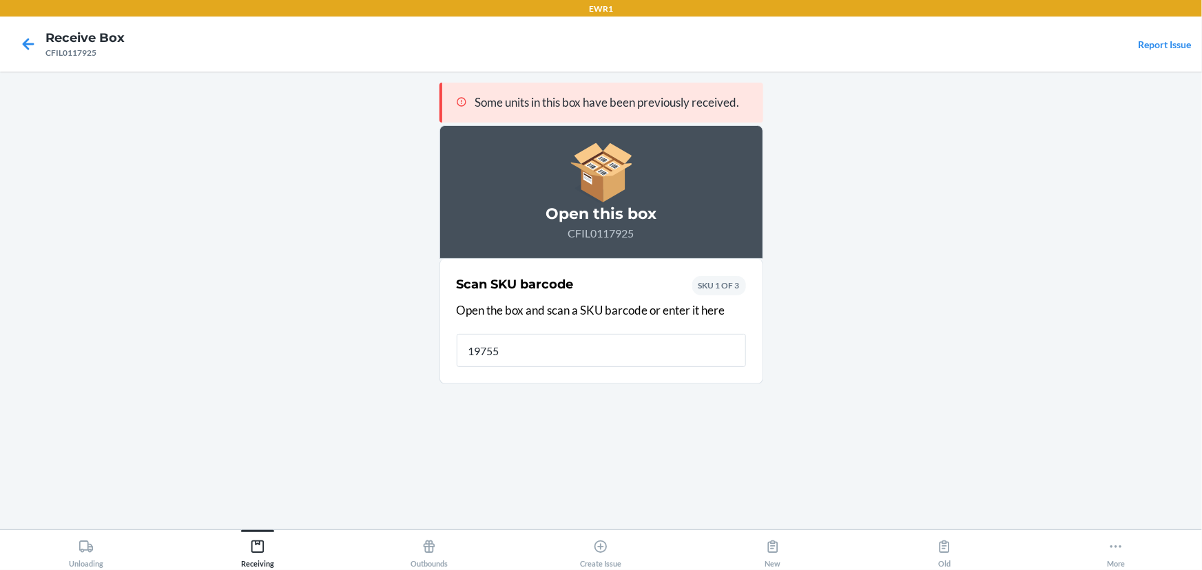
type input "197551"
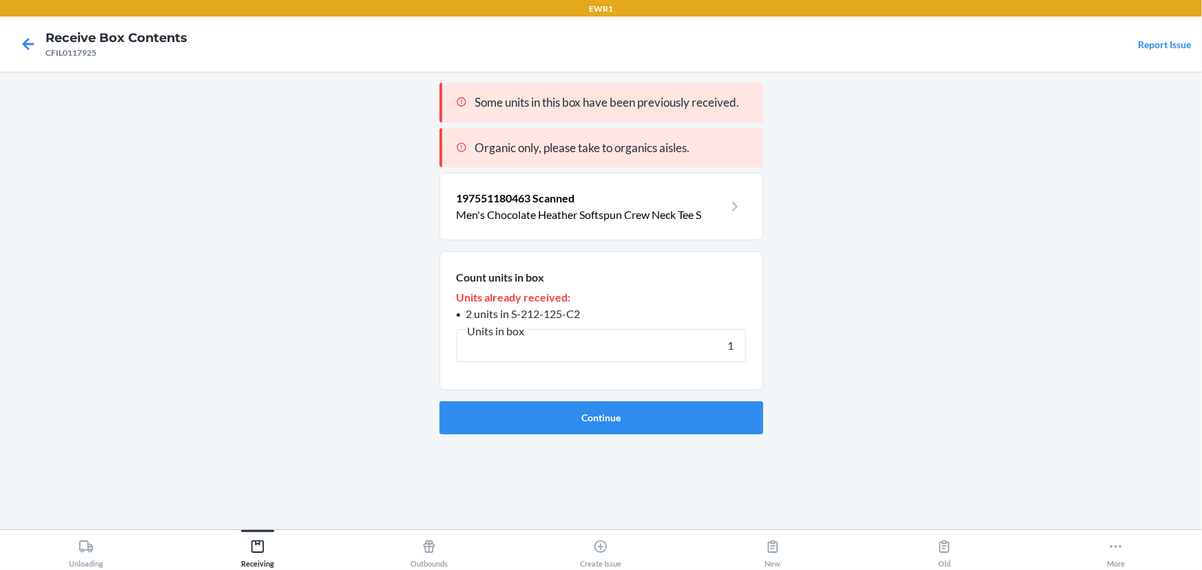
type input "1"
click at [439, 401] on button "Continue" at bounding box center [601, 417] width 324 height 33
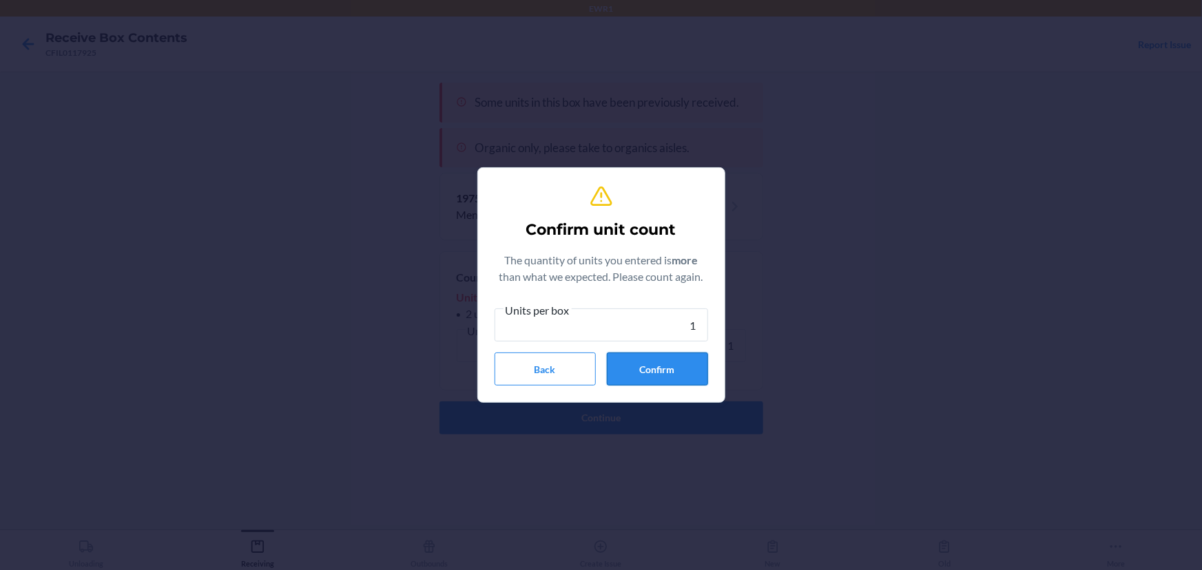
type input "1"
click at [677, 353] on button "Confirm" at bounding box center [657, 369] width 101 height 33
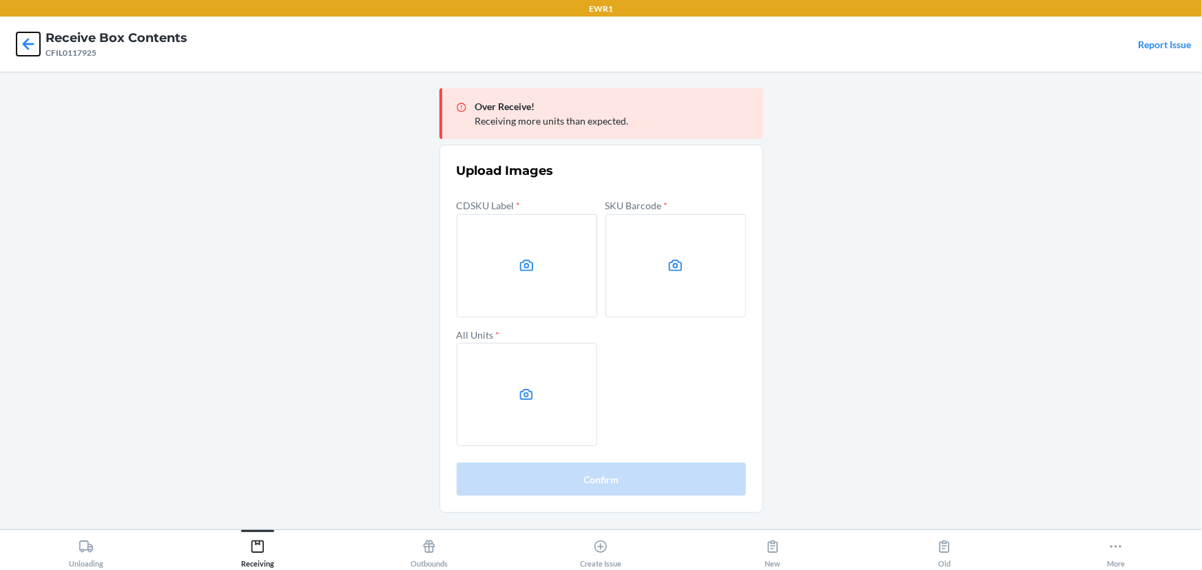
click at [20, 48] on icon at bounding box center [28, 43] width 23 height 23
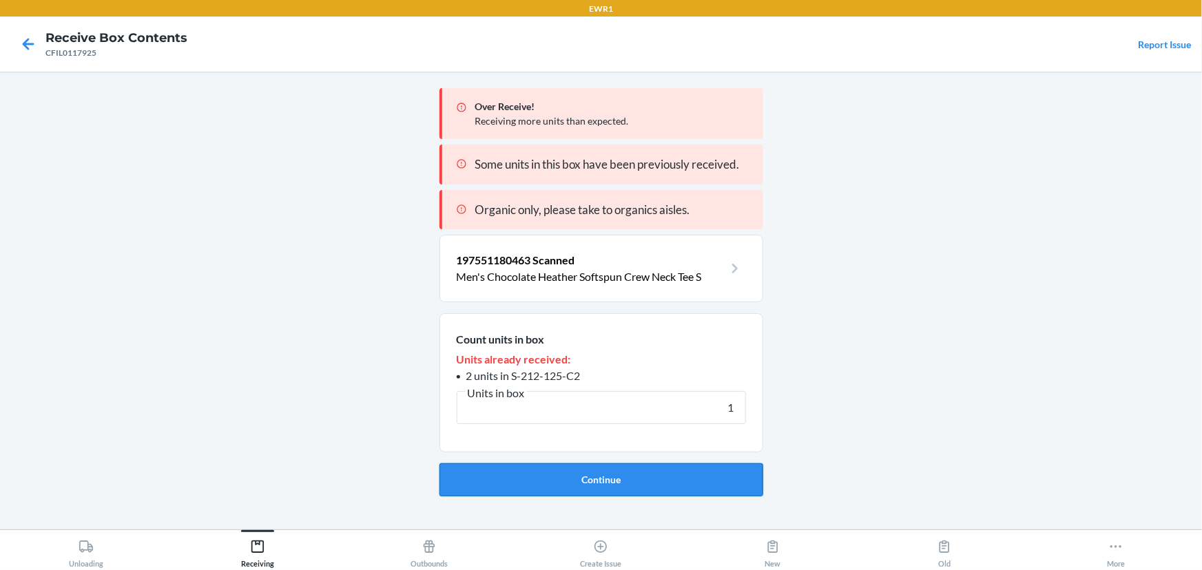
click at [587, 478] on button "Continue" at bounding box center [601, 479] width 324 height 33
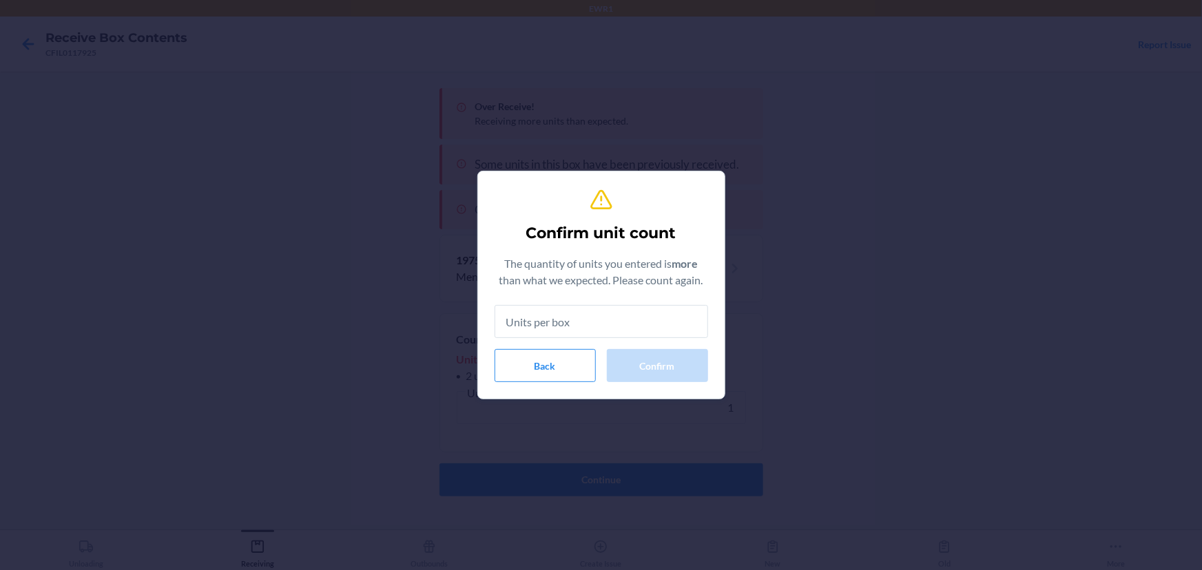
click at [629, 333] on input "text" at bounding box center [600, 321] width 213 height 33
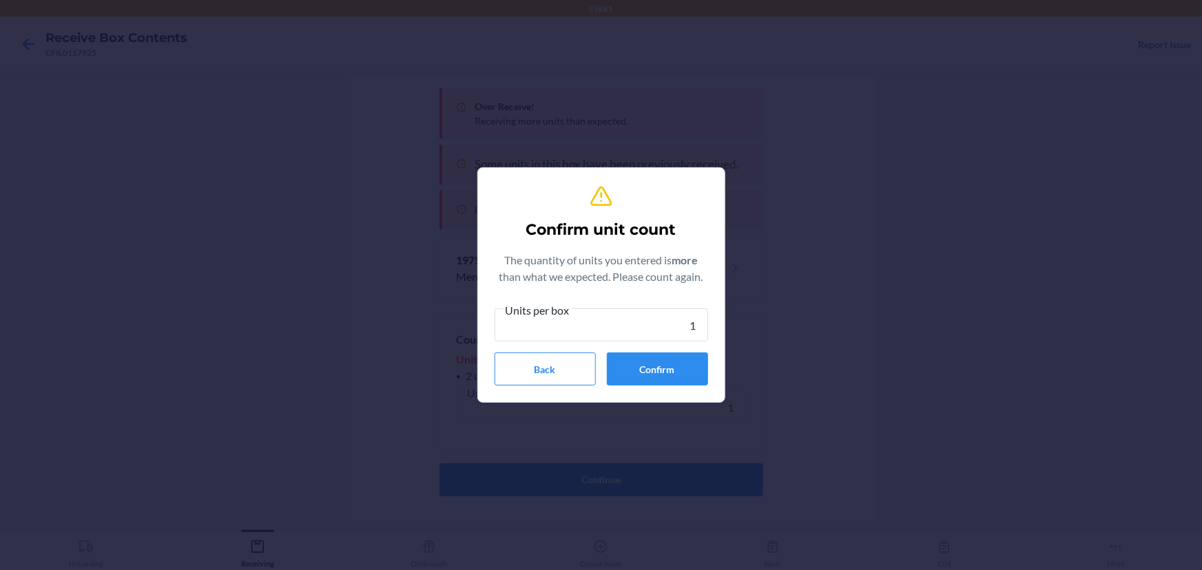
type input "1"
click at [685, 379] on button "Confirm" at bounding box center [657, 369] width 101 height 33
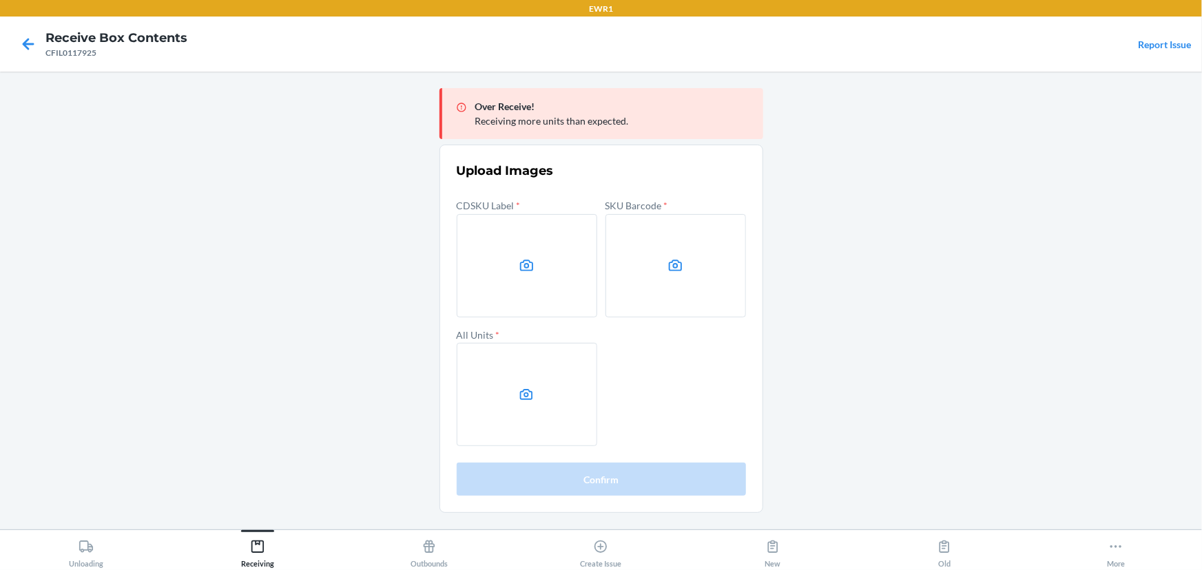
click at [978, 365] on main "Over Receive! Receiving more units than expected. Upload Images CDSKU Label * S…" at bounding box center [601, 301] width 1202 height 458
click at [578, 254] on label at bounding box center [527, 265] width 140 height 103
click at [0, 0] on input "file" at bounding box center [0, 0] width 0 height 0
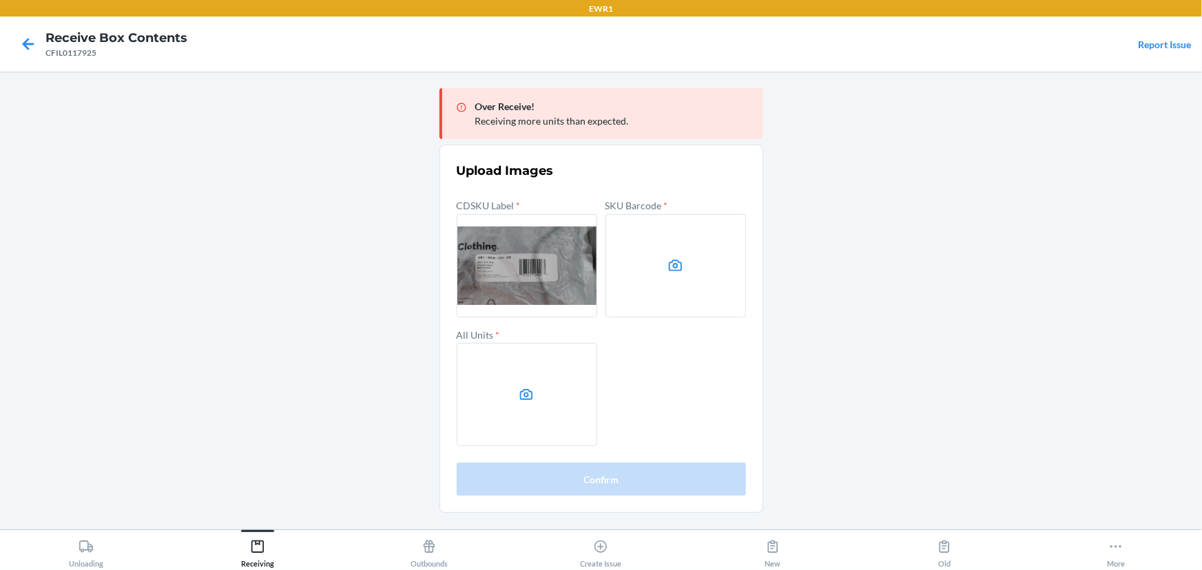
click at [530, 269] on label at bounding box center [527, 265] width 140 height 103
click at [0, 0] on input "file" at bounding box center [0, 0] width 0 height 0
click at [669, 269] on icon at bounding box center [675, 265] width 13 height 11
click at [0, 0] on input "file" at bounding box center [0, 0] width 0 height 0
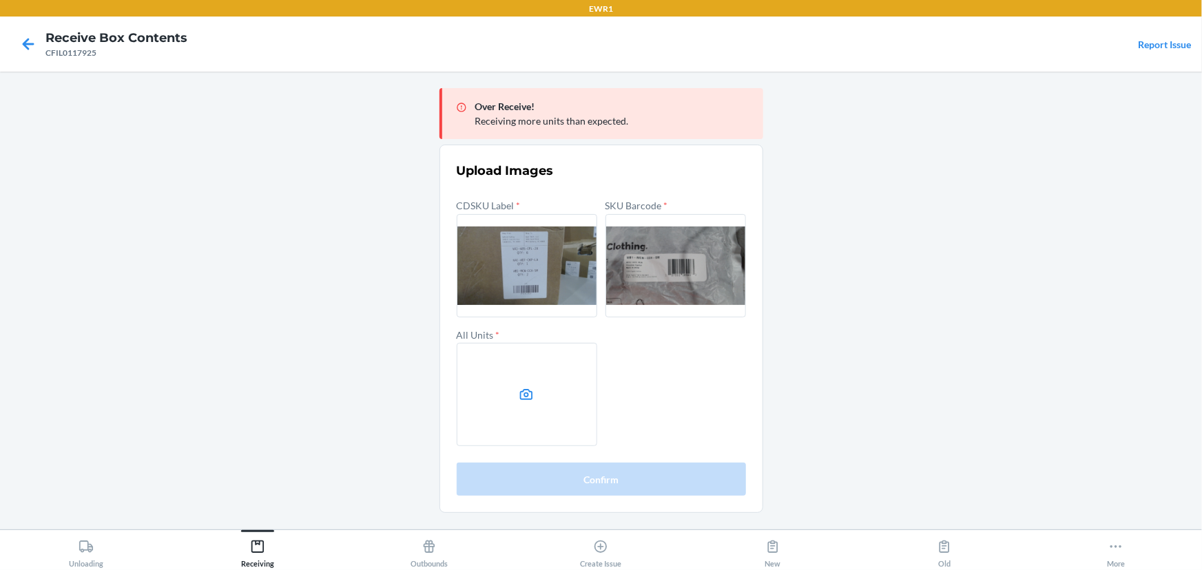
click at [506, 399] on label at bounding box center [527, 394] width 140 height 103
click at [0, 0] on input "file" at bounding box center [0, 0] width 0 height 0
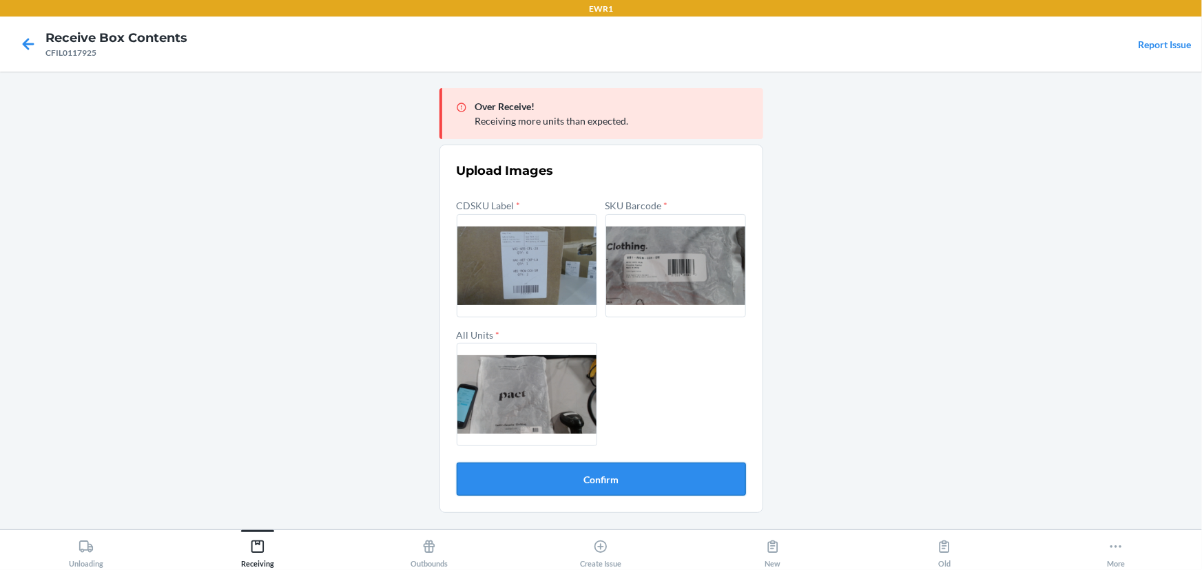
click at [670, 472] on button "Confirm" at bounding box center [601, 479] width 289 height 33
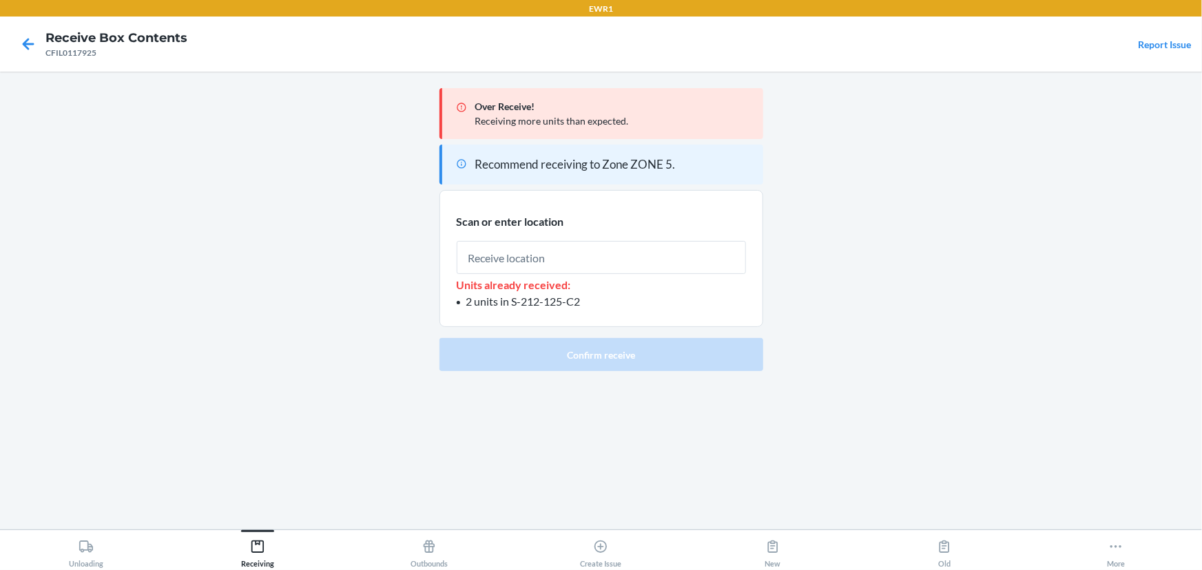
click at [545, 255] on input "text" at bounding box center [601, 257] width 289 height 33
type input "RTOTE072"
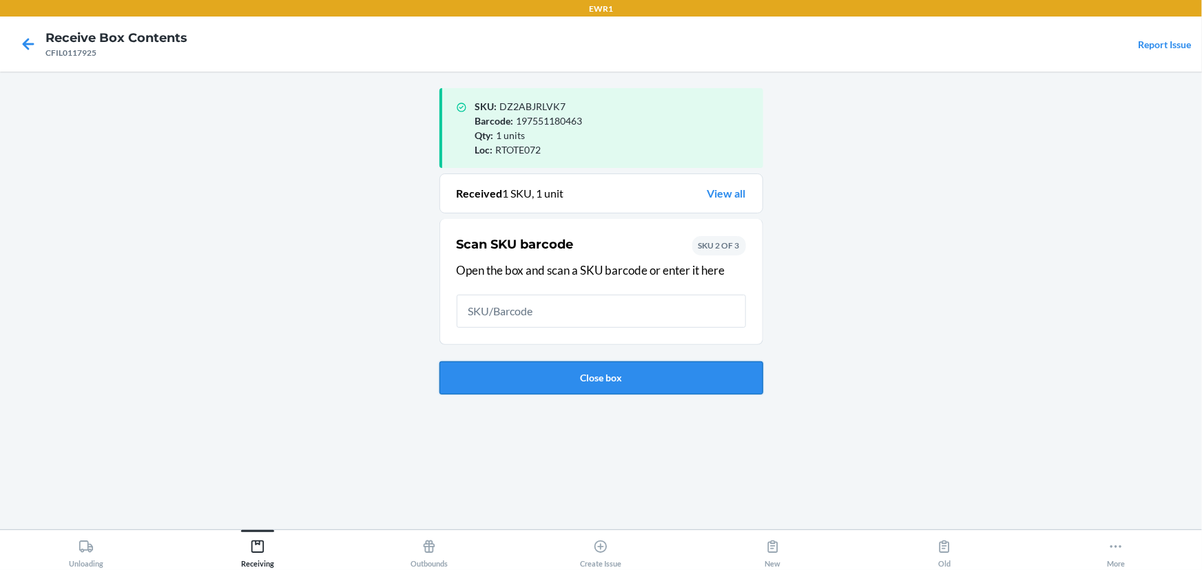
click at [606, 378] on button "Close box" at bounding box center [601, 377] width 324 height 33
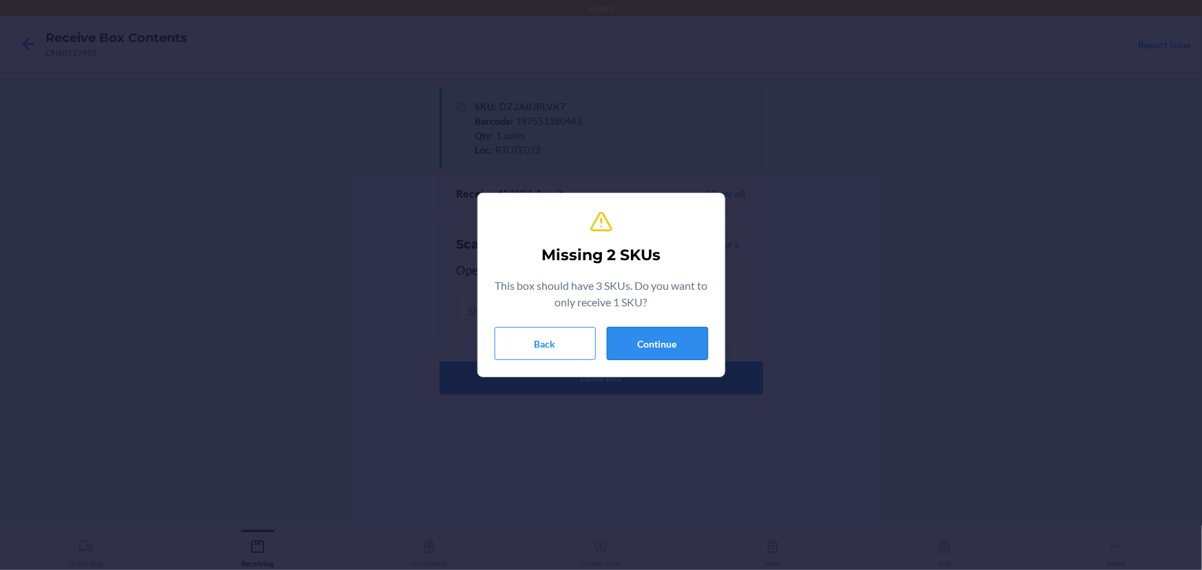
click at [674, 344] on button "Continue" at bounding box center [657, 343] width 101 height 33
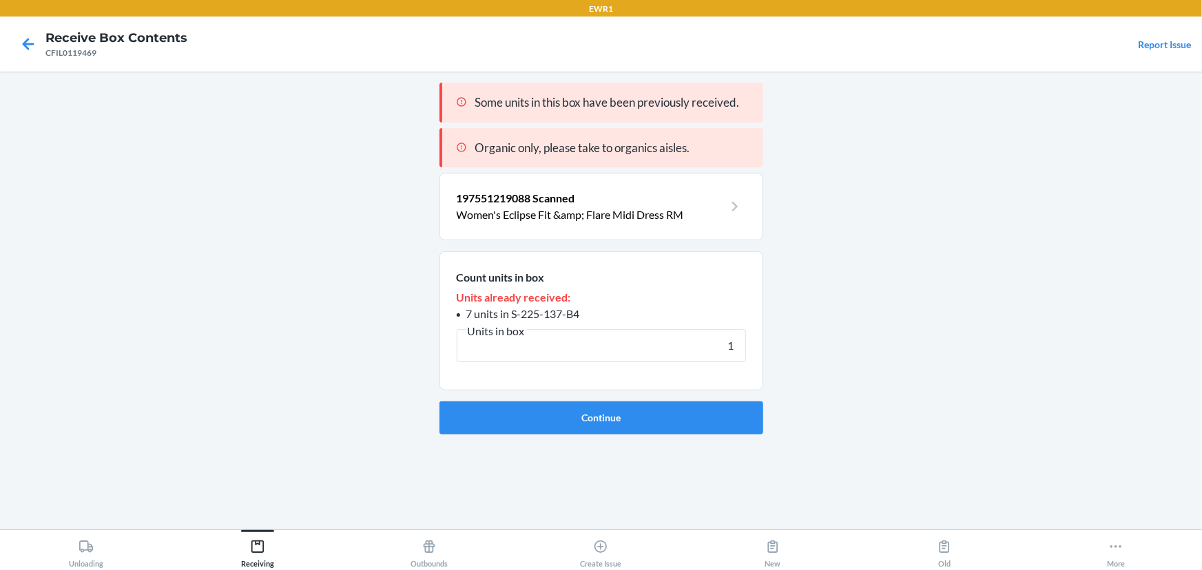
type input "1"
click at [439, 401] on button "Continue" at bounding box center [601, 417] width 324 height 33
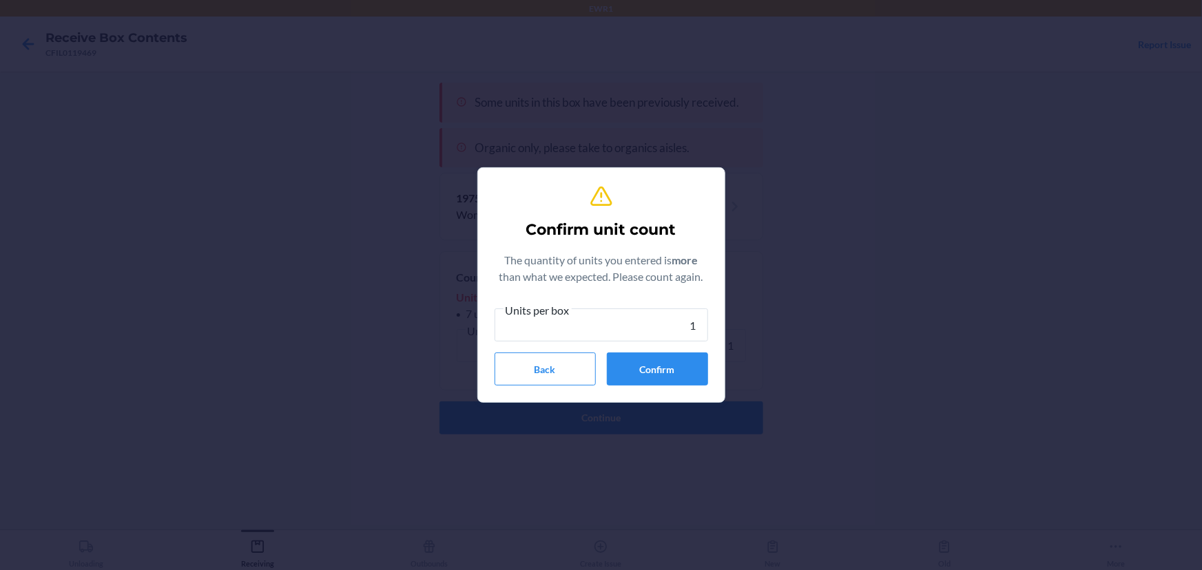
type input "1"
click at [679, 358] on button "Confirm" at bounding box center [657, 369] width 101 height 33
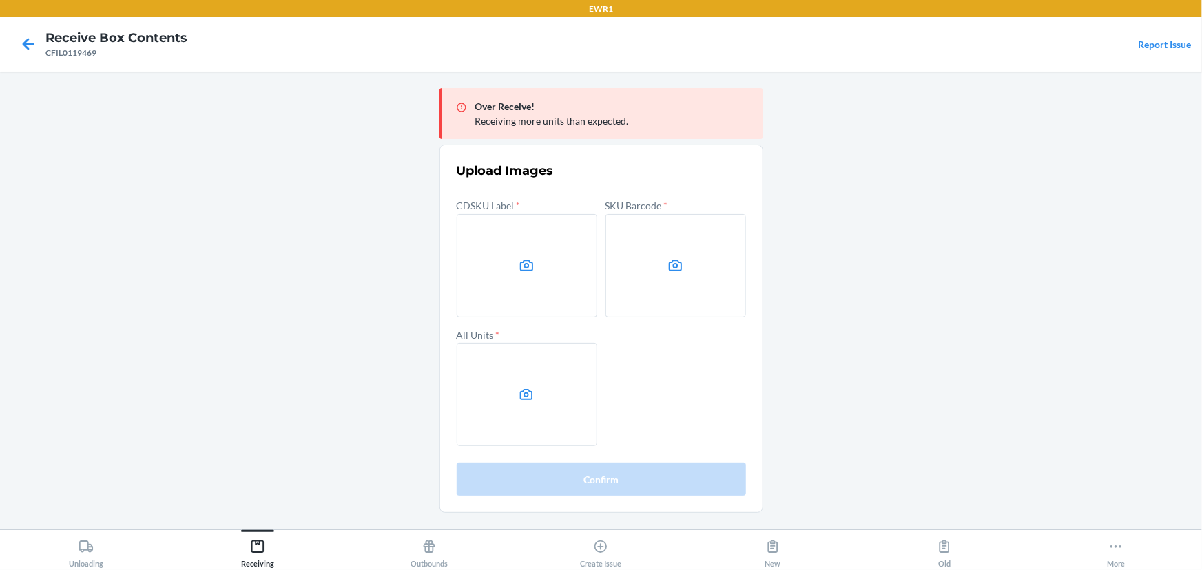
click at [975, 229] on main "Over Receive! Receiving more units than expected. Upload Images CDSKU Label * S…" at bounding box center [601, 301] width 1202 height 458
click at [558, 258] on label at bounding box center [527, 265] width 140 height 103
click at [0, 0] on input "file" at bounding box center [0, 0] width 0 height 0
click at [627, 277] on label at bounding box center [675, 265] width 140 height 103
click at [0, 0] on input "file" at bounding box center [0, 0] width 0 height 0
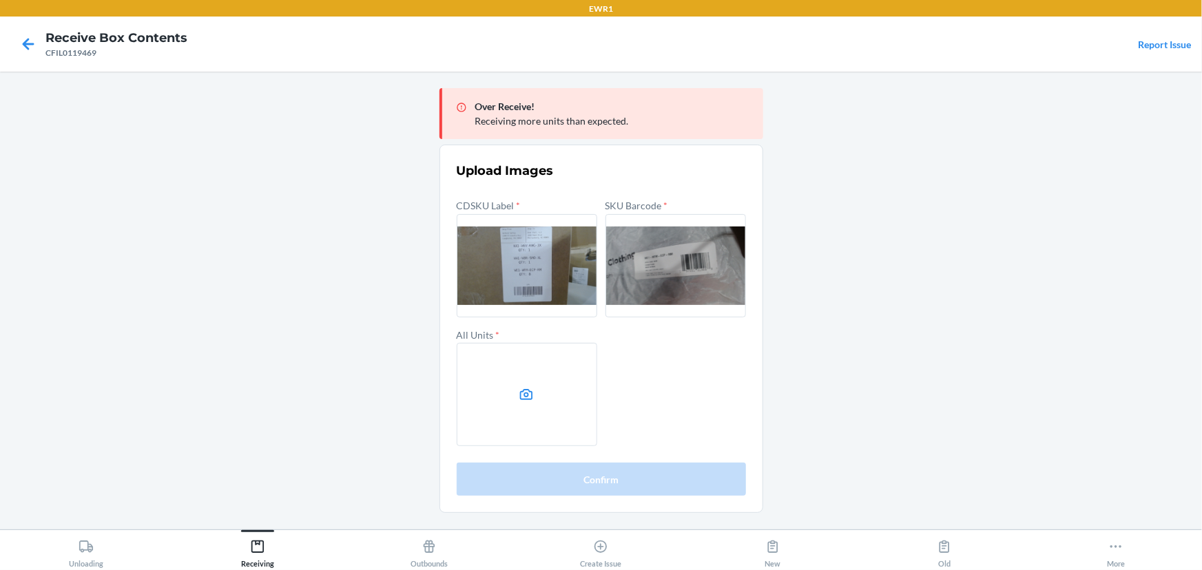
click at [541, 356] on label at bounding box center [527, 394] width 140 height 103
click at [0, 0] on input "file" at bounding box center [0, 0] width 0 height 0
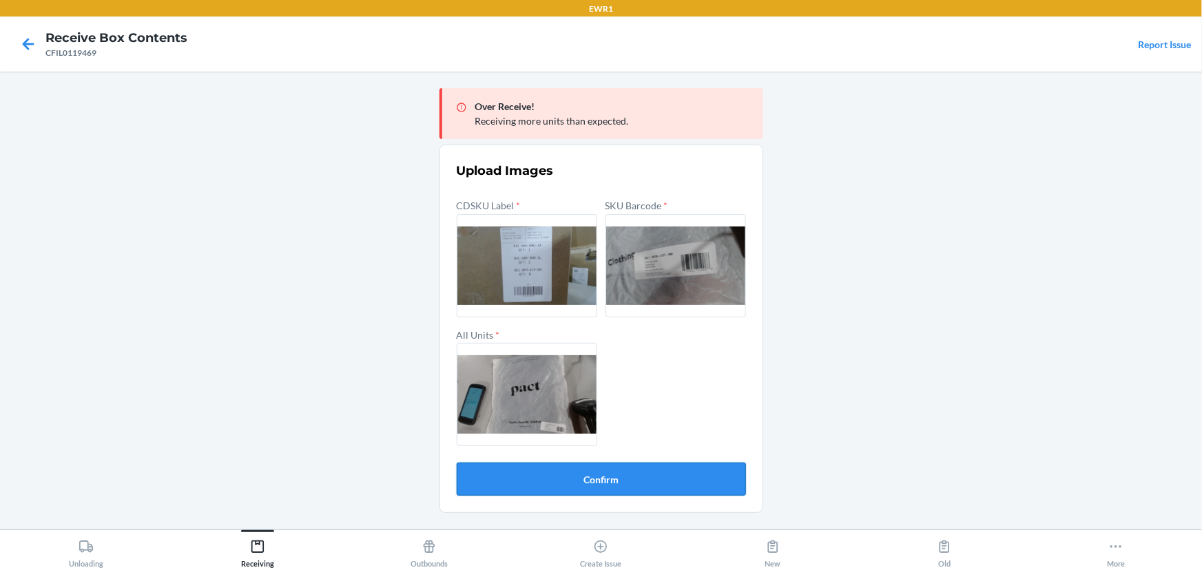
click at [671, 474] on button "Confirm" at bounding box center [601, 479] width 289 height 33
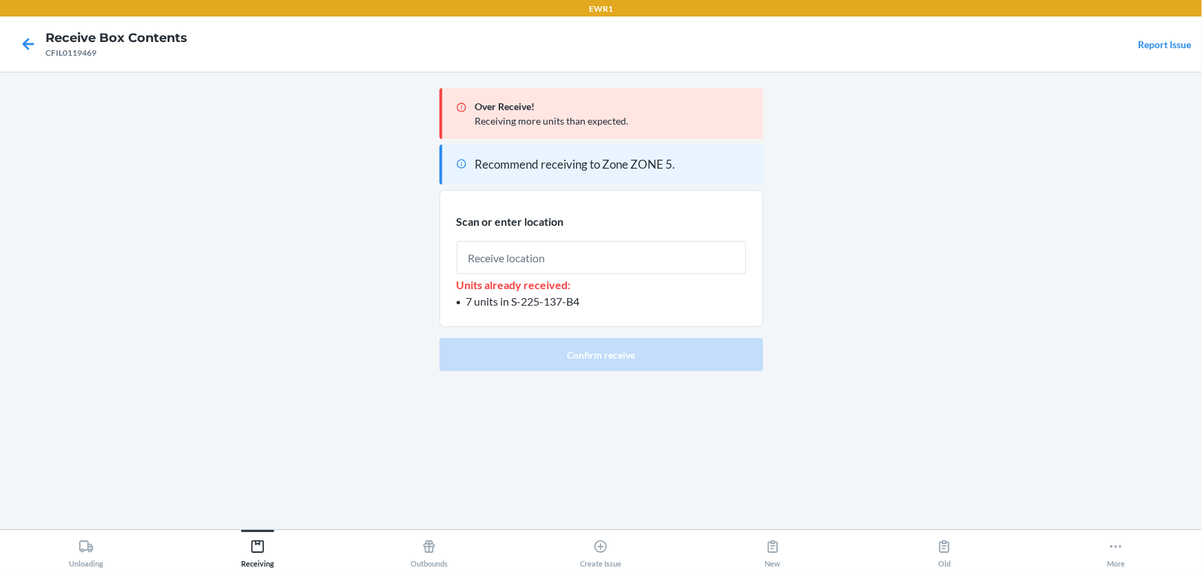
click at [558, 253] on input "text" at bounding box center [601, 257] width 289 height 33
type input "RTOTE072"
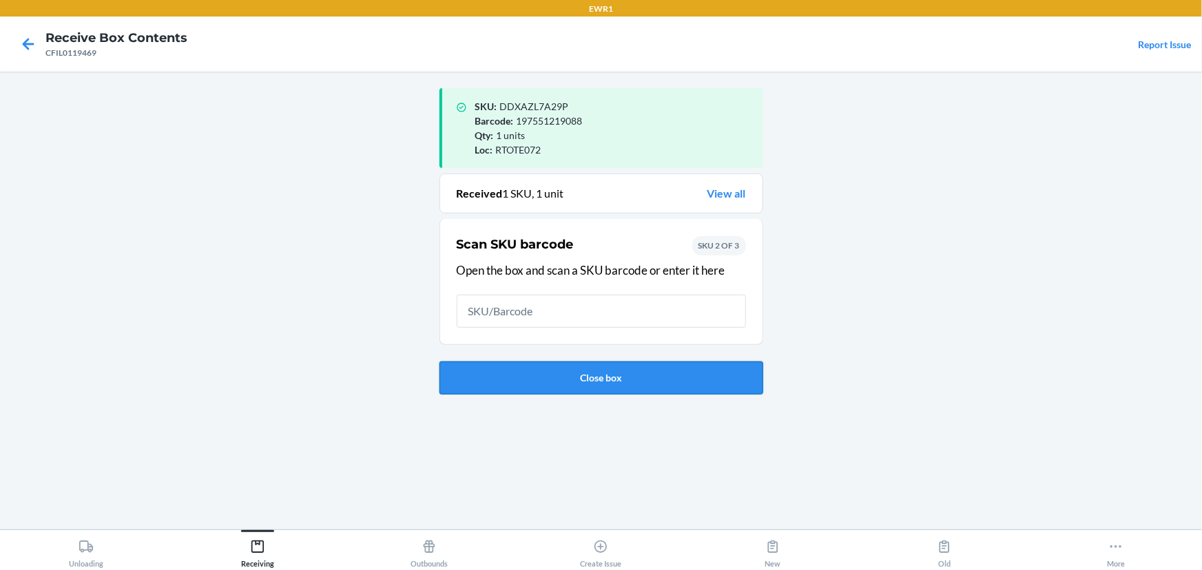
click at [642, 375] on button "Close box" at bounding box center [601, 377] width 324 height 33
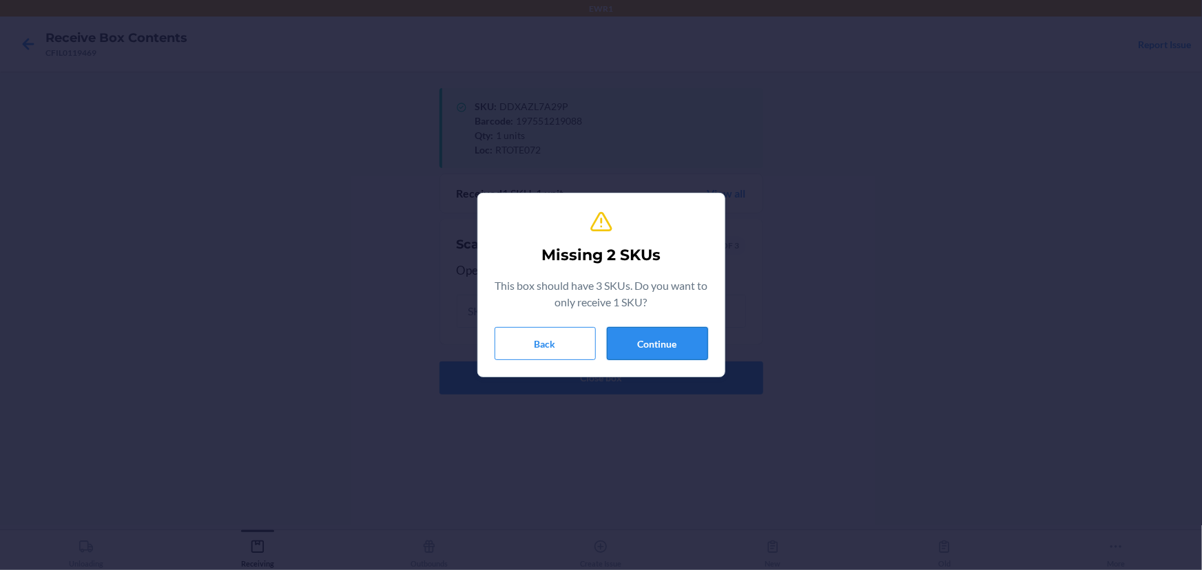
click at [628, 350] on button "Continue" at bounding box center [657, 343] width 101 height 33
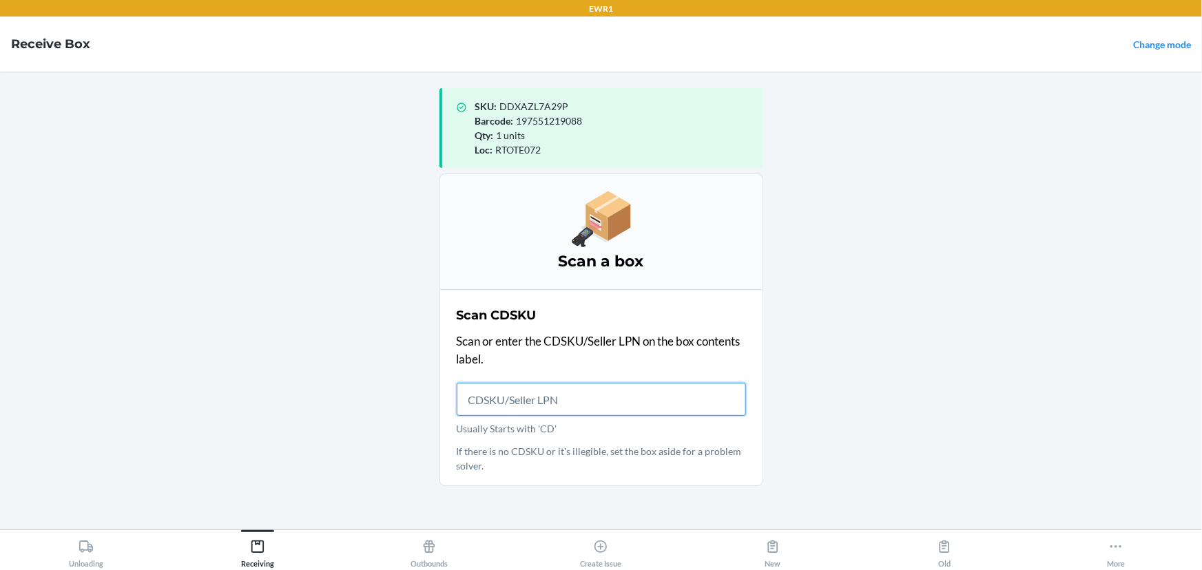
click at [518, 400] on input "Usually Starts with 'CD'" at bounding box center [601, 399] width 289 height 33
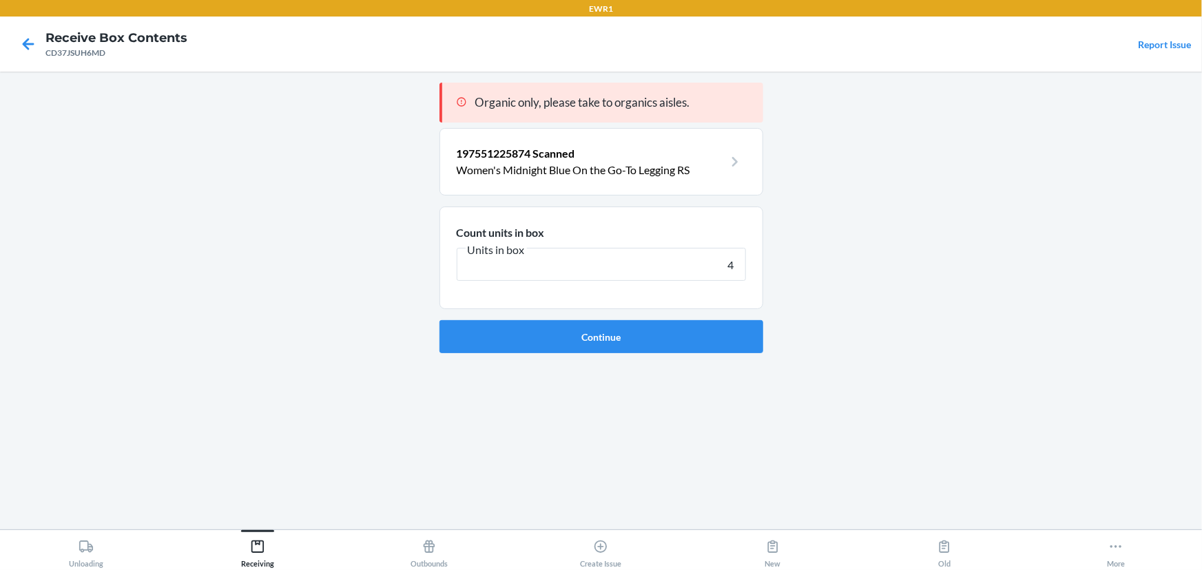
type input "40"
click button "Continue" at bounding box center [601, 336] width 324 height 33
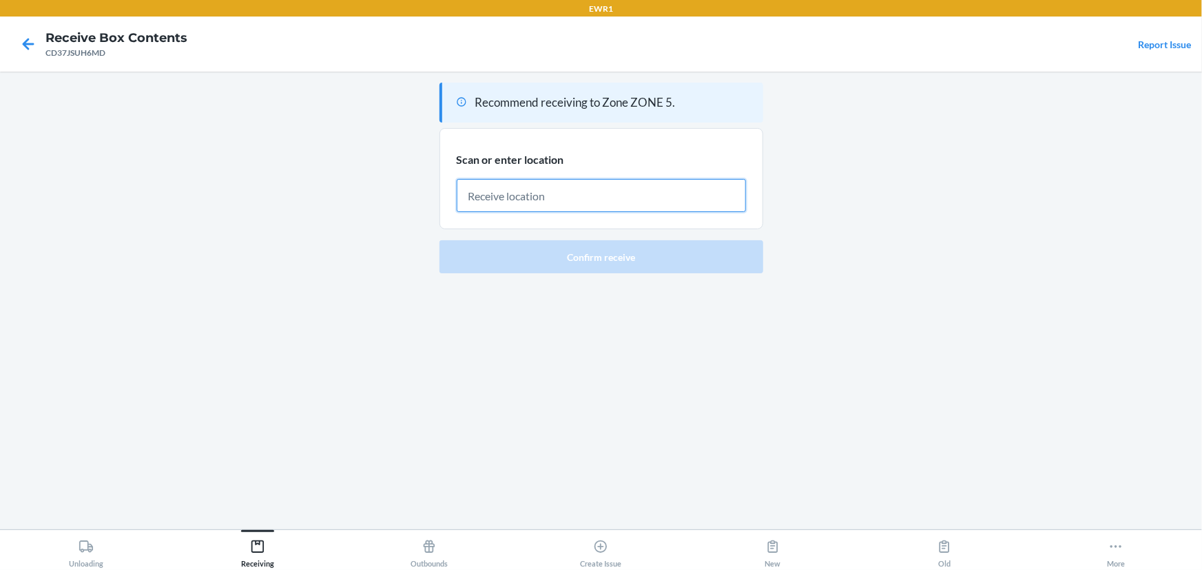
click at [538, 196] on input "text" at bounding box center [601, 195] width 289 height 33
type input "RTOTE118"
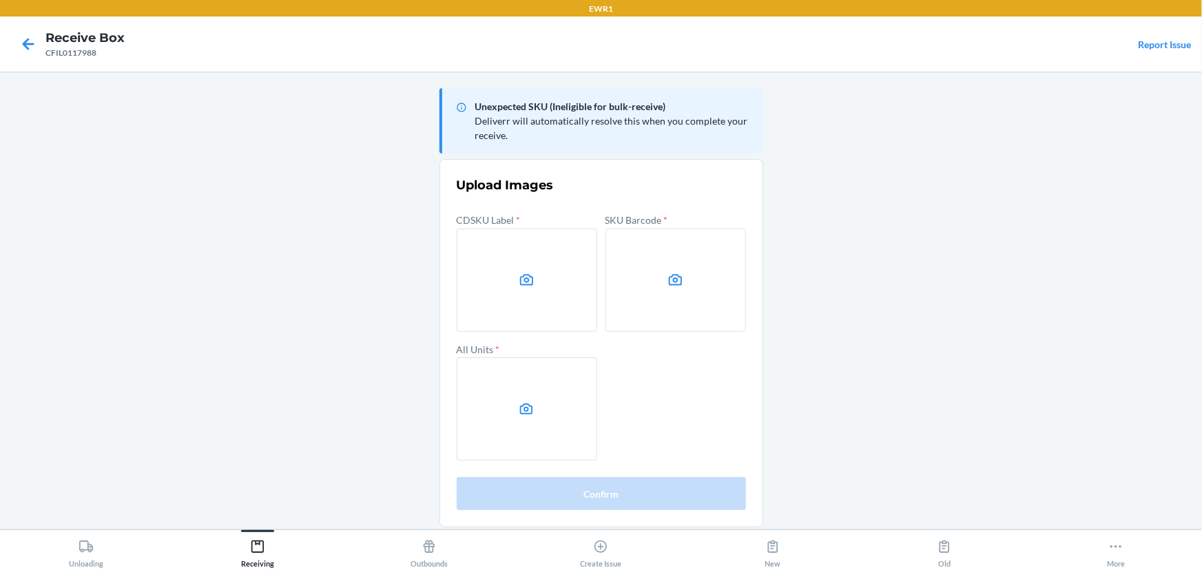
click at [963, 253] on main "Unexpected SKU (Ineligible for bulk-receive) Deliverr will automatically resolv…" at bounding box center [601, 301] width 1202 height 458
click at [512, 276] on label at bounding box center [527, 280] width 140 height 103
click at [0, 0] on input "file" at bounding box center [0, 0] width 0 height 0
click at [643, 272] on label at bounding box center [675, 280] width 140 height 103
click at [0, 0] on input "file" at bounding box center [0, 0] width 0 height 0
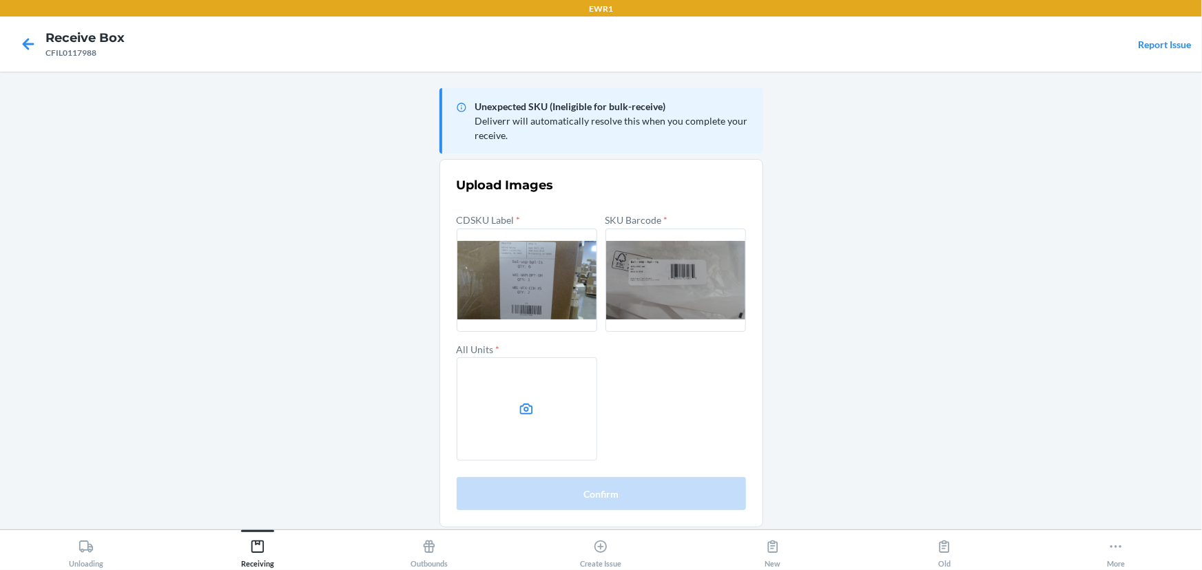
click at [544, 406] on label at bounding box center [527, 408] width 140 height 103
click at [0, 0] on input "file" at bounding box center [0, 0] width 0 height 0
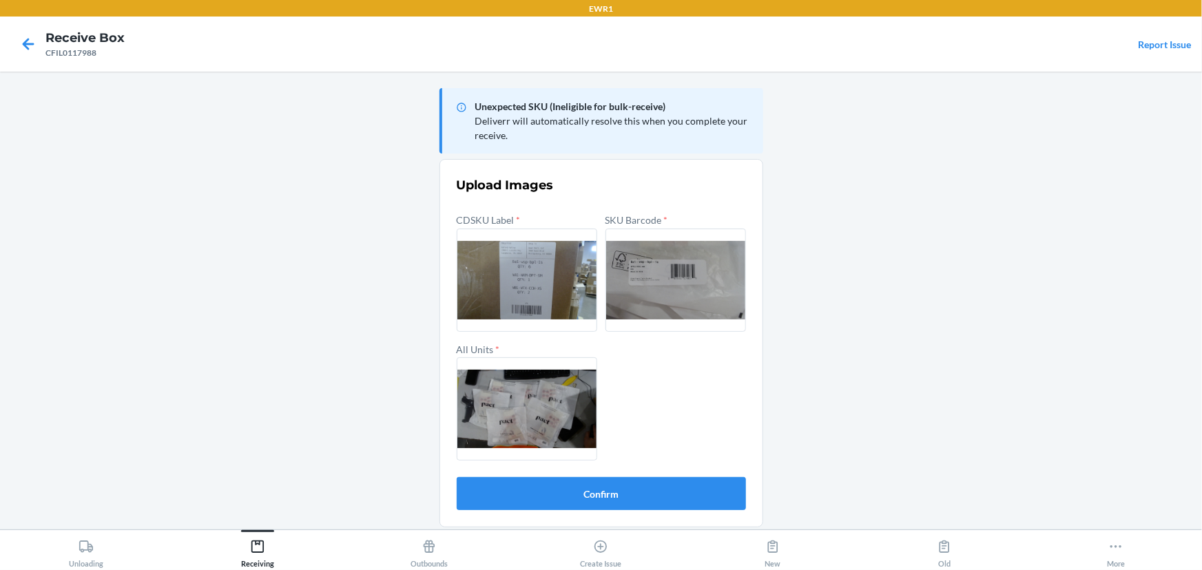
click at [302, 136] on main "Unexpected SKU (Ineligible for bulk-receive) Deliverr will automatically resolv…" at bounding box center [601, 301] width 1202 height 458
click at [591, 506] on button "Confirm" at bounding box center [601, 493] width 289 height 33
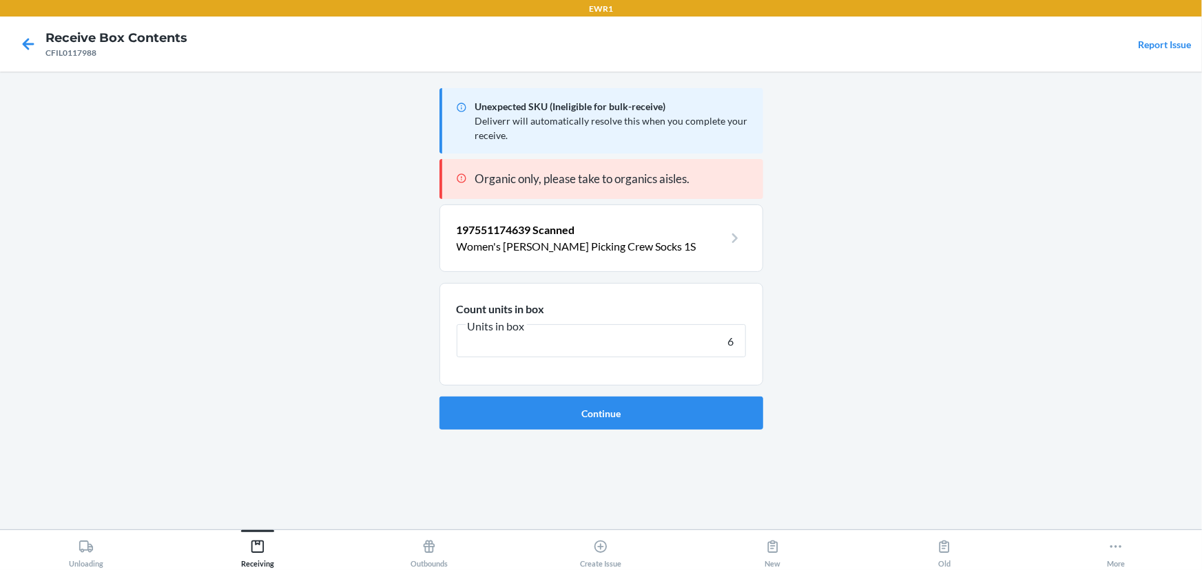
type input "6"
click at [439, 397] on button "Continue" at bounding box center [601, 413] width 324 height 33
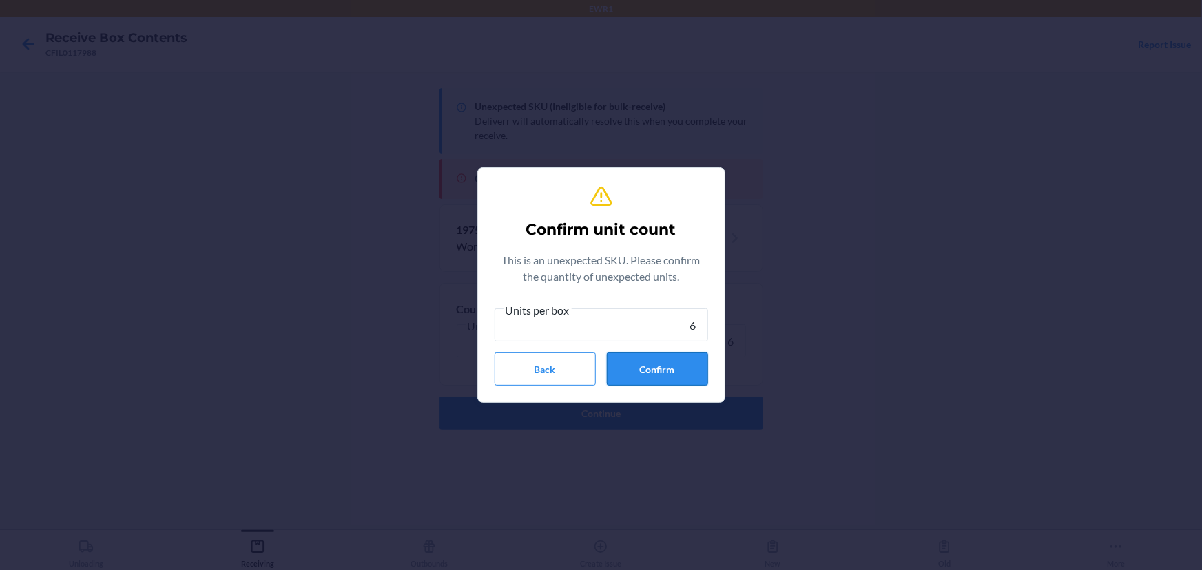
type input "6"
click at [666, 375] on button "Confirm" at bounding box center [657, 369] width 101 height 33
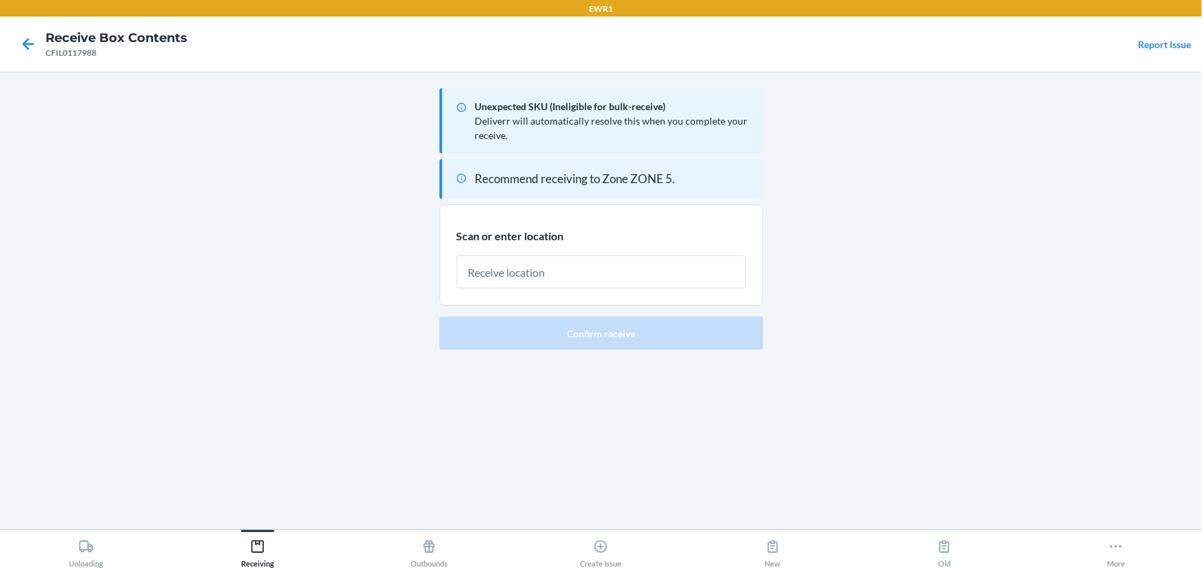
click at [552, 276] on input "text" at bounding box center [601, 271] width 289 height 33
type input "RTOTE118"
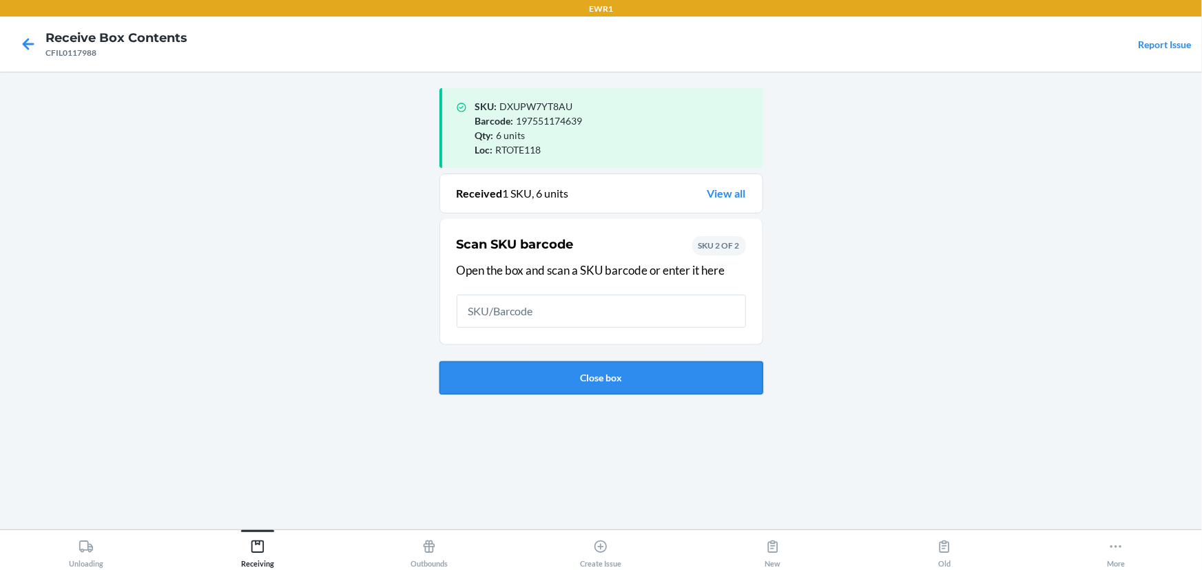
click at [574, 383] on button "Close box" at bounding box center [601, 377] width 324 height 33
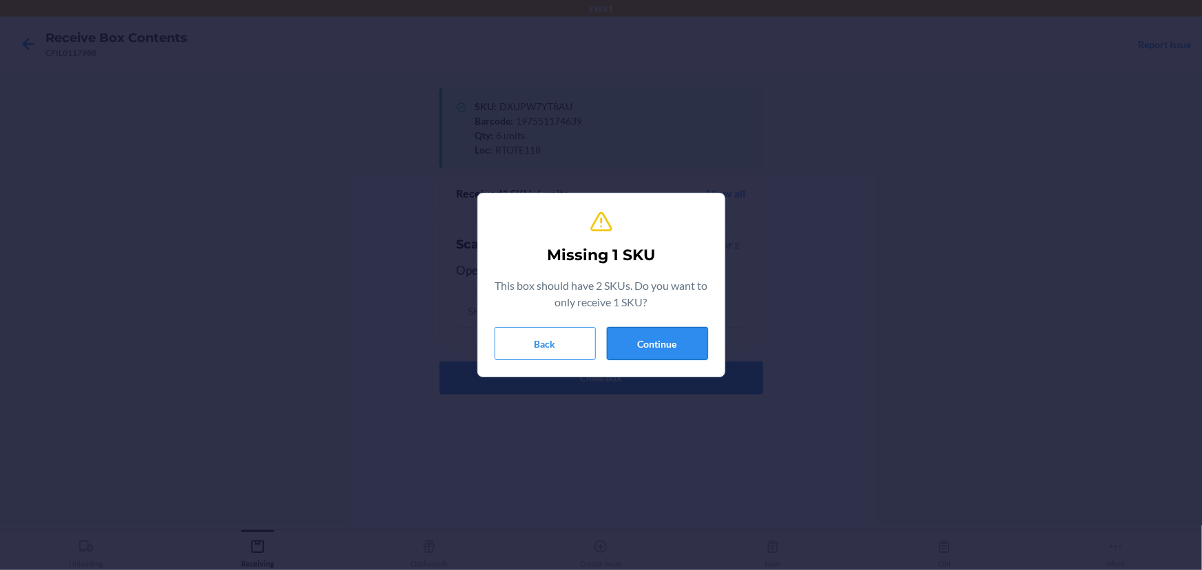
click at [626, 350] on button "Continue" at bounding box center [657, 343] width 101 height 33
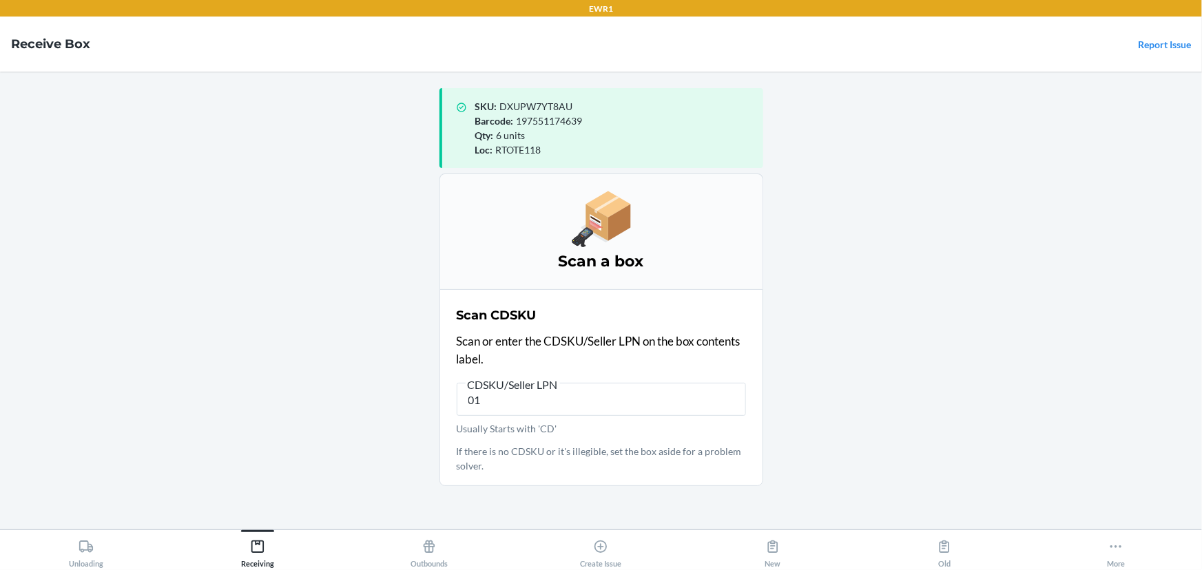
type input "01"
drag, startPoint x: 580, startPoint y: 410, endPoint x: 434, endPoint y: 409, distance: 146.7
click at [434, 409] on main "SKU : DXUPW7YT8AU Barcode : 197551174639 Qty : 6 units Loc : RTOTE118 Scan a bo…" at bounding box center [601, 301] width 1202 height 458
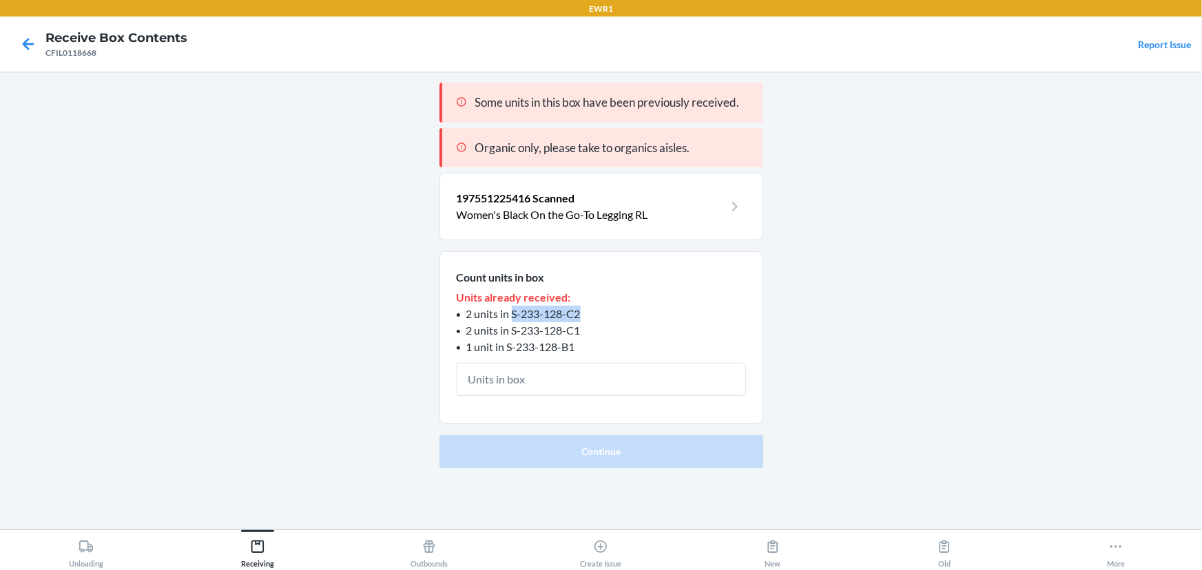
drag, startPoint x: 585, startPoint y: 311, endPoint x: 511, endPoint y: 312, distance: 73.7
click at [511, 312] on li "2 units in S-233-128-C2" at bounding box center [601, 314] width 289 height 17
click at [490, 187] on section "197551225416 Scanned Women's Black On the Go-To Legging RL" at bounding box center [601, 206] width 324 height 67
click at [515, 211] on p "Women's Black On the Go-To Legging RL" at bounding box center [590, 215] width 267 height 17
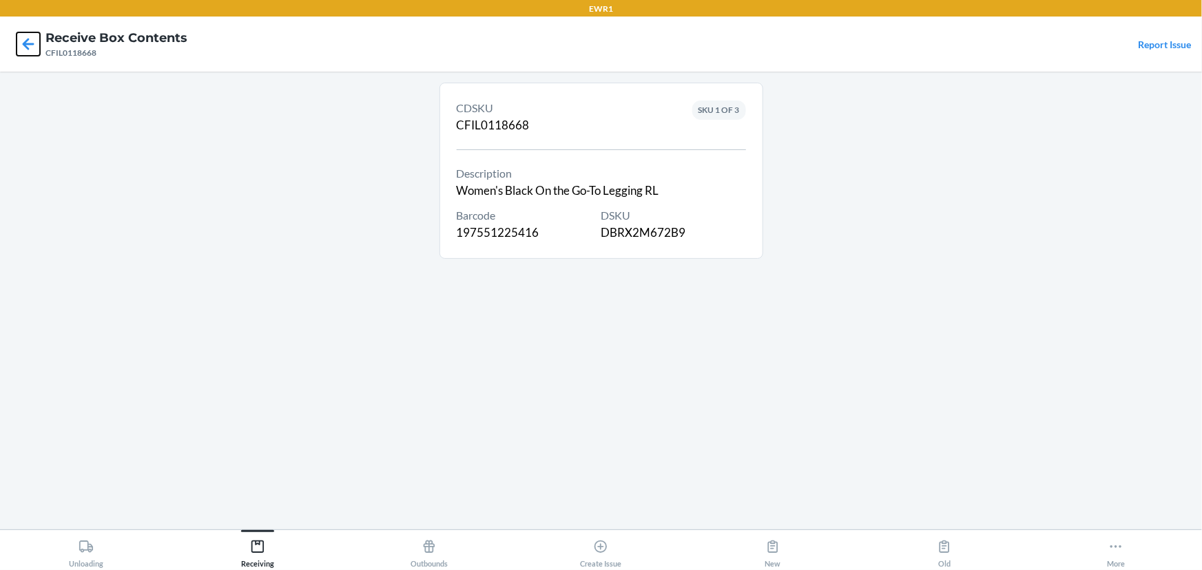
click at [23, 46] on icon at bounding box center [28, 43] width 23 height 23
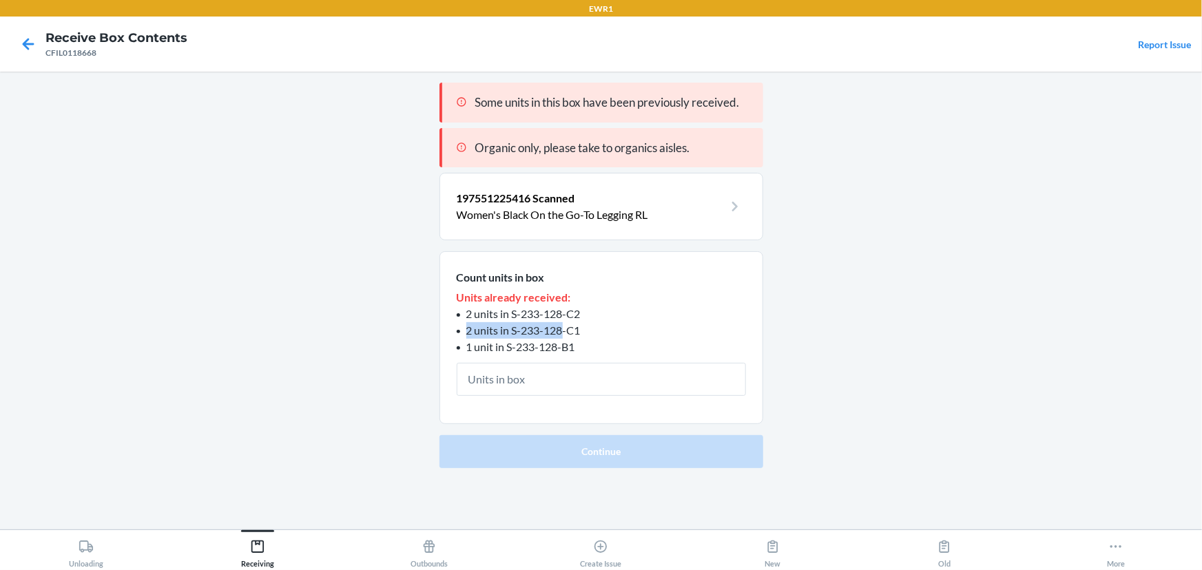
drag, startPoint x: 600, startPoint y: 319, endPoint x: 560, endPoint y: 324, distance: 40.2
click at [560, 324] on ul "2 units in S-233-128-C2 2 units in S-233-128-C1 1 unit in S-233-128-B1" at bounding box center [601, 331] width 289 height 50
click at [572, 324] on span "2 units in S-233-128-C1" at bounding box center [523, 330] width 114 height 13
click at [578, 329] on span "2 units in S-233-128-C1" at bounding box center [523, 330] width 114 height 13
drag, startPoint x: 578, startPoint y: 330, endPoint x: 514, endPoint y: 327, distance: 64.8
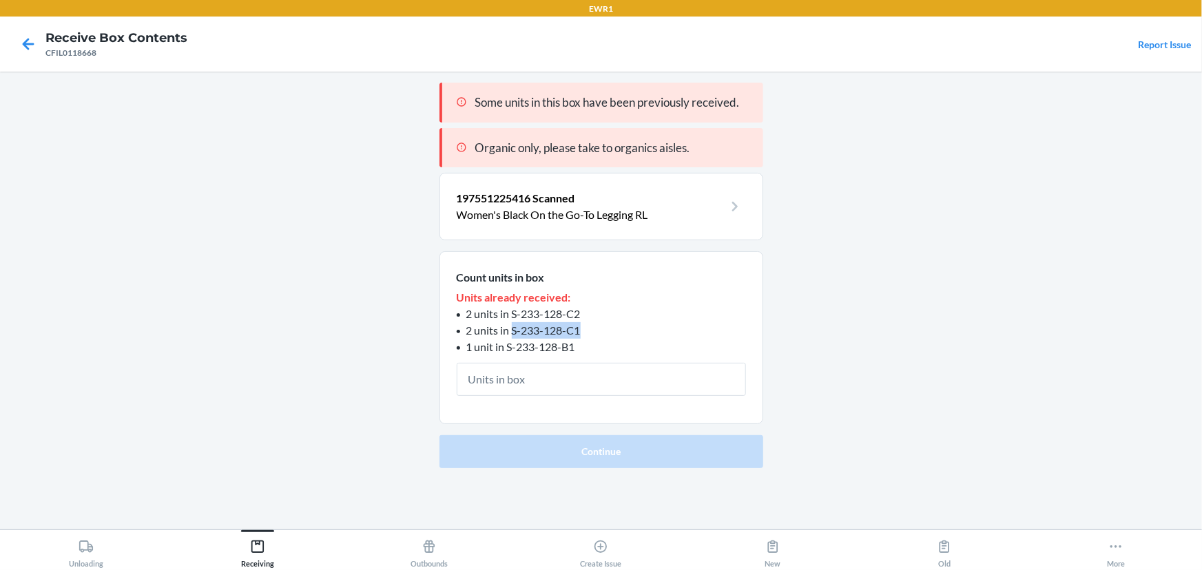
click at [514, 327] on span "2 units in S-233-128-C1" at bounding box center [523, 330] width 114 height 13
drag, startPoint x: 582, startPoint y: 348, endPoint x: 510, endPoint y: 344, distance: 71.8
click at [507, 345] on li "1 unit in S-233-128-B1" at bounding box center [601, 347] width 289 height 17
click at [275, 545] on button "Receiving" at bounding box center [256, 549] width 171 height 38
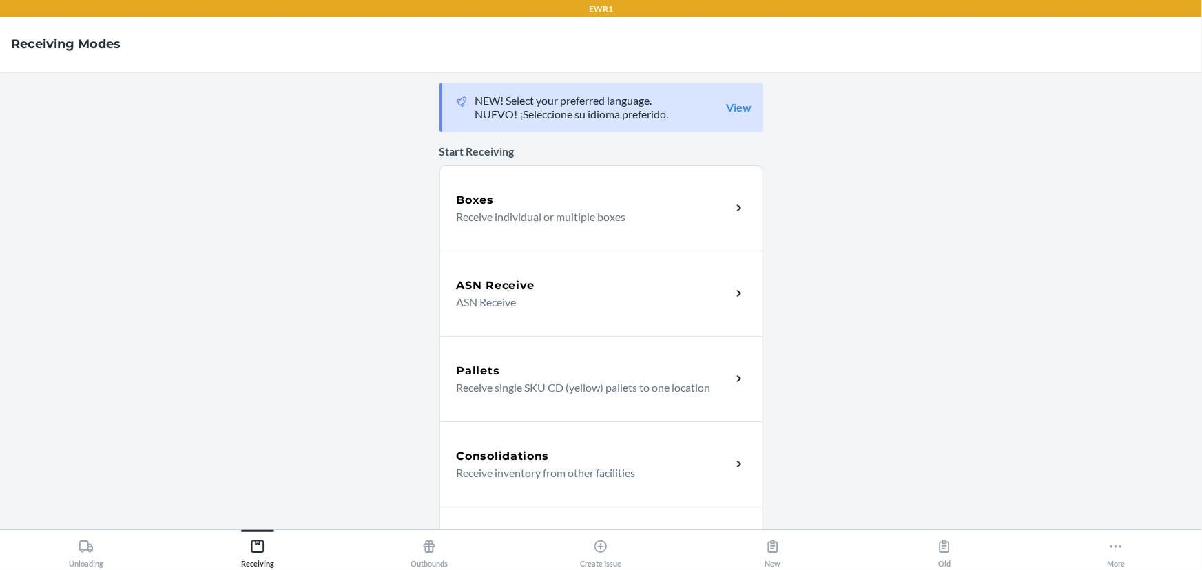
click at [551, 193] on div "Boxes" at bounding box center [594, 200] width 275 height 17
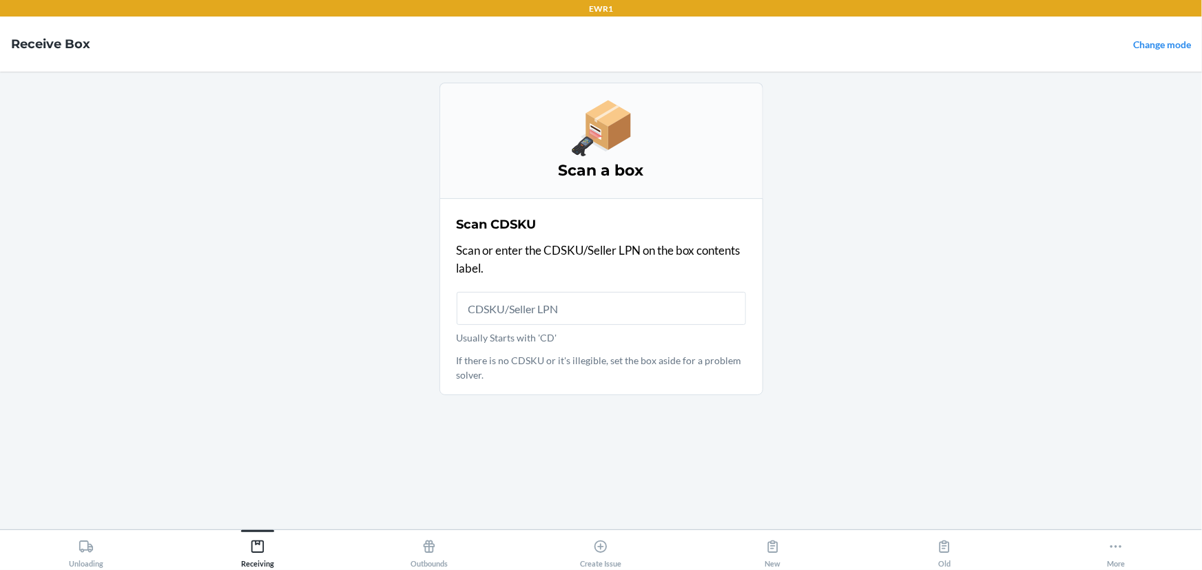
click at [573, 302] on input "Usually Starts with 'CD'" at bounding box center [601, 308] width 289 height 33
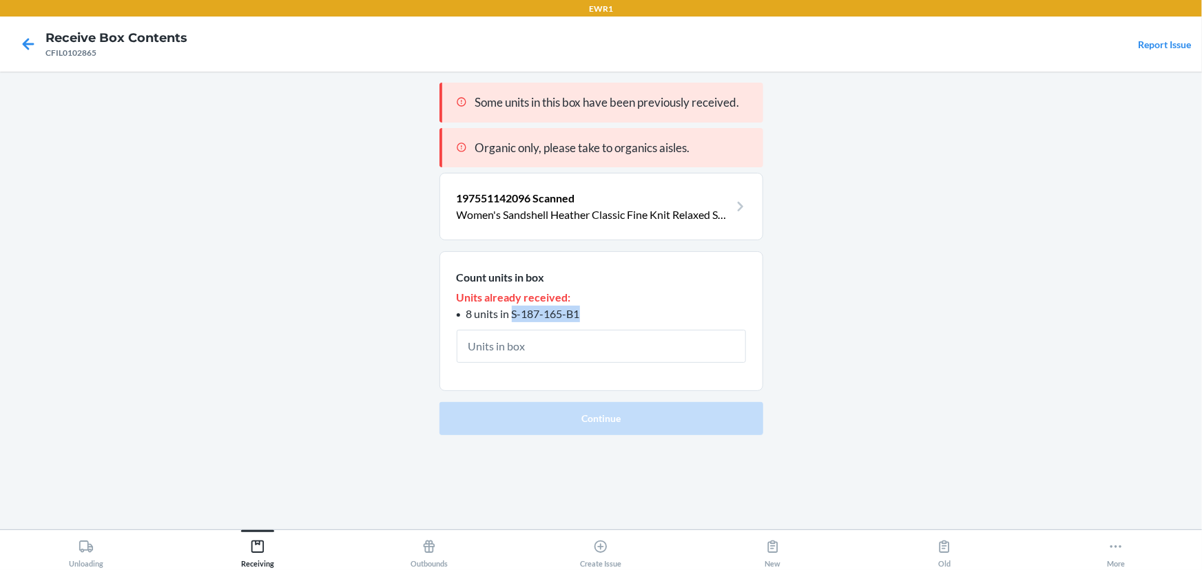
drag, startPoint x: 589, startPoint y: 310, endPoint x: 513, endPoint y: 313, distance: 76.5
click at [513, 313] on li "8 units in S-187-165-B1" at bounding box center [601, 314] width 289 height 17
click at [613, 207] on p "Women's Sandshell Heather Classic Fine Knit Relaxed Sweater S" at bounding box center [593, 215] width 273 height 17
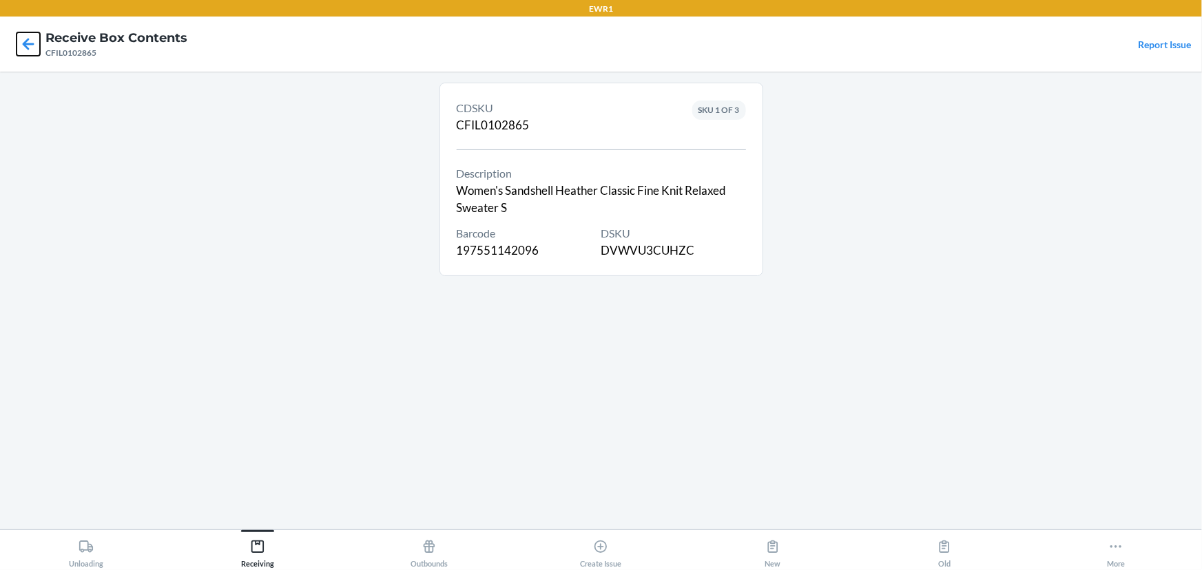
click at [20, 48] on icon at bounding box center [28, 43] width 23 height 23
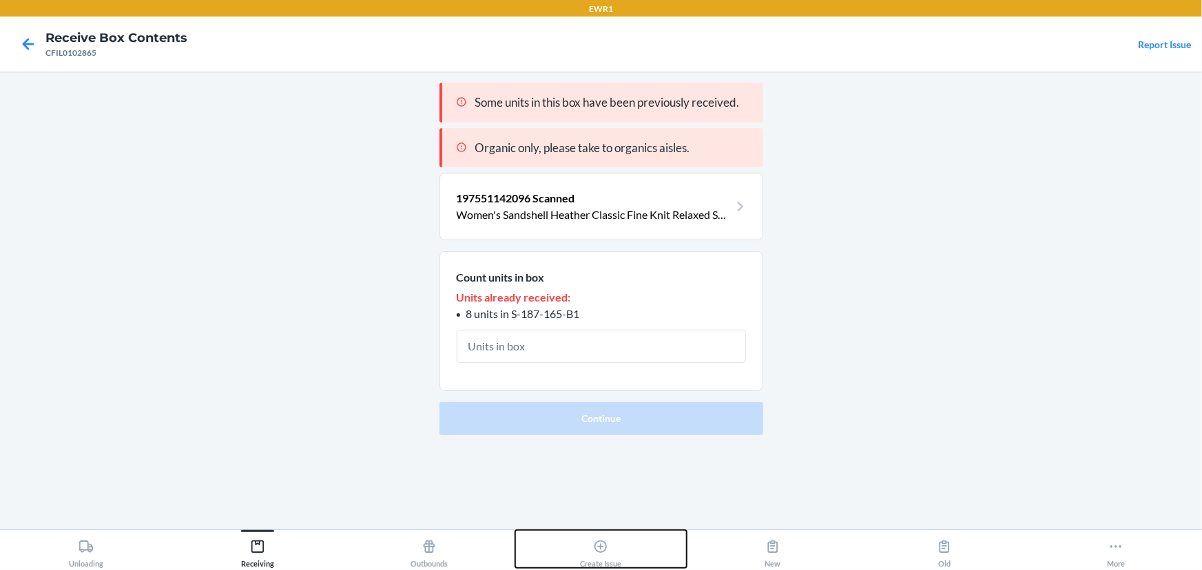
click at [591, 555] on div "Create Issue" at bounding box center [600, 551] width 41 height 34
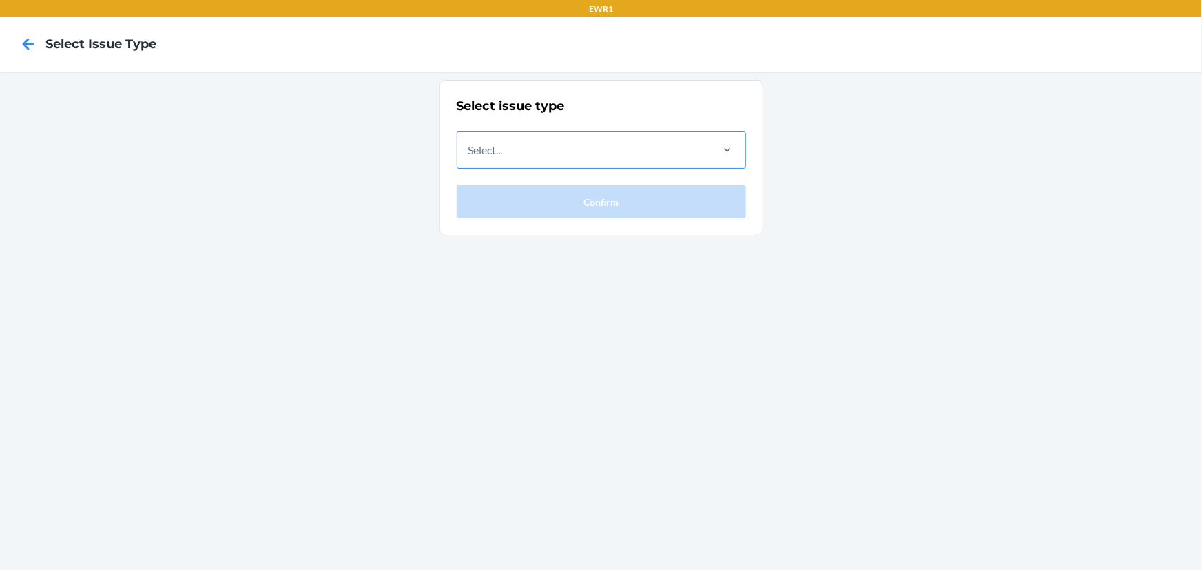
click at [568, 149] on div "Select..." at bounding box center [583, 150] width 252 height 36
click at [470, 149] on input "Select..." at bounding box center [468, 150] width 1 height 17
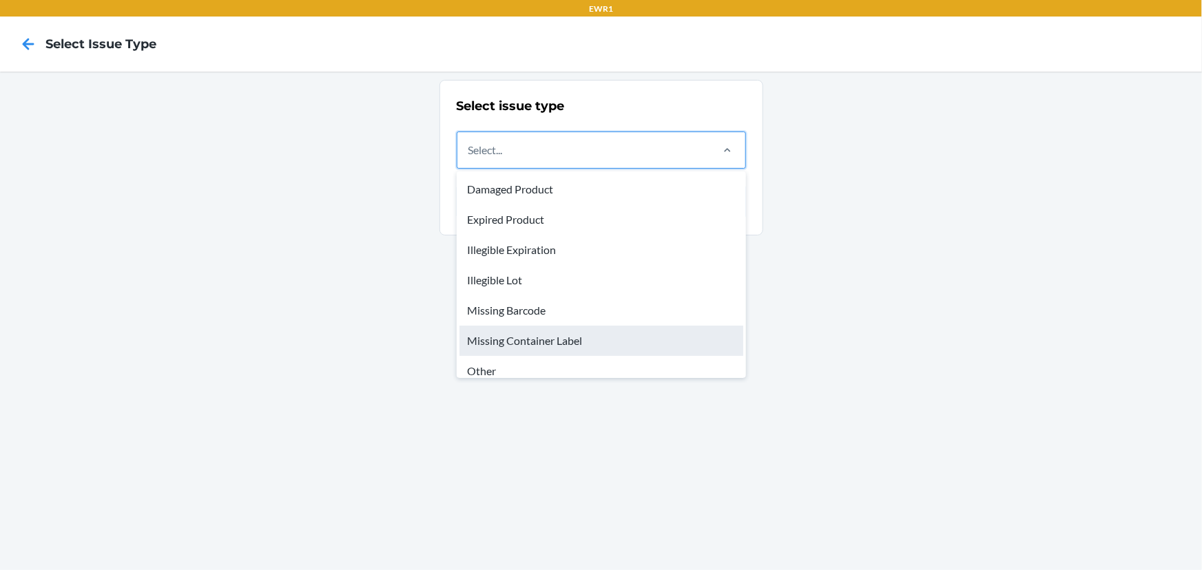
scroll to position [41, 0]
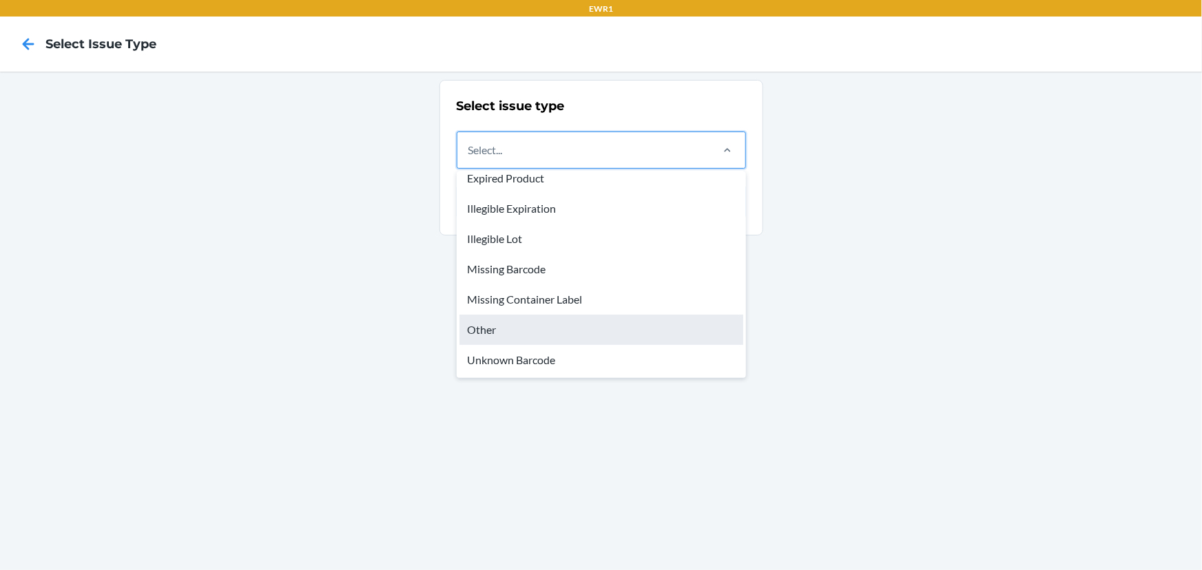
click at [580, 332] on div "Other" at bounding box center [601, 330] width 284 height 30
click at [470, 158] on input "option Other focused, 7 of 8. 8 results available. Use Up and Down to choose op…" at bounding box center [468, 150] width 1 height 17
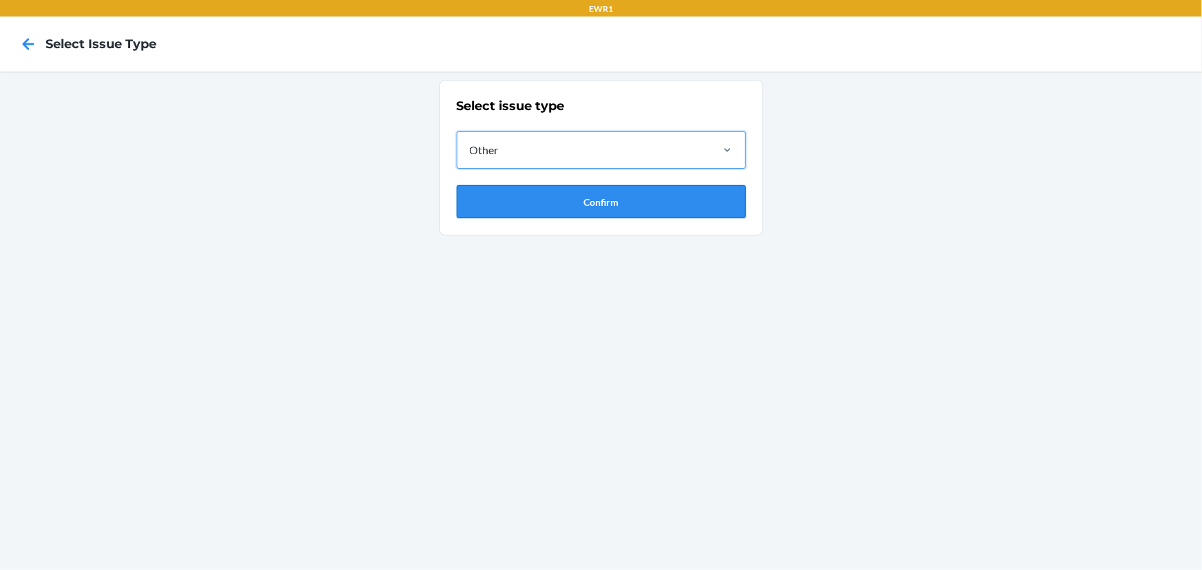
click at [575, 209] on button "Confirm" at bounding box center [601, 201] width 289 height 33
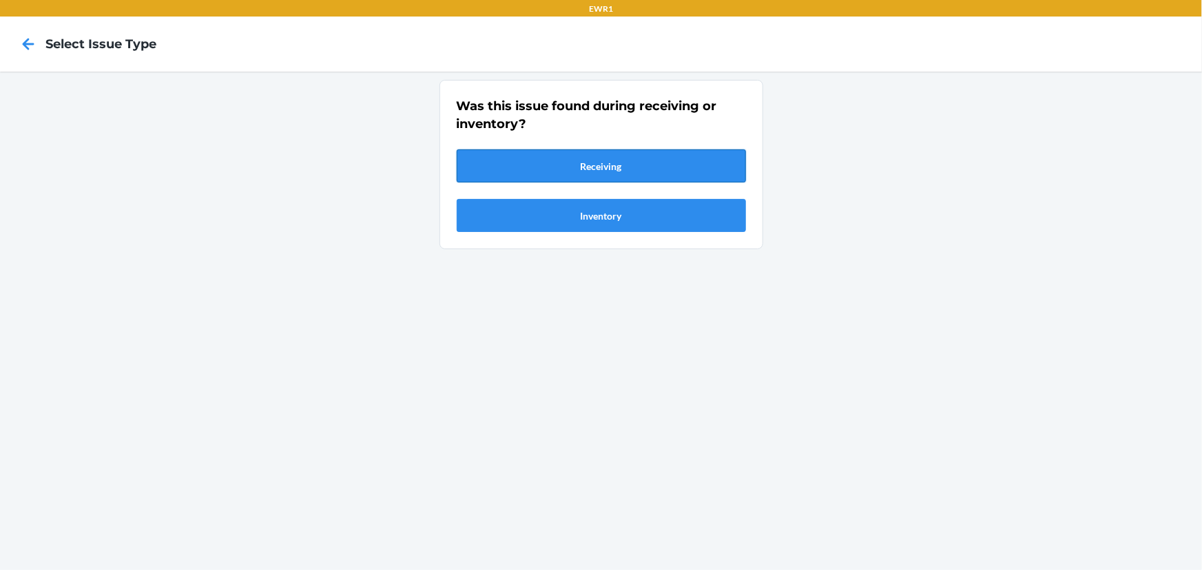
click at [589, 174] on button "Receiving" at bounding box center [601, 165] width 289 height 33
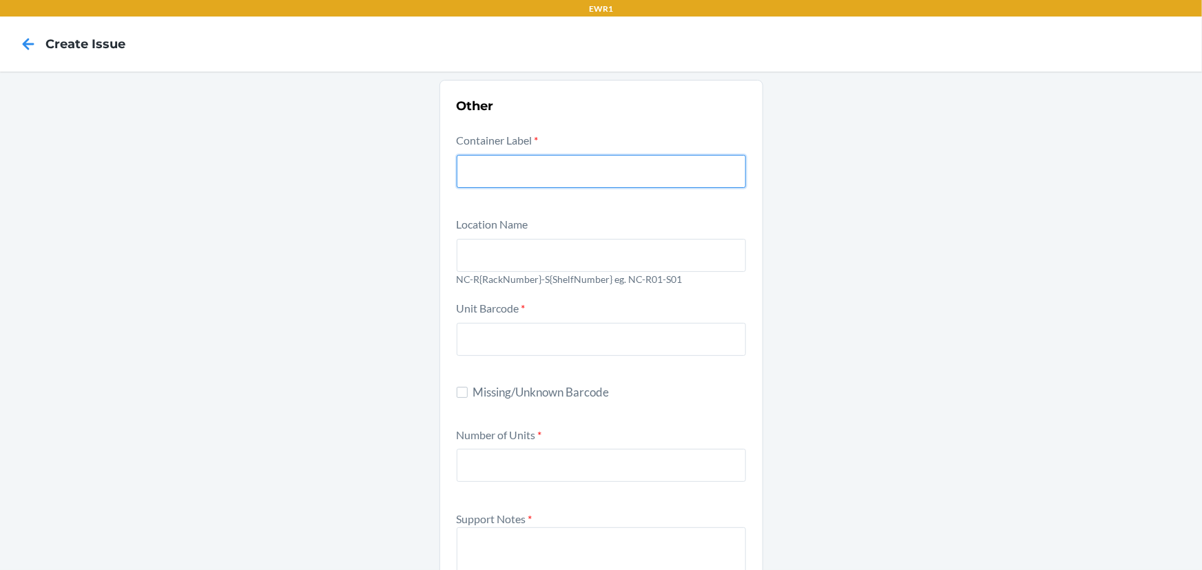
click at [578, 180] on input "text" at bounding box center [601, 171] width 289 height 33
type input "CFIL0102865"
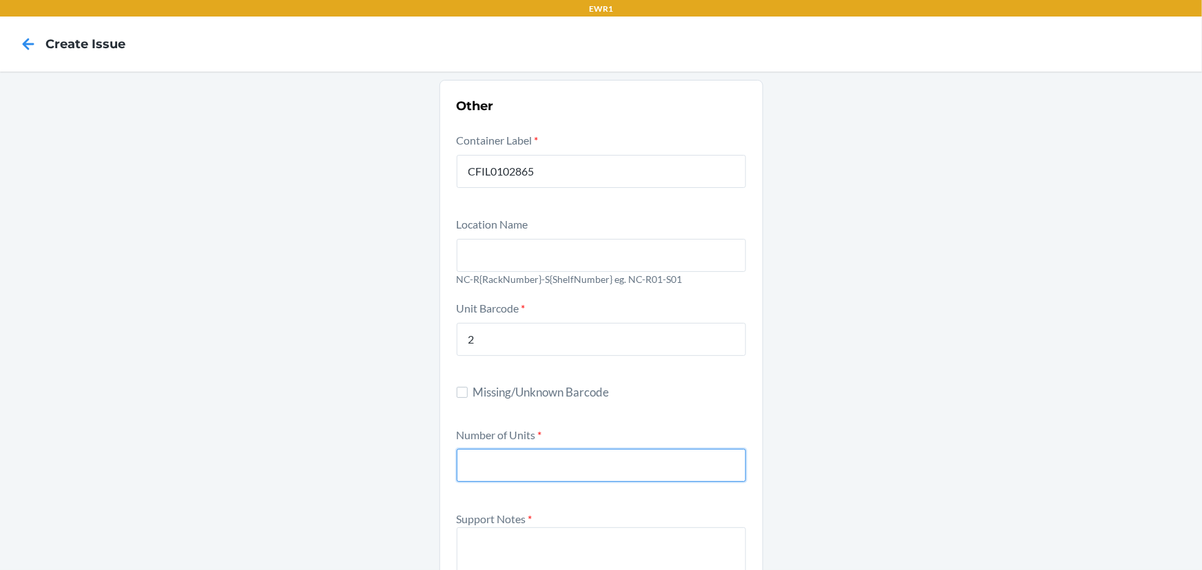
click at [547, 472] on input "number" at bounding box center [601, 465] width 289 height 33
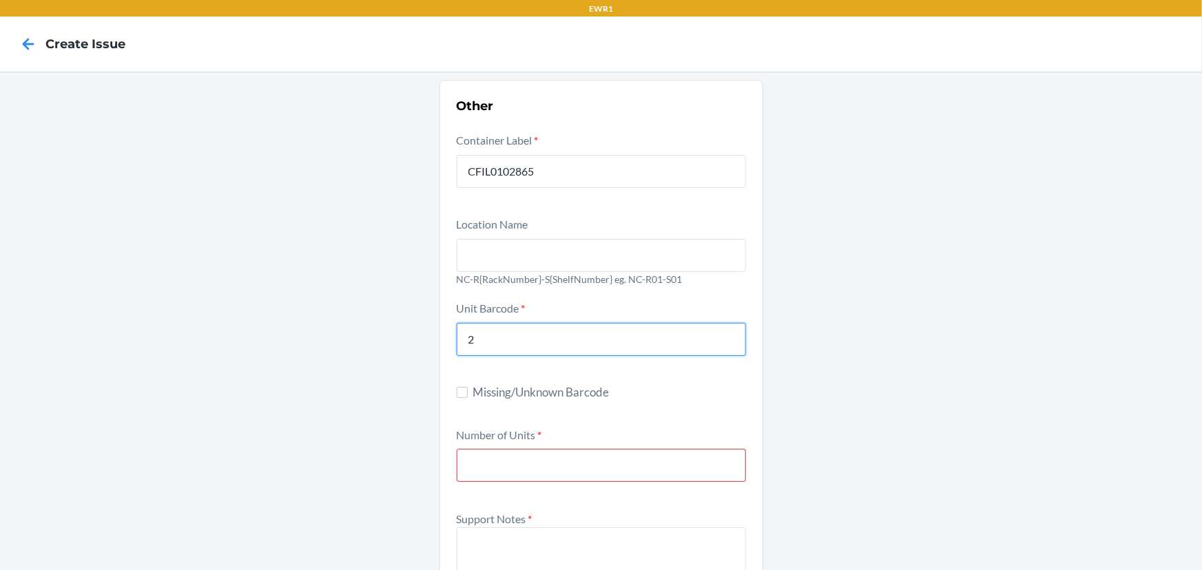
drag, startPoint x: 510, startPoint y: 347, endPoint x: 430, endPoint y: 344, distance: 79.2
click at [430, 344] on div "Other Container Label * CFIL0102865 Location Name NC-R{RackNumber}-S{ShelfNumbe…" at bounding box center [601, 517] width 1202 height 890
type input "197551142096"
type input "2"
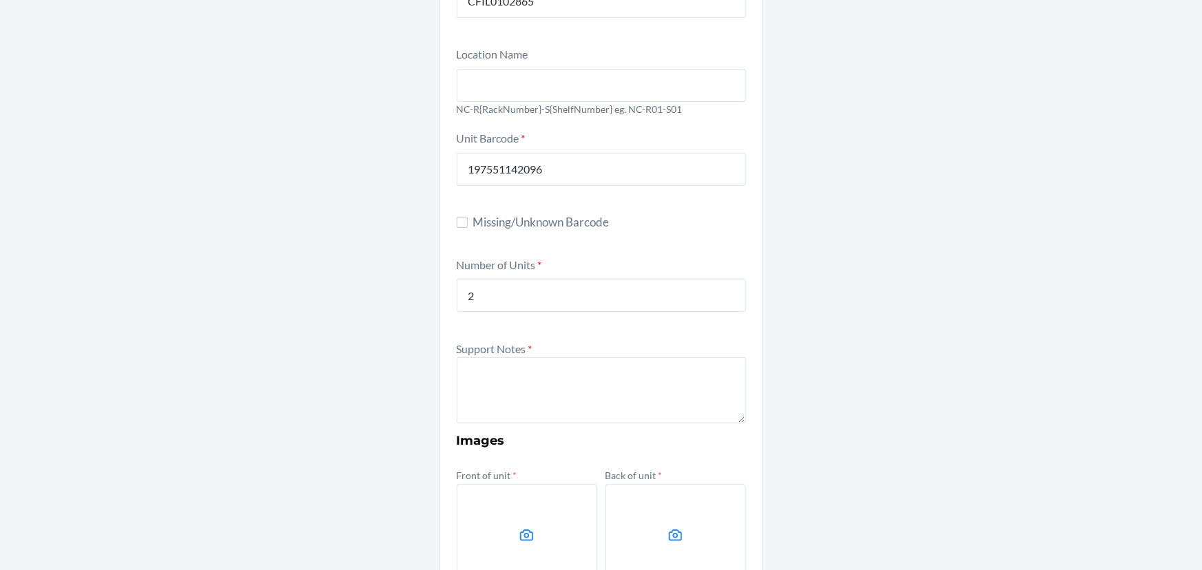
scroll to position [187, 0]
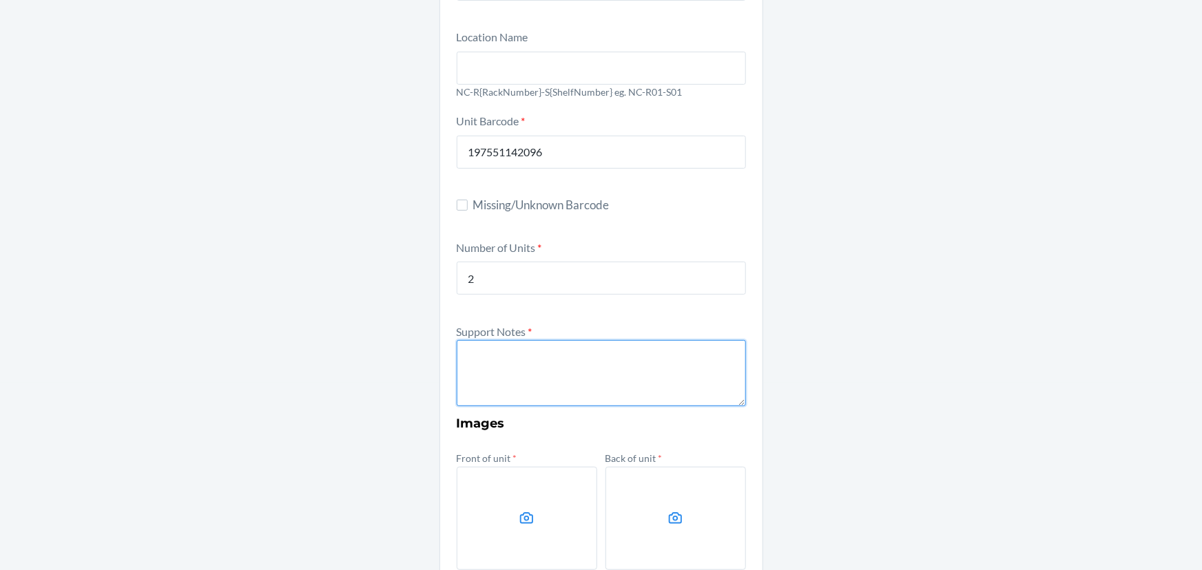
click at [547, 379] on textarea at bounding box center [601, 373] width 289 height 66
drag, startPoint x: 610, startPoint y: 371, endPoint x: 388, endPoint y: 345, distance: 223.9
click at [388, 345] on div "Other Container Label * CFIL0102865 Location Name NC-R{RackNumber}-S{ShelfNumbe…" at bounding box center [601, 329] width 1202 height 890
paste textarea "These two units are different colors and have the same barcode. The ones receiv…"
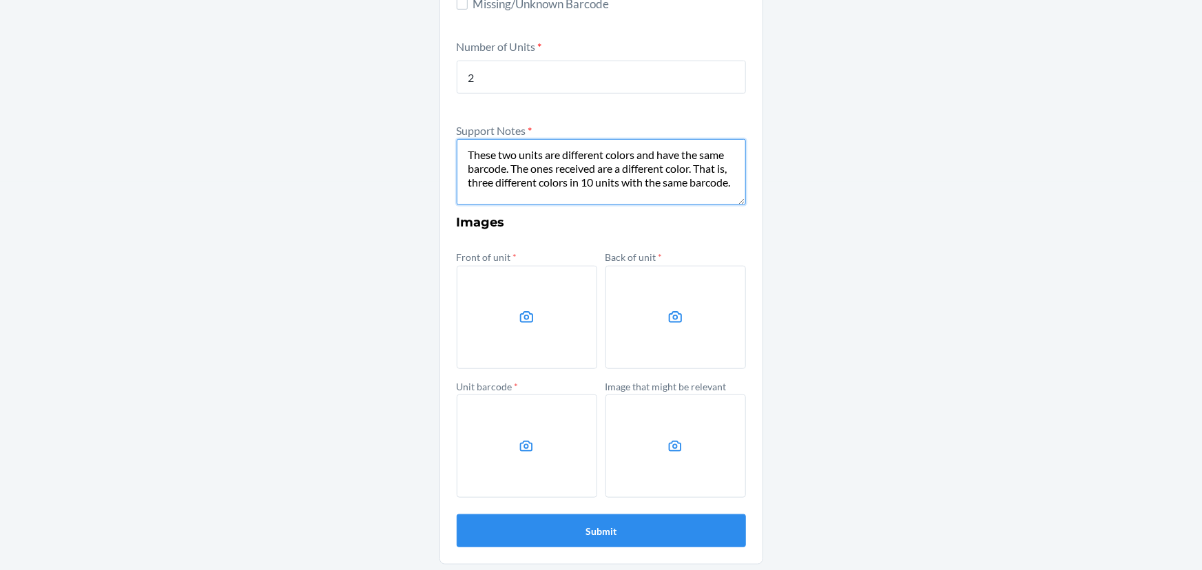
scroll to position [391, 0]
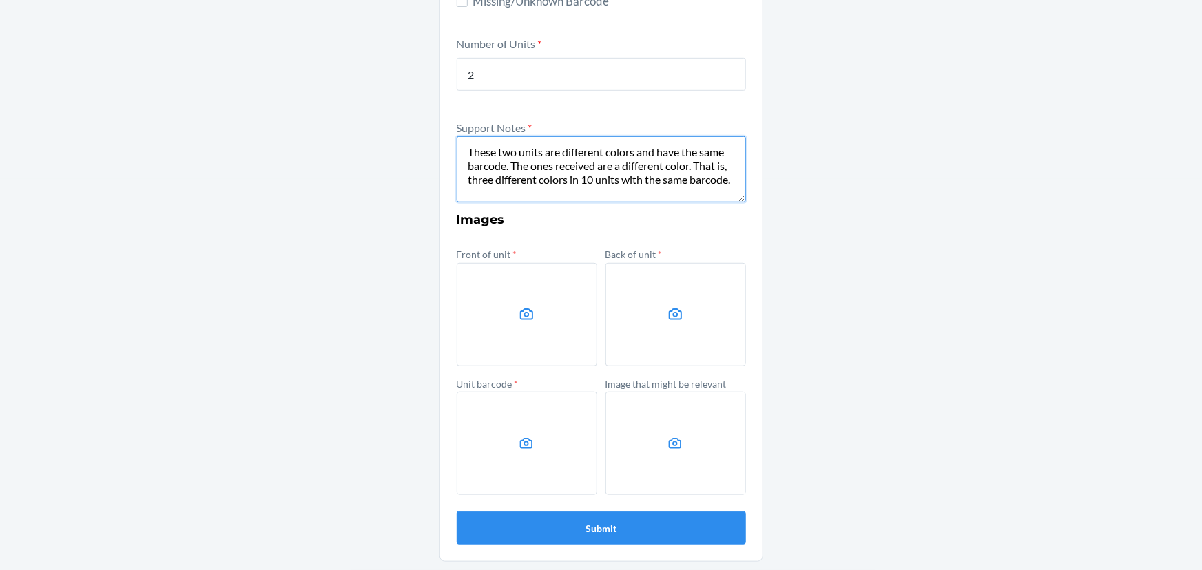
type textarea "These two units are different colors and have the same barcode. The ones receiv…"
click at [982, 287] on div "Other Container Label * CFIL0102865 Location Name NC-R{RackNumber}-S{ShelfNumbe…" at bounding box center [601, 126] width 1202 height 890
click at [556, 304] on label at bounding box center [527, 314] width 140 height 103
click at [0, 0] on input "file" at bounding box center [0, 0] width 0 height 0
click at [667, 313] on icon at bounding box center [675, 314] width 16 height 16
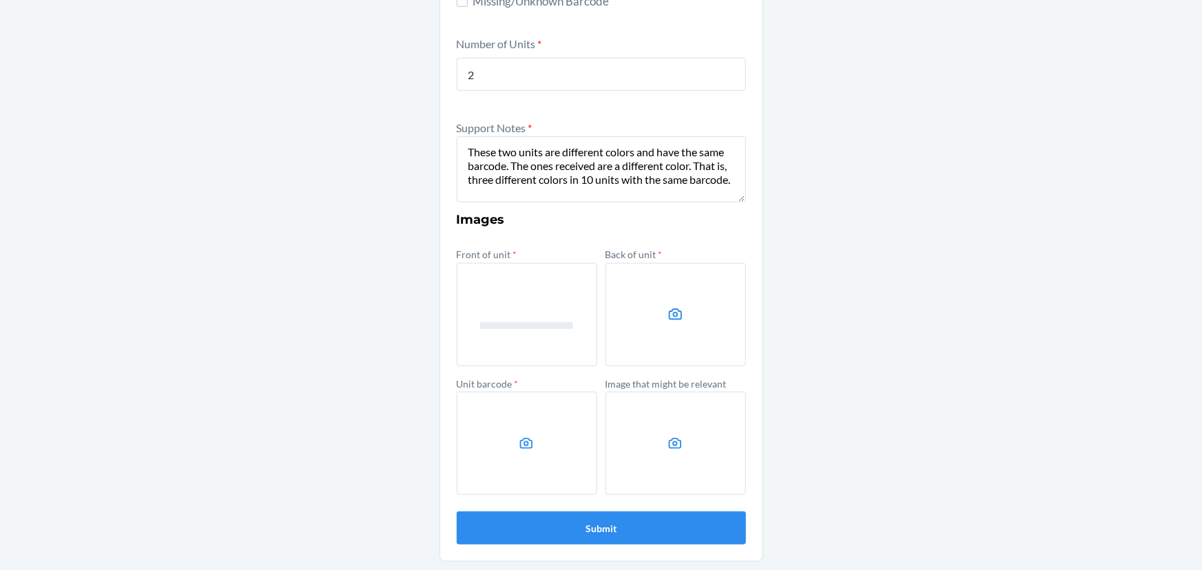
click at [0, 0] on input "file" at bounding box center [0, 0] width 0 height 0
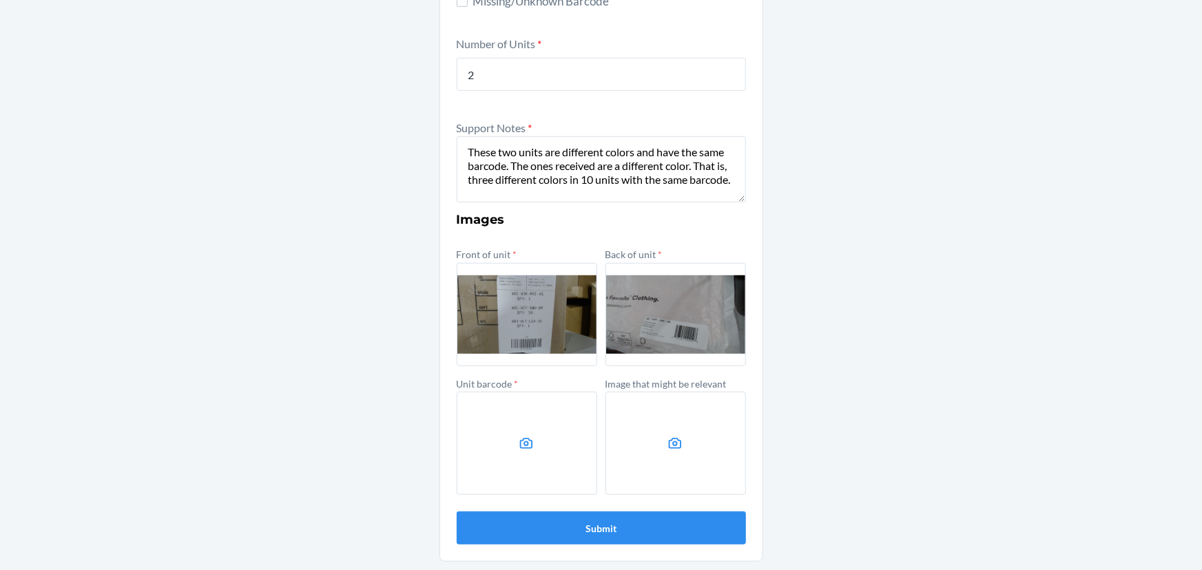
click at [530, 410] on label at bounding box center [527, 443] width 140 height 103
click at [0, 0] on input "file" at bounding box center [0, 0] width 0 height 0
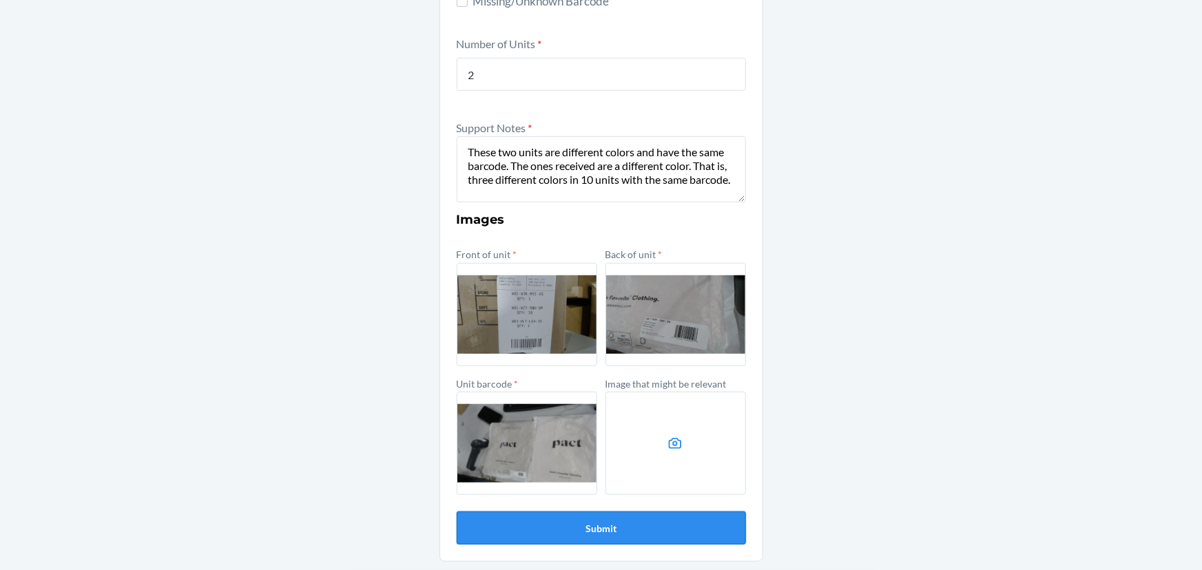
click at [639, 520] on button "Submit" at bounding box center [601, 528] width 289 height 33
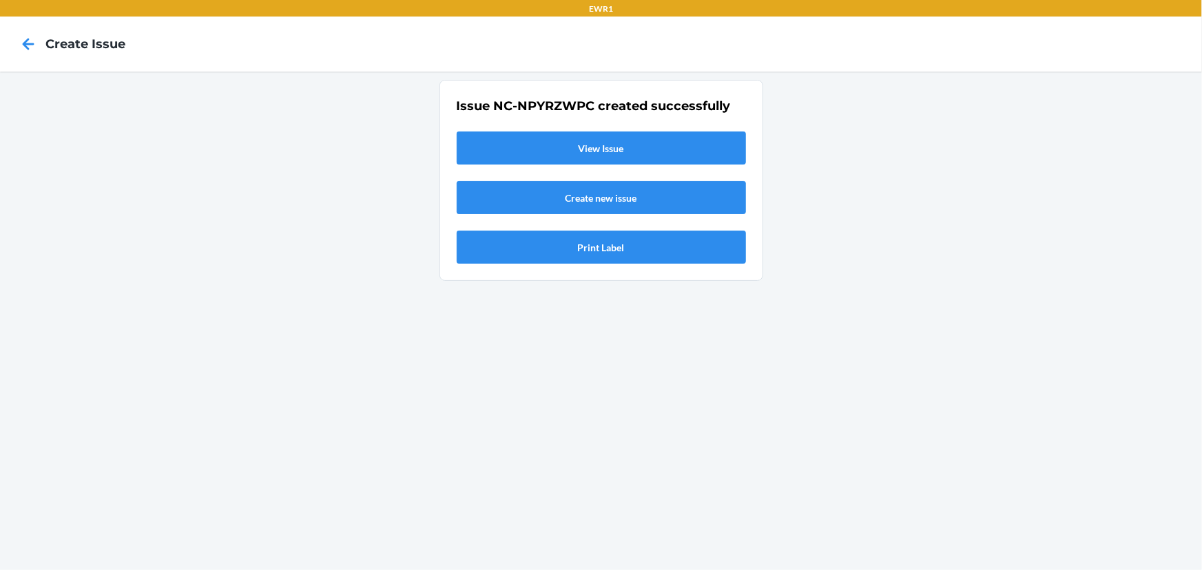
scroll to position [0, 0]
click at [598, 154] on link "View Issue" at bounding box center [601, 148] width 289 height 33
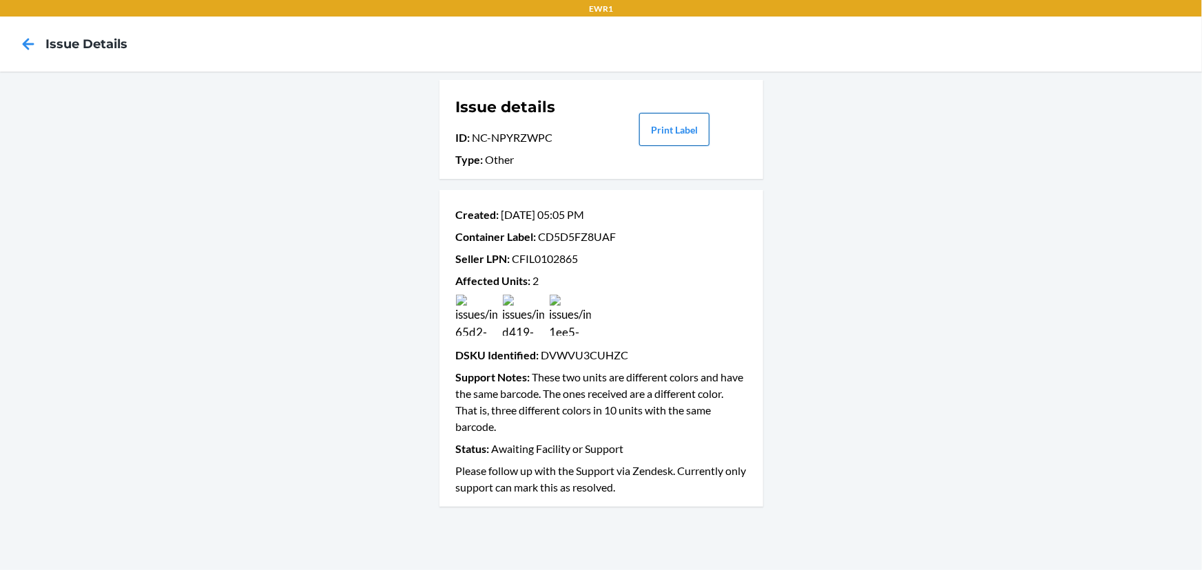
click at [655, 125] on button "Print Label" at bounding box center [674, 129] width 70 height 33
